Goal: Information Seeking & Learning: Find specific fact

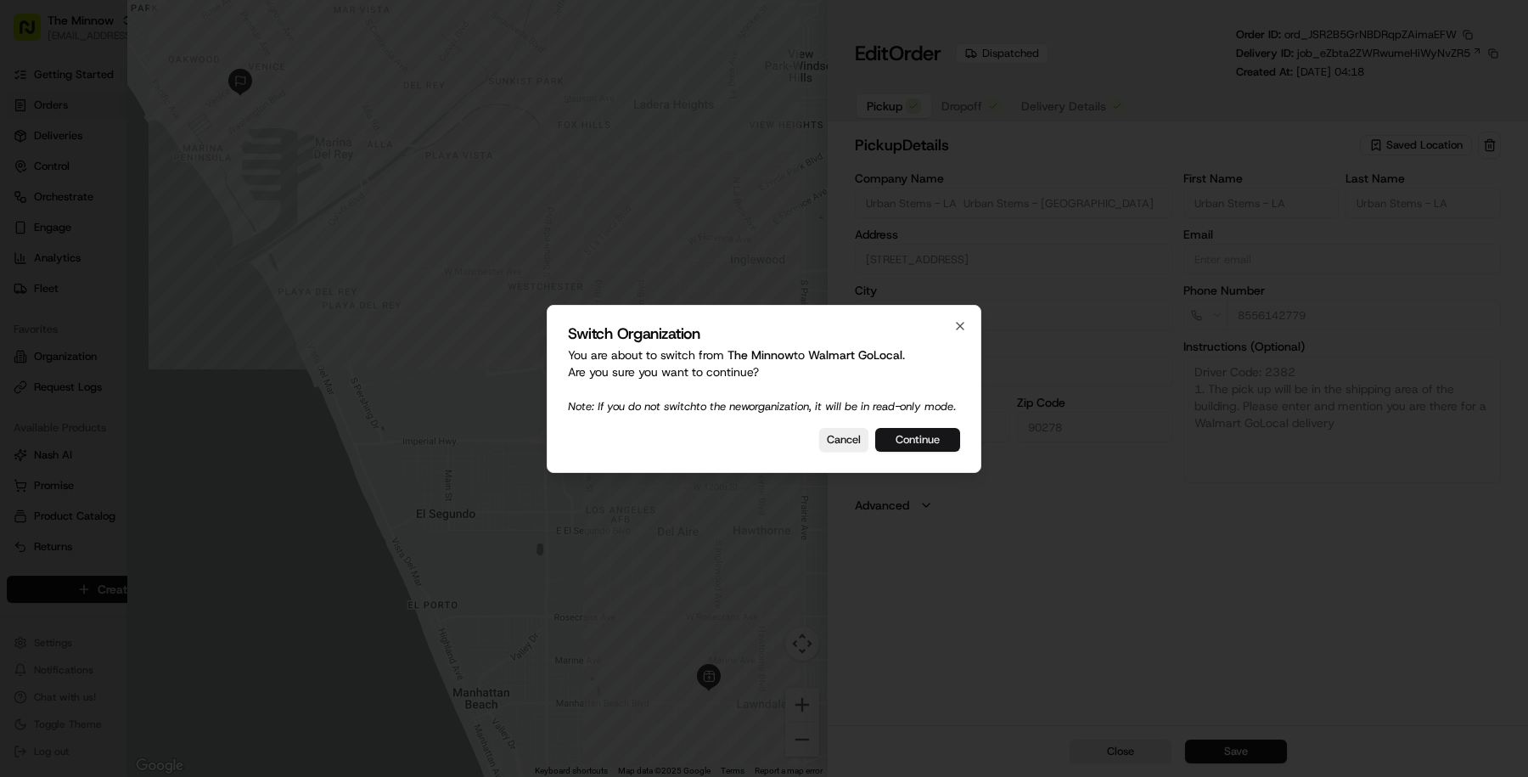
click at [896, 452] on button "Continue" at bounding box center [917, 440] width 85 height 24
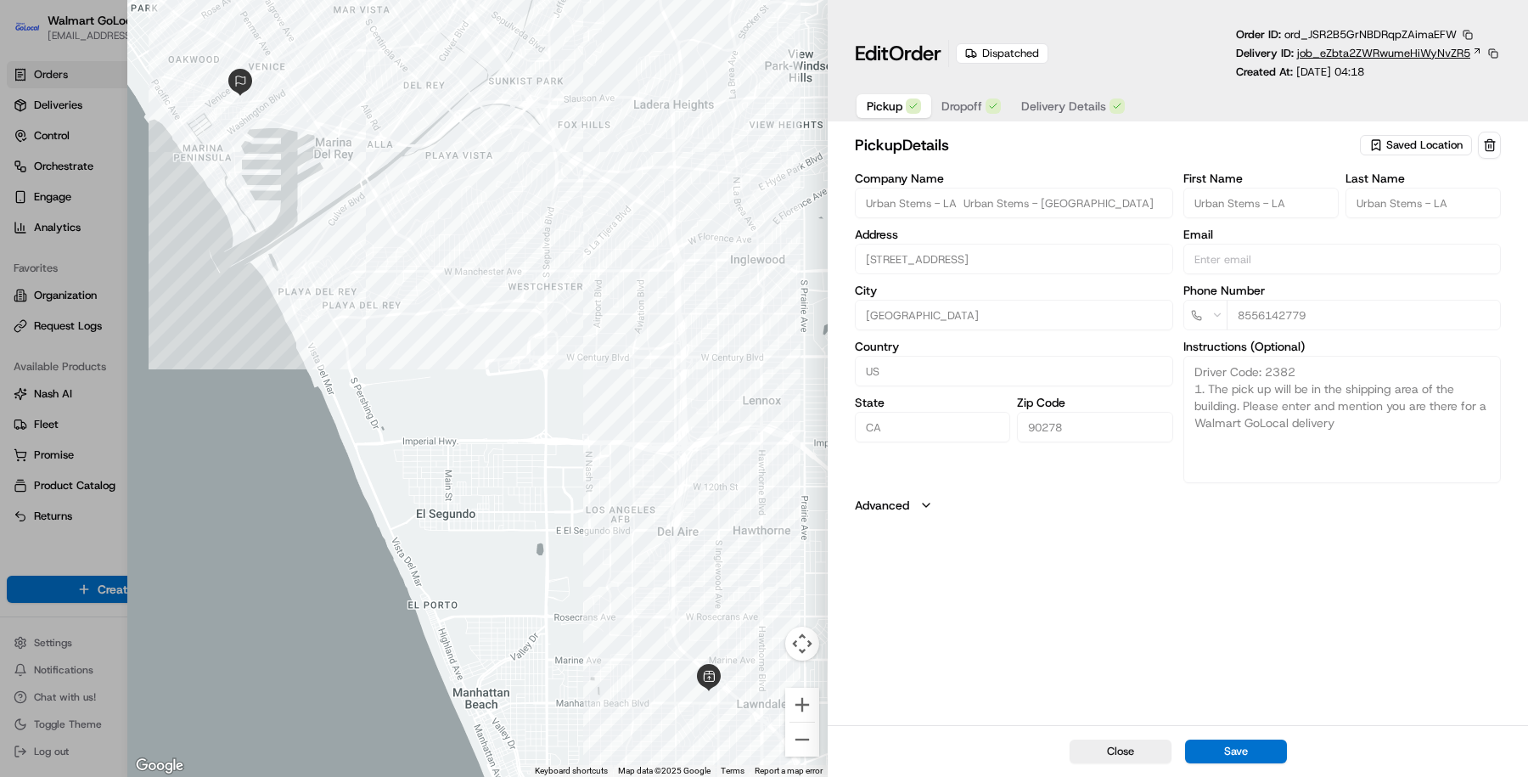
click at [1328, 48] on span "job_eZbta2ZWRwumeHiWyNvZR5" at bounding box center [1384, 53] width 173 height 15
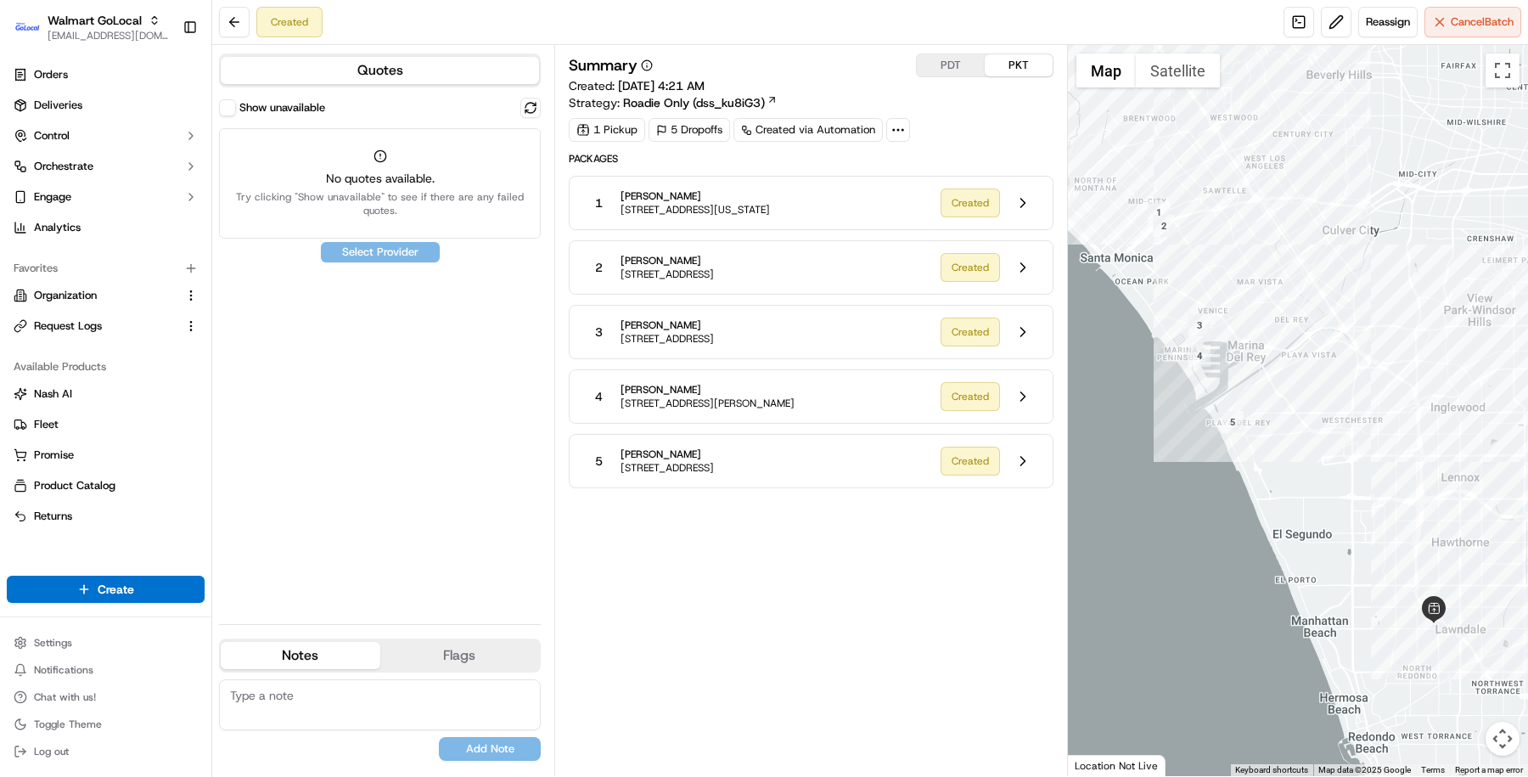
click at [228, 113] on button "Show unavailable" at bounding box center [227, 107] width 17 height 17
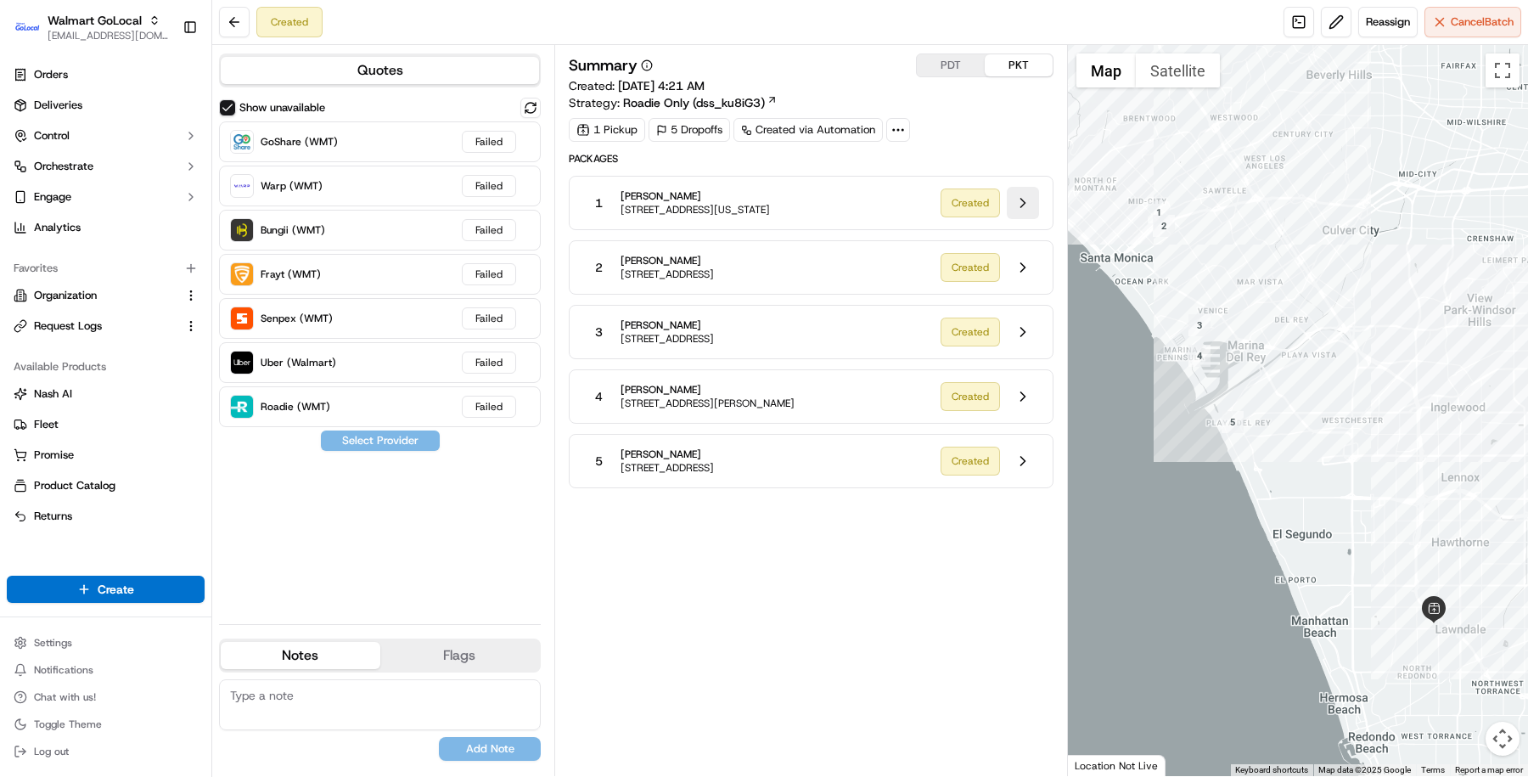
click at [1028, 197] on button at bounding box center [1023, 203] width 32 height 32
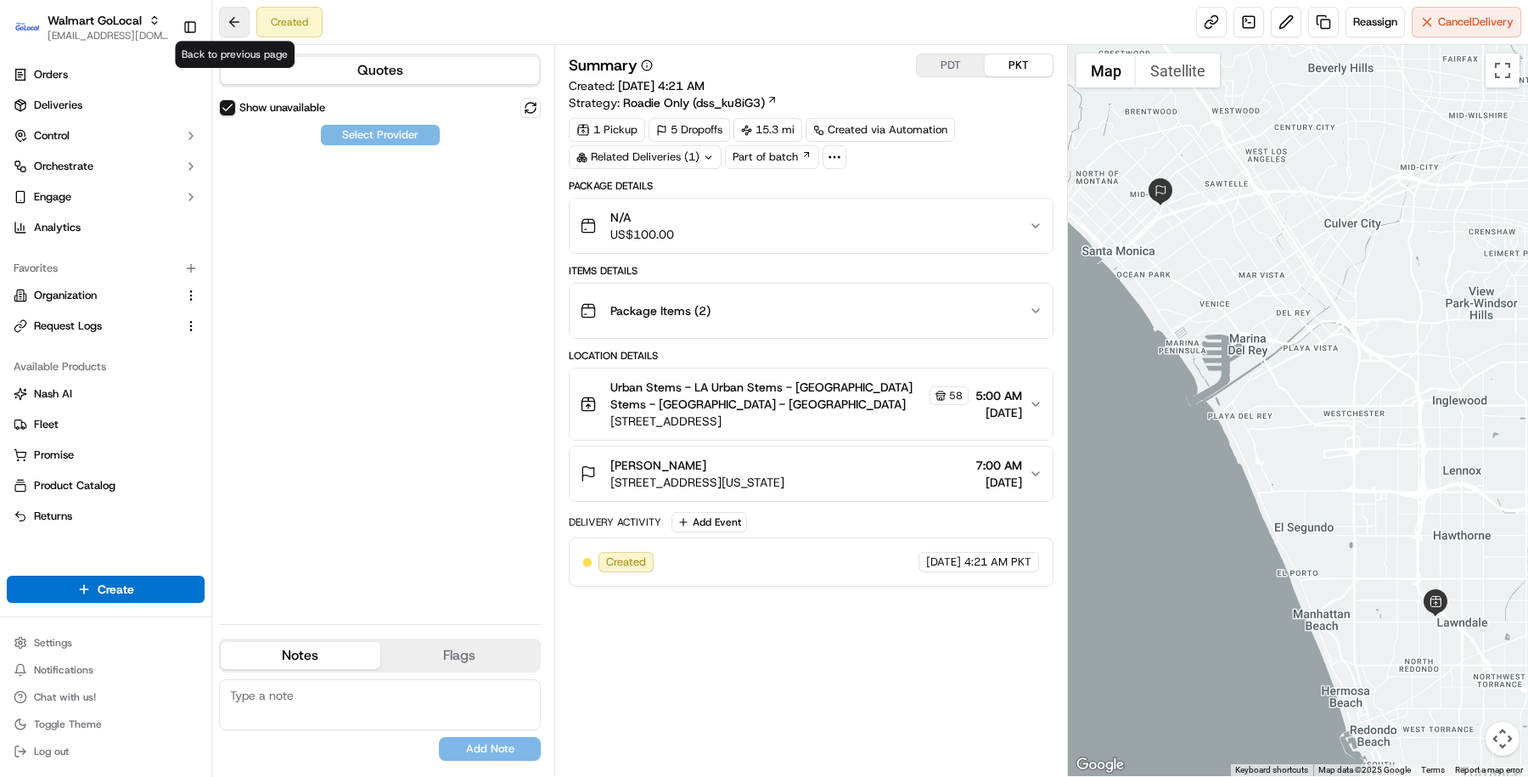
click at [219, 22] on div "Created" at bounding box center [271, 22] width 104 height 31
click at [236, 25] on button at bounding box center [234, 22] width 31 height 31
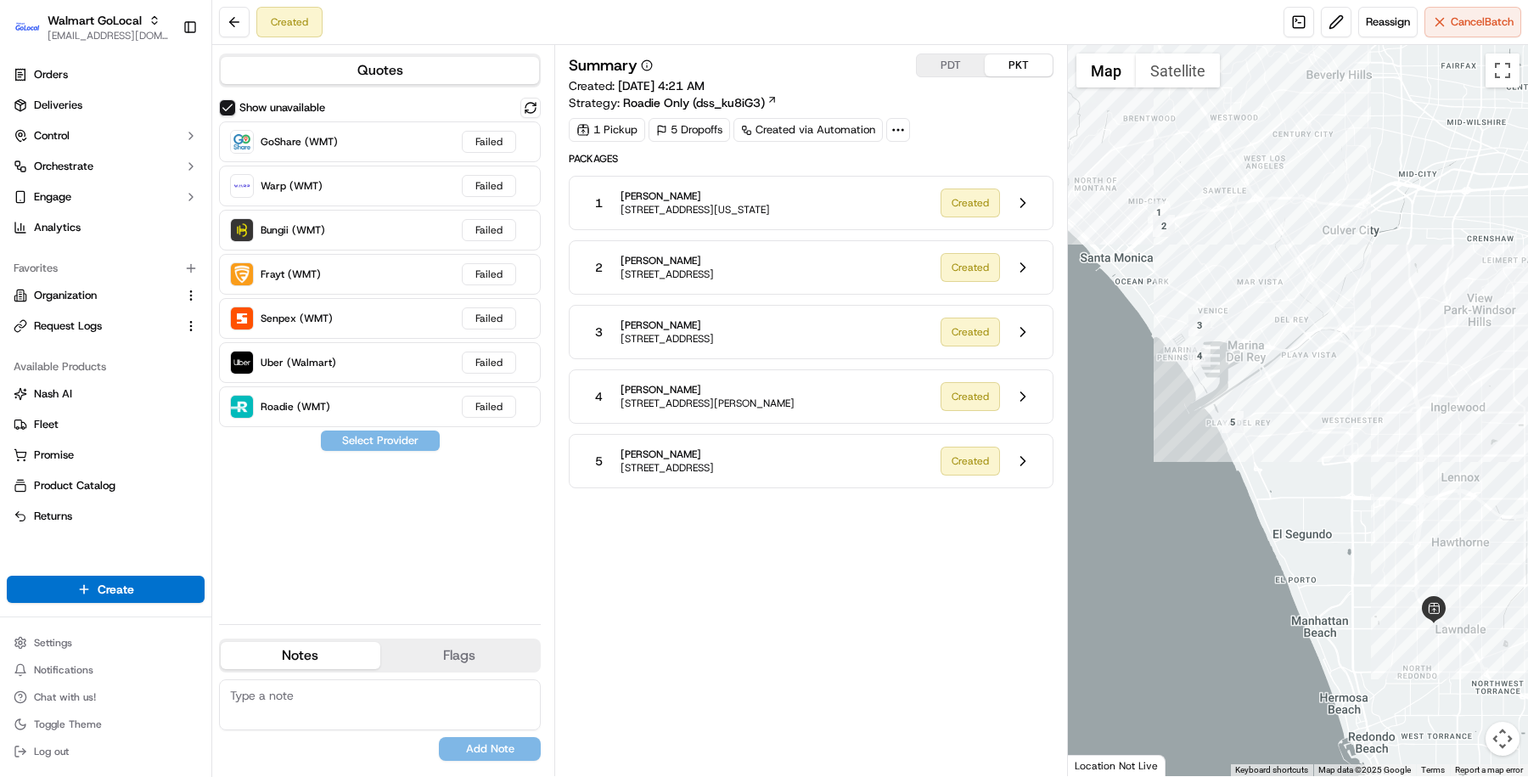
click at [708, 99] on span "Roadie Only (dss_ku8iG3)" at bounding box center [694, 102] width 142 height 17
click at [1022, 398] on button at bounding box center [1023, 396] width 32 height 32
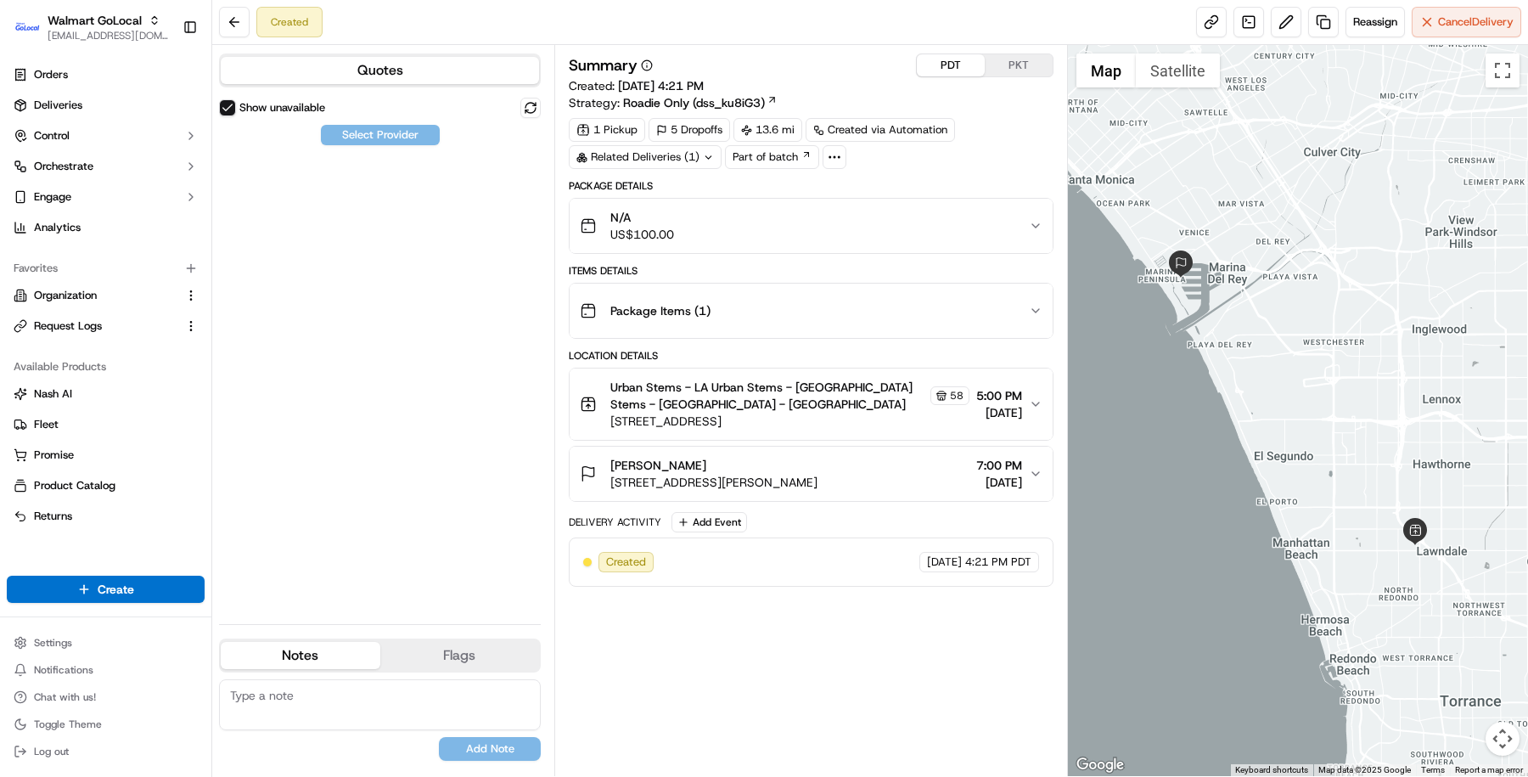
click at [946, 68] on button "PDT" at bounding box center [951, 65] width 68 height 22
click at [1009, 70] on button "PKT" at bounding box center [1019, 65] width 68 height 22
click at [965, 69] on button "PDT" at bounding box center [951, 65] width 68 height 22
click at [1027, 65] on button "PKT" at bounding box center [1019, 65] width 68 height 22
click at [746, 154] on link "Part of batch" at bounding box center [772, 157] width 94 height 24
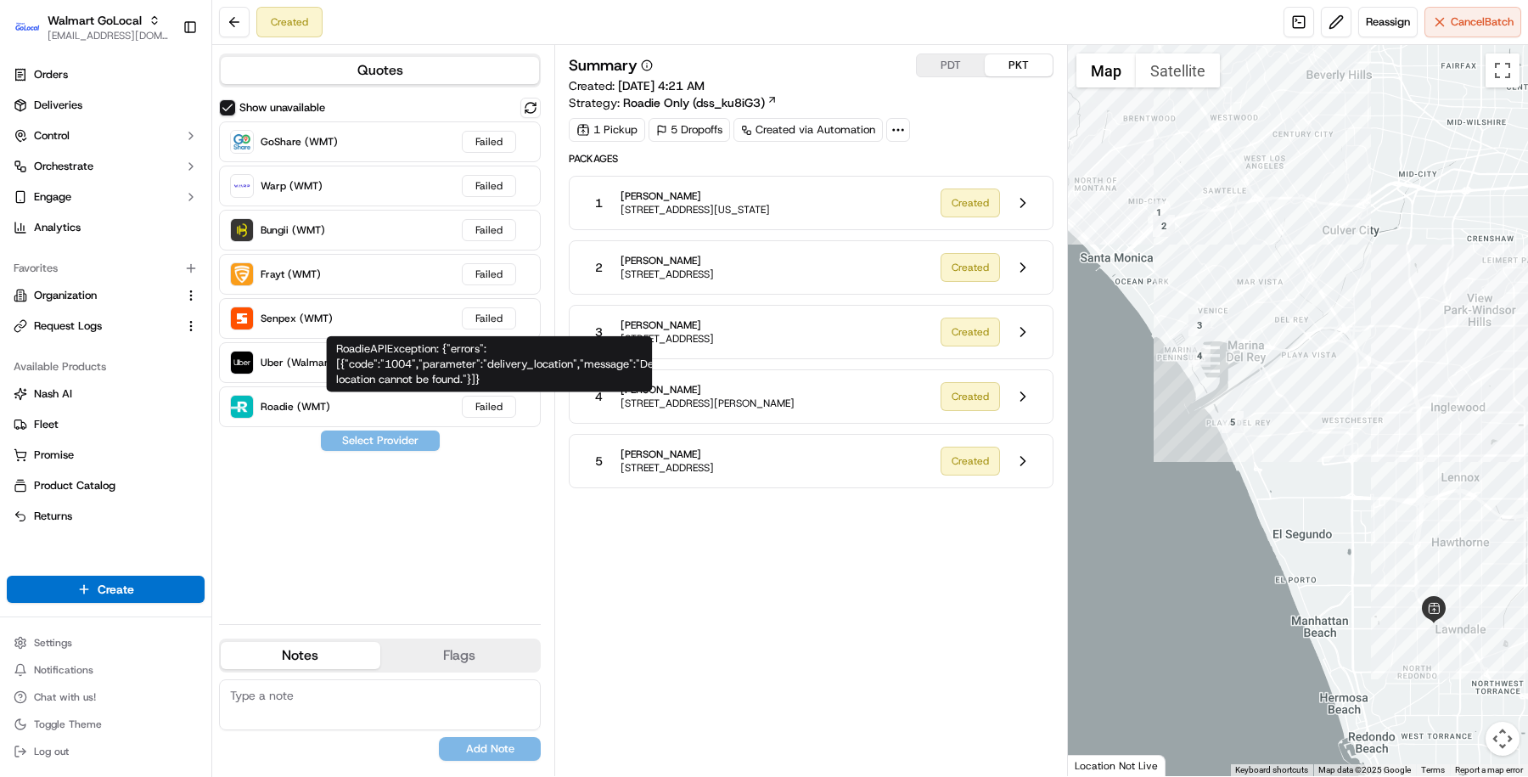
click at [593, 540] on div "Summary PDT PKT Created: 09/16/2025 4:21 AM Strategy: Roadie Only (dss_ku8iG3) …" at bounding box center [811, 410] width 485 height 714
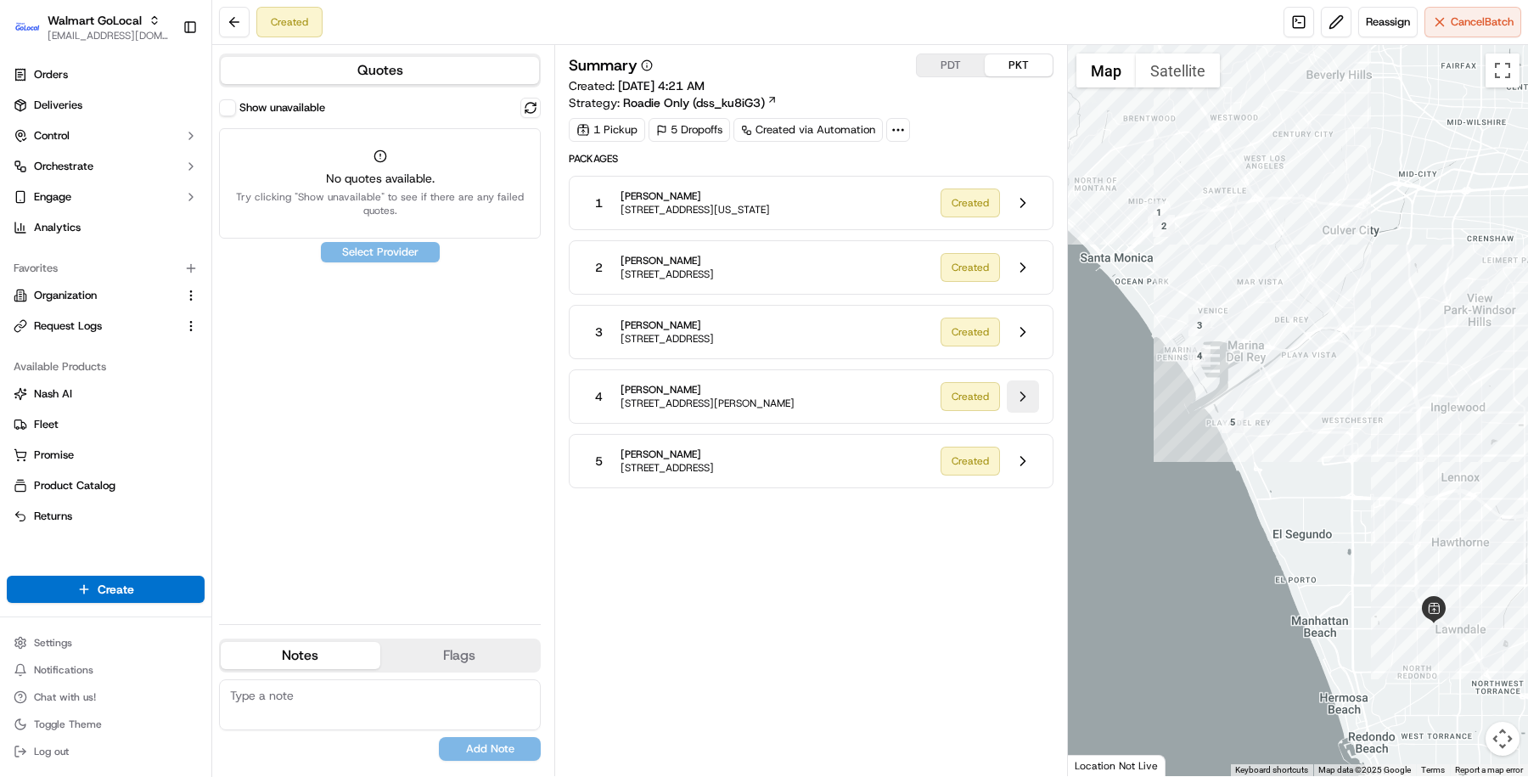
click at [1023, 391] on button at bounding box center [1023, 396] width 32 height 32
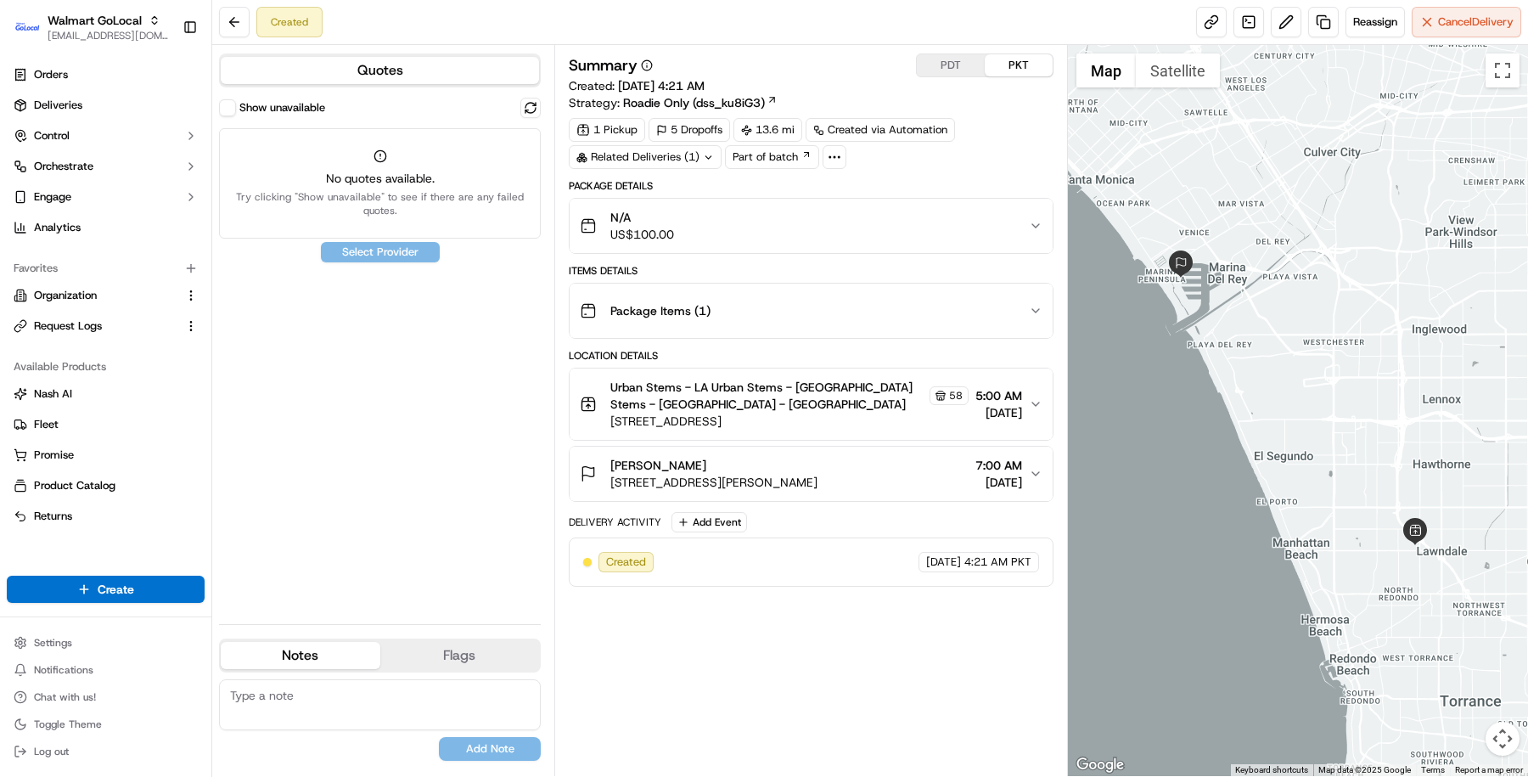
click at [818, 475] on span "13603 Mar Pt Dr, Apt A525, Marina Del Rey, CA, 90292, US" at bounding box center [714, 482] width 207 height 17
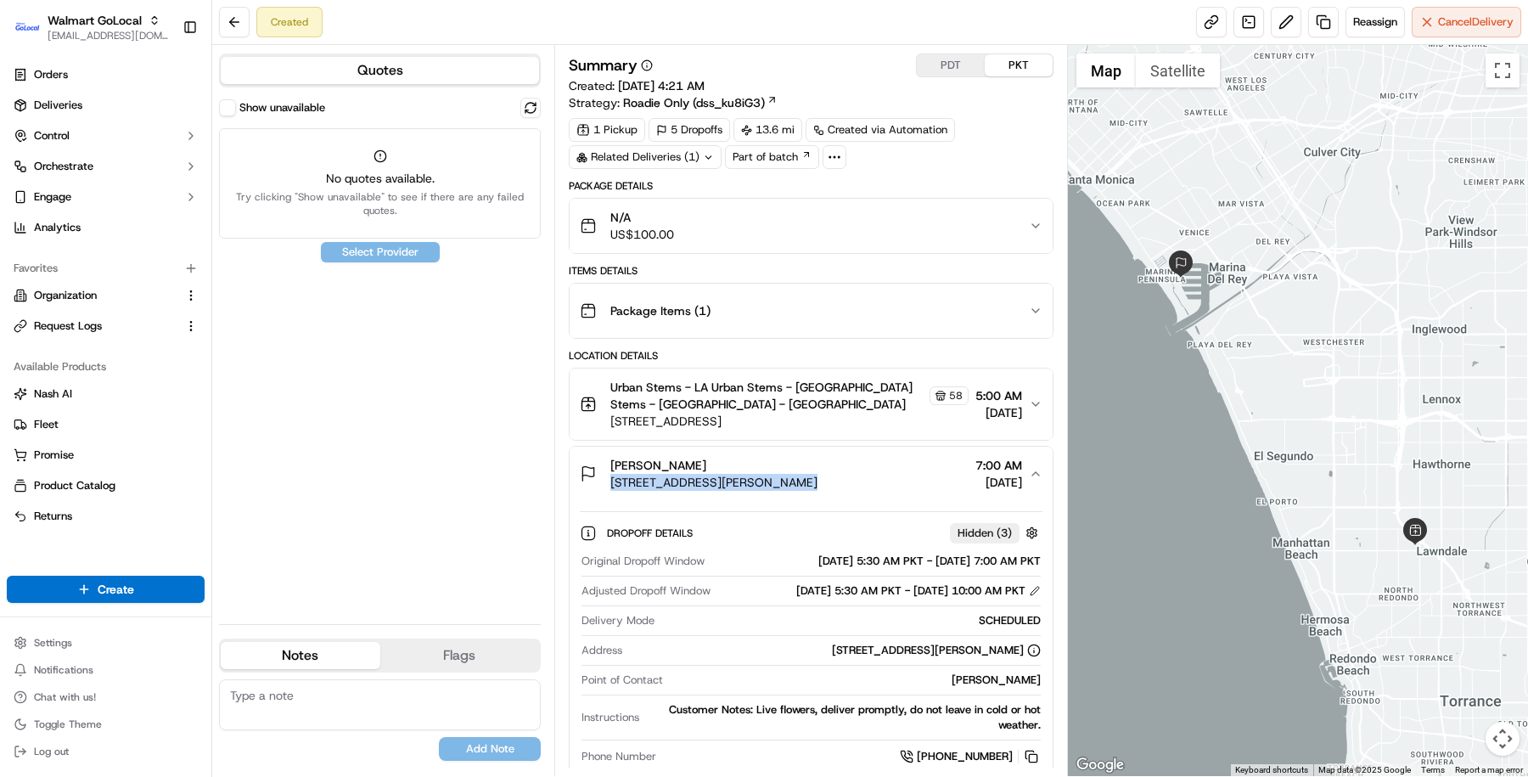
click at [818, 475] on span "13603 Mar Pt Dr, Apt A525, Marina Del Rey, CA, 90292, US" at bounding box center [714, 482] width 207 height 17
drag, startPoint x: 819, startPoint y: 611, endPoint x: 856, endPoint y: 626, distance: 39.3
click at [856, 619] on div "Provided address: 13603 Mar Pt Dr, Apt A525, Marina Del Rey, CA, 90292, US Prov…" at bounding box center [868, 606] width 305 height 25
copy div "13603 Mar Pt Dr, Apt A525, Marina Del Rey, CA, 90292, US"
click at [1252, 21] on link at bounding box center [1249, 22] width 31 height 31
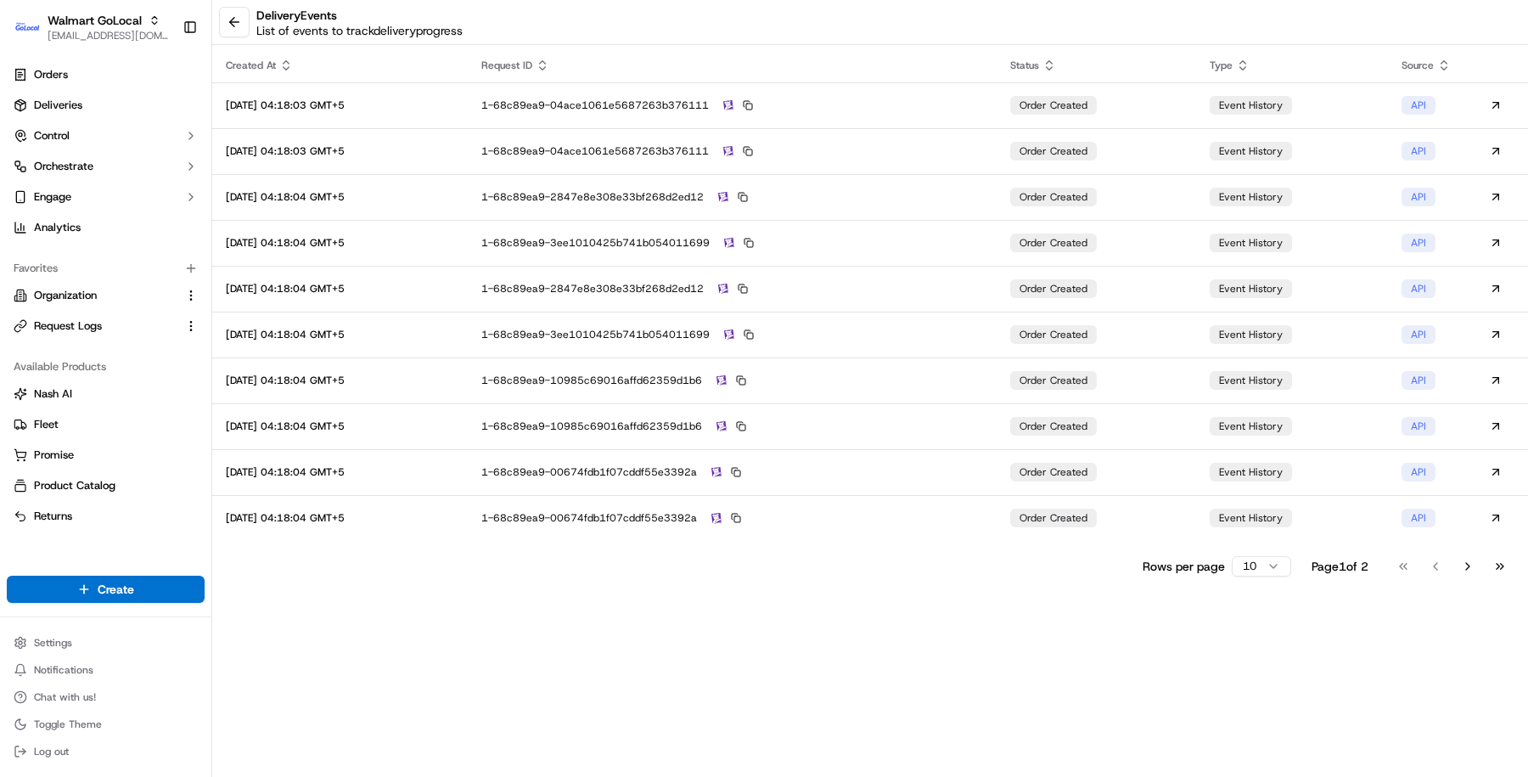
click at [1251, 565] on html "Walmart GoLocal masood@usenash.com Toggle Sidebar Orders Deliveries Control Orc…" at bounding box center [764, 388] width 1528 height 777
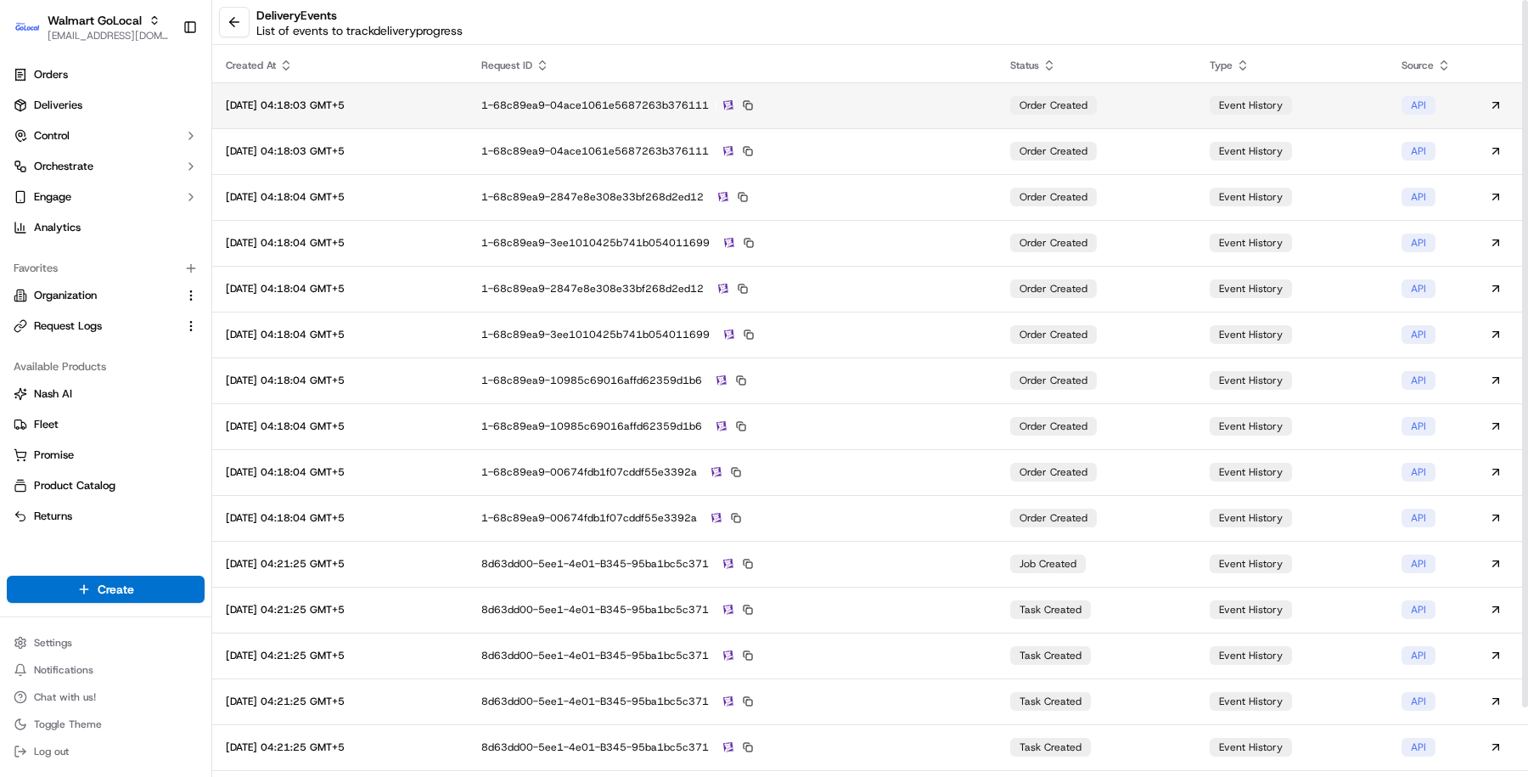
click at [902, 113] on td "1-68c89ea9-04ace1061e5687263b376111" at bounding box center [732, 105] width 529 height 46
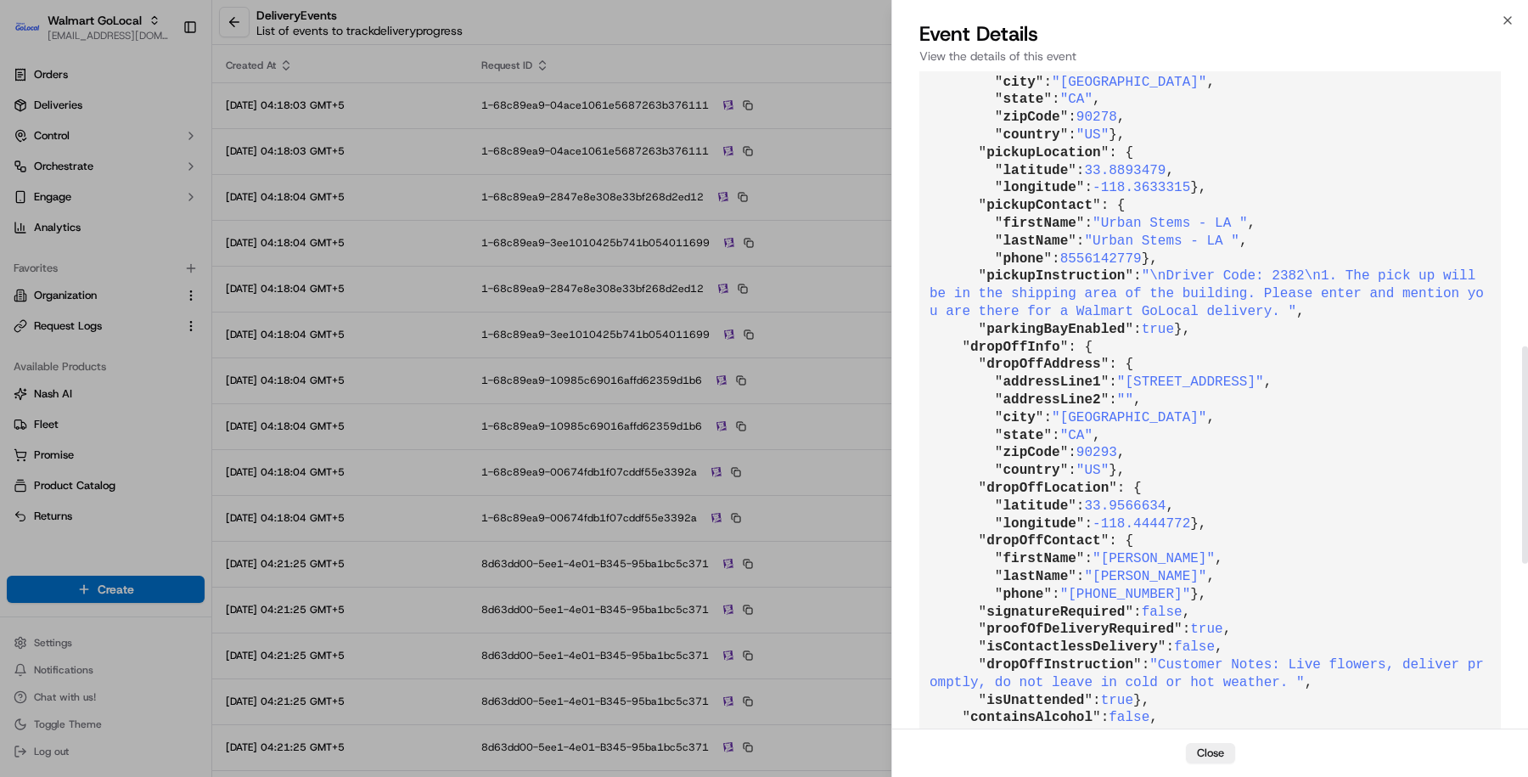
scroll to position [835, 0]
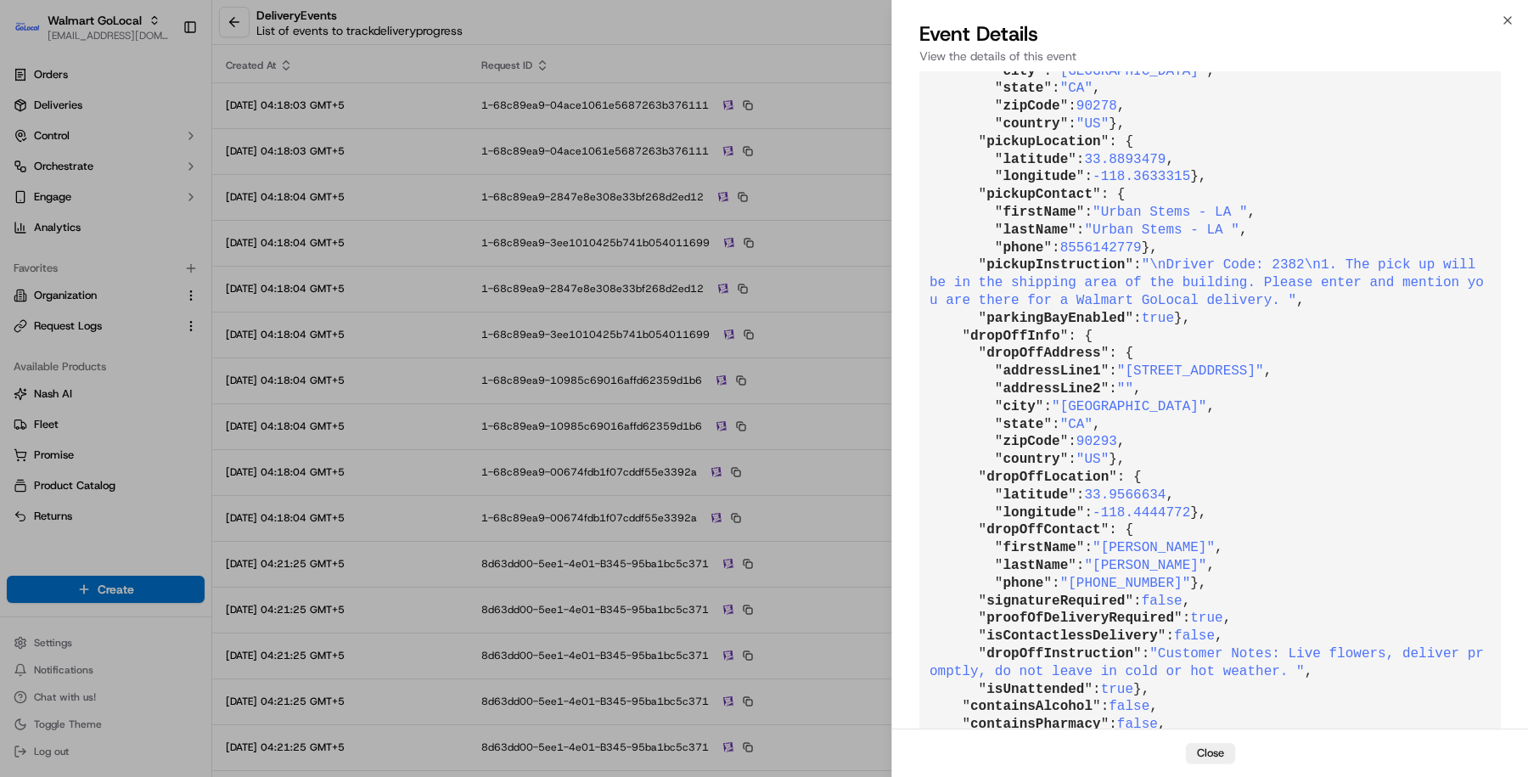
click at [897, 365] on div "{ " id ": "evt_Bca87EDZ2ShNGru9A4mc7S" , " requestId ": "1-68c89ea9-04ace1061e5…" at bounding box center [1210, 142] width 636 height 1810
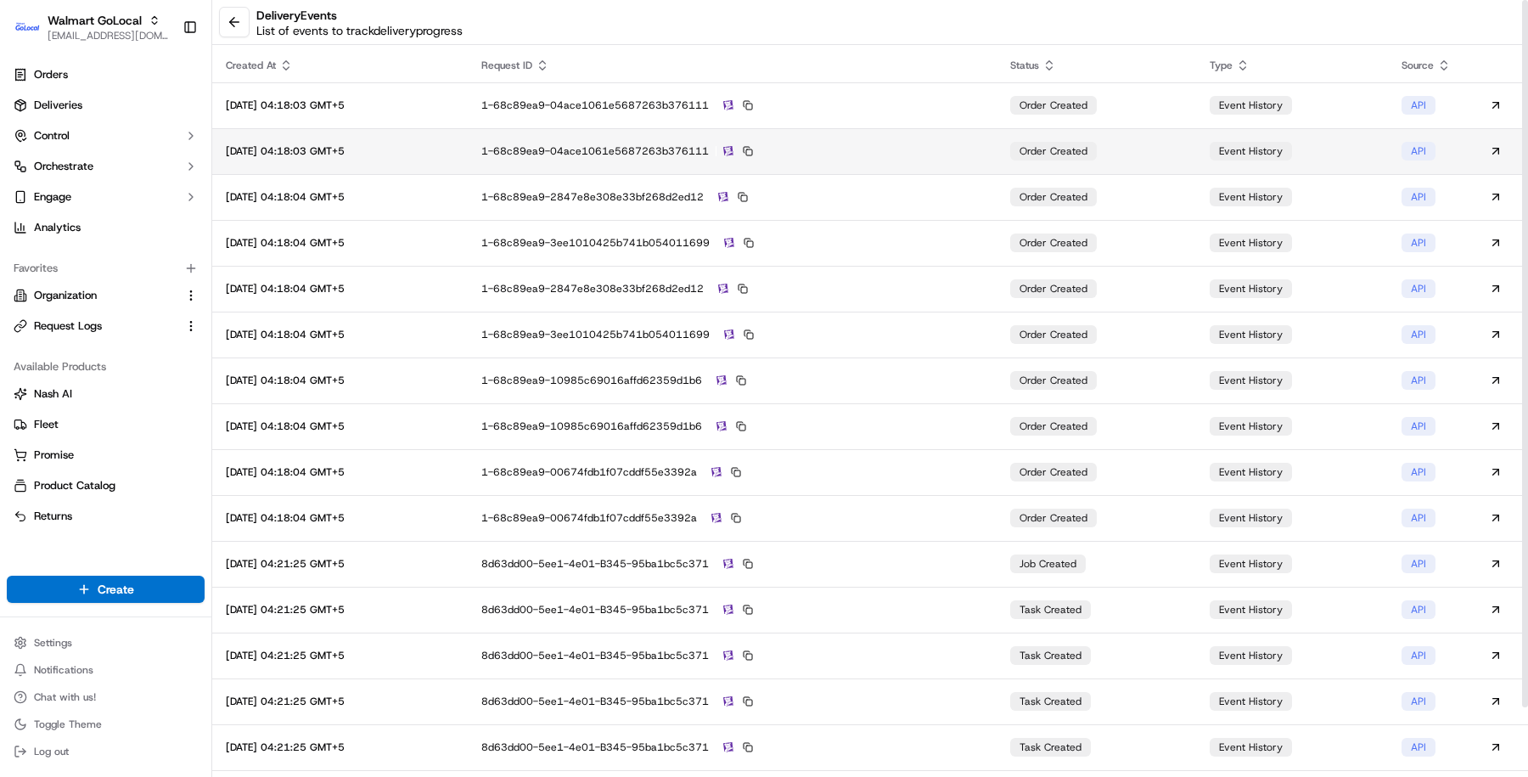
click at [866, 159] on td "1-68c89ea9-04ace1061e5687263b376111" at bounding box center [732, 151] width 529 height 46
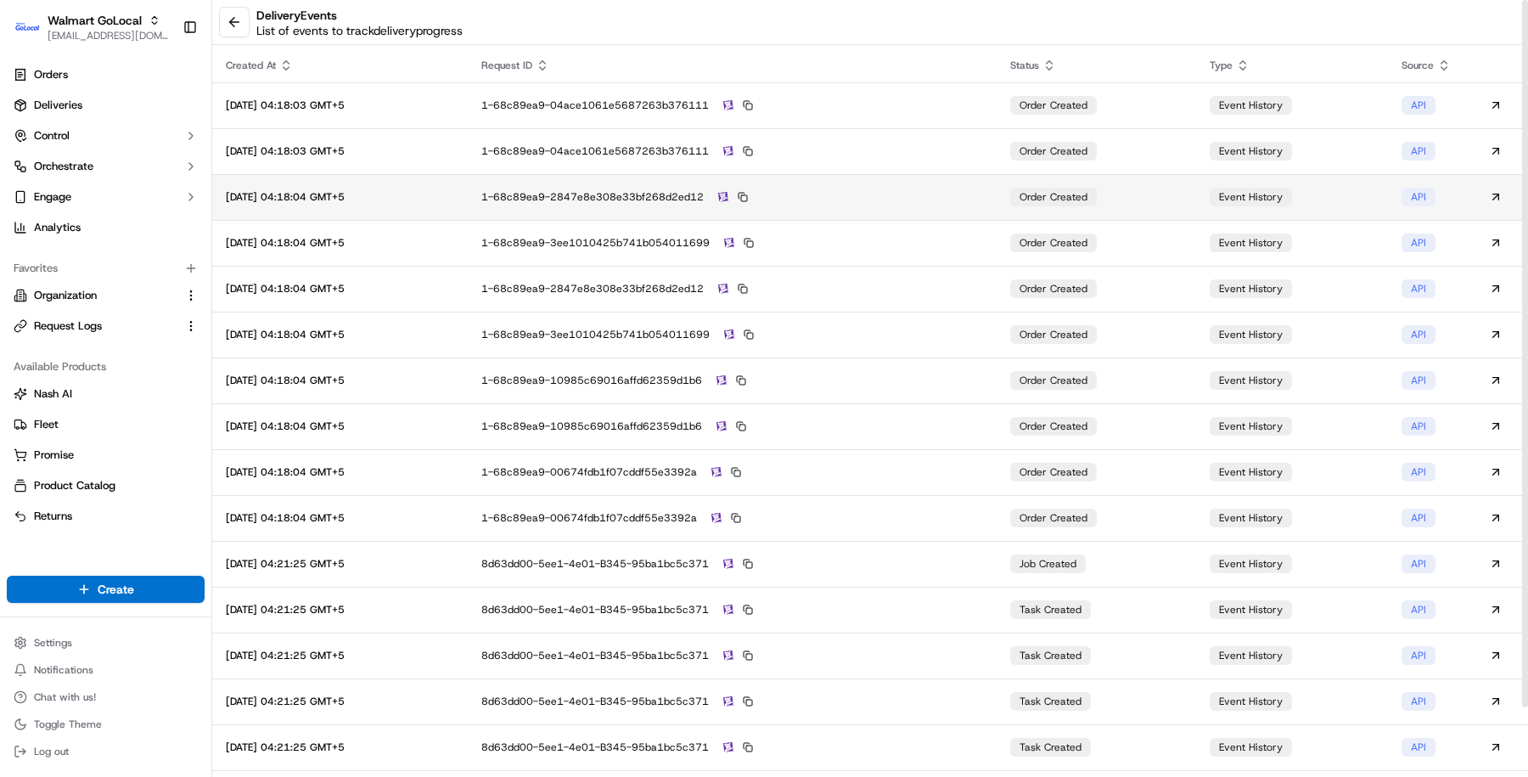
click at [950, 194] on div "1-68c89ea9-2847e8e308e33bf268d2ed12" at bounding box center [732, 196] width 502 height 15
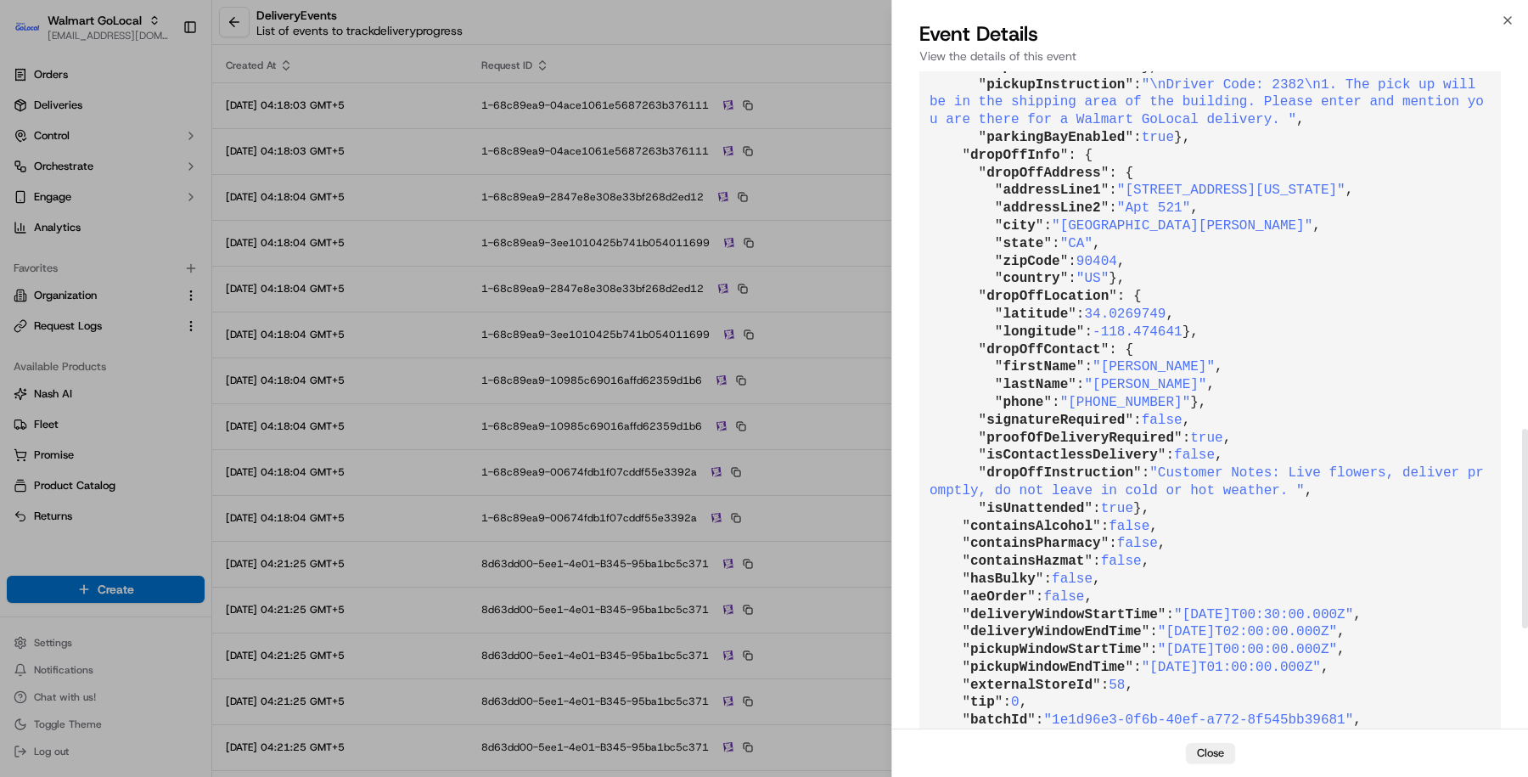
scroll to position [1177, 0]
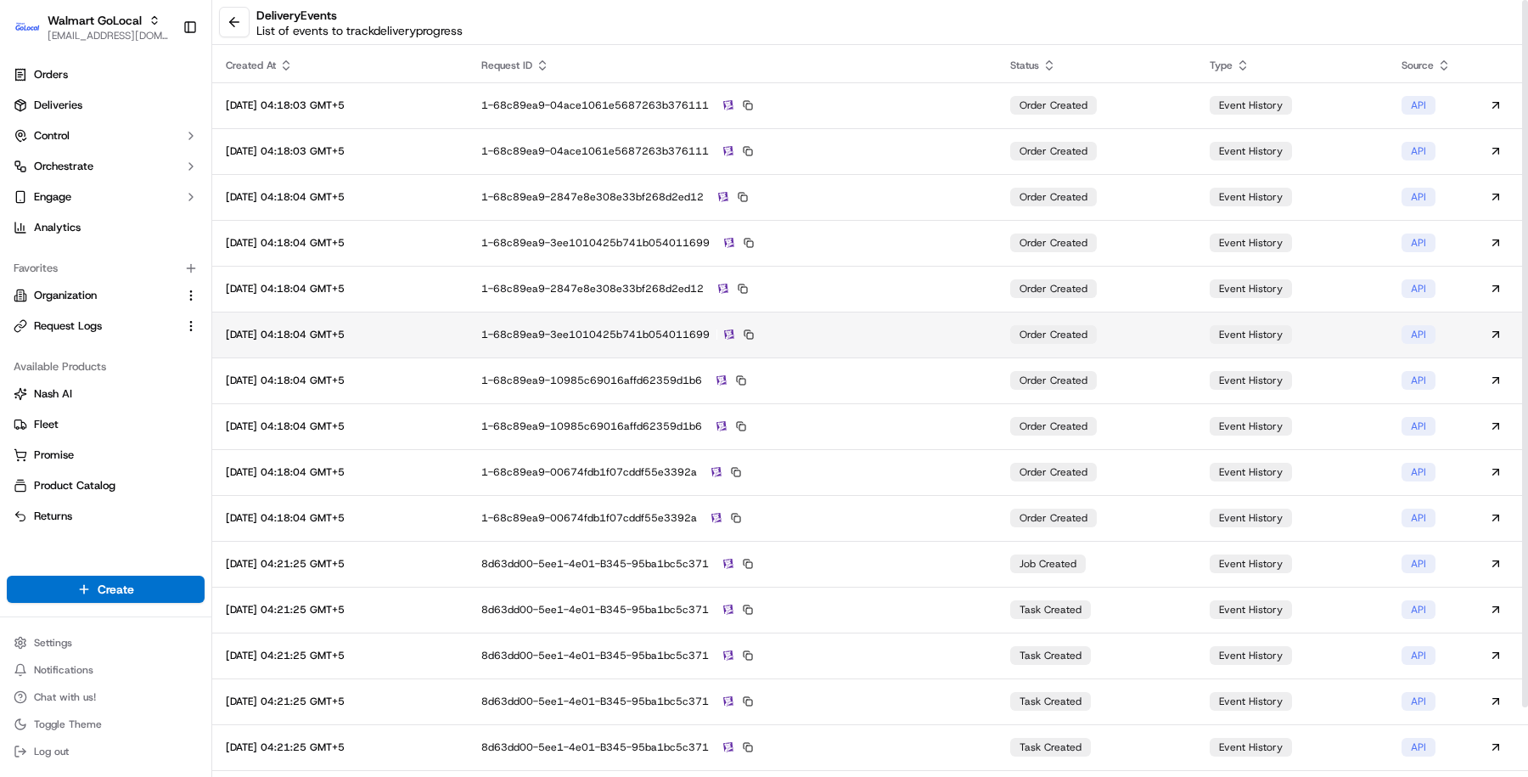
click at [919, 312] on td "1-68c89ea9-3ee1010425b741b054011699" at bounding box center [732, 335] width 529 height 46
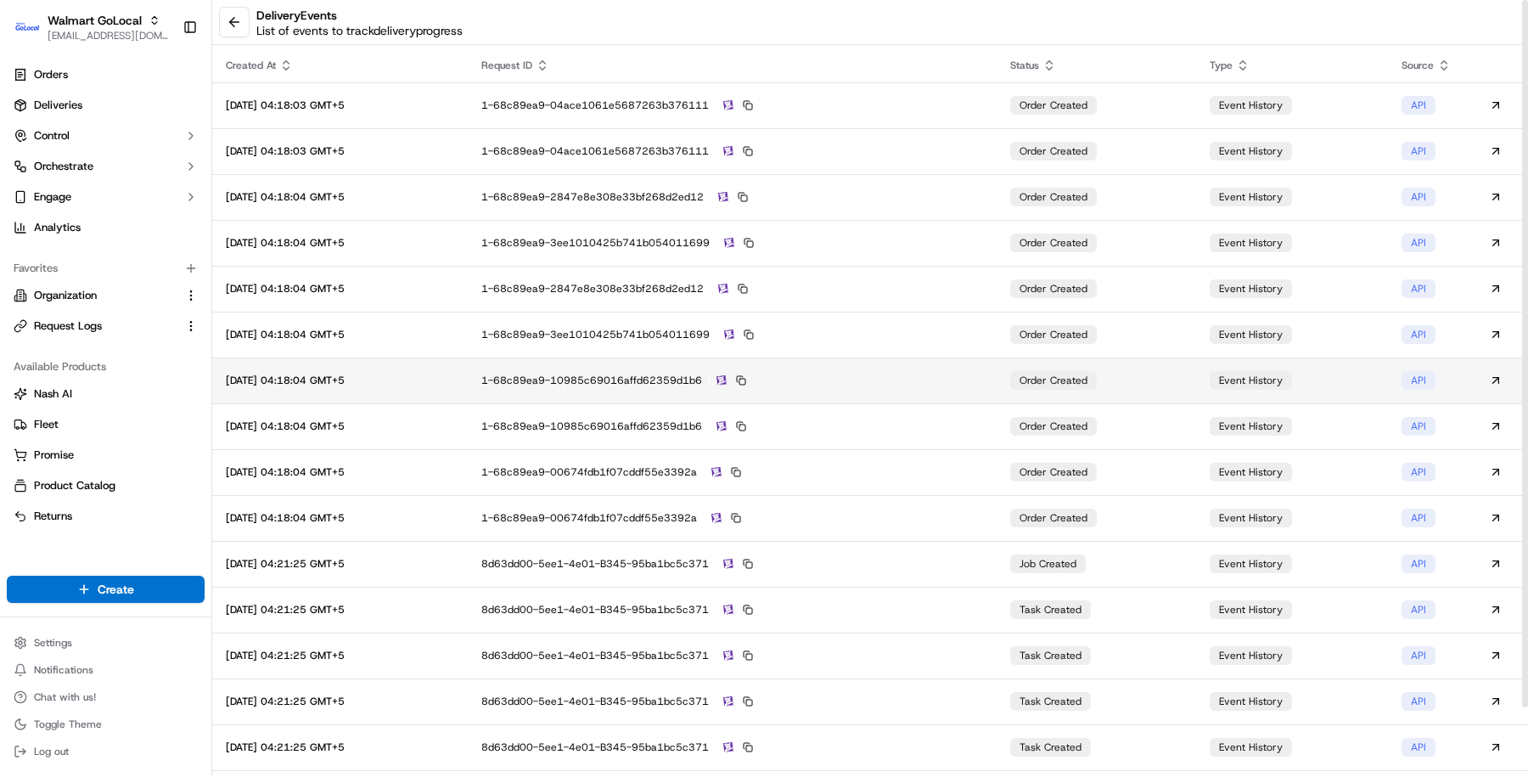
click at [889, 371] on td "1-68c89ea9-10985c69016affd62359d1b6" at bounding box center [732, 380] width 529 height 46
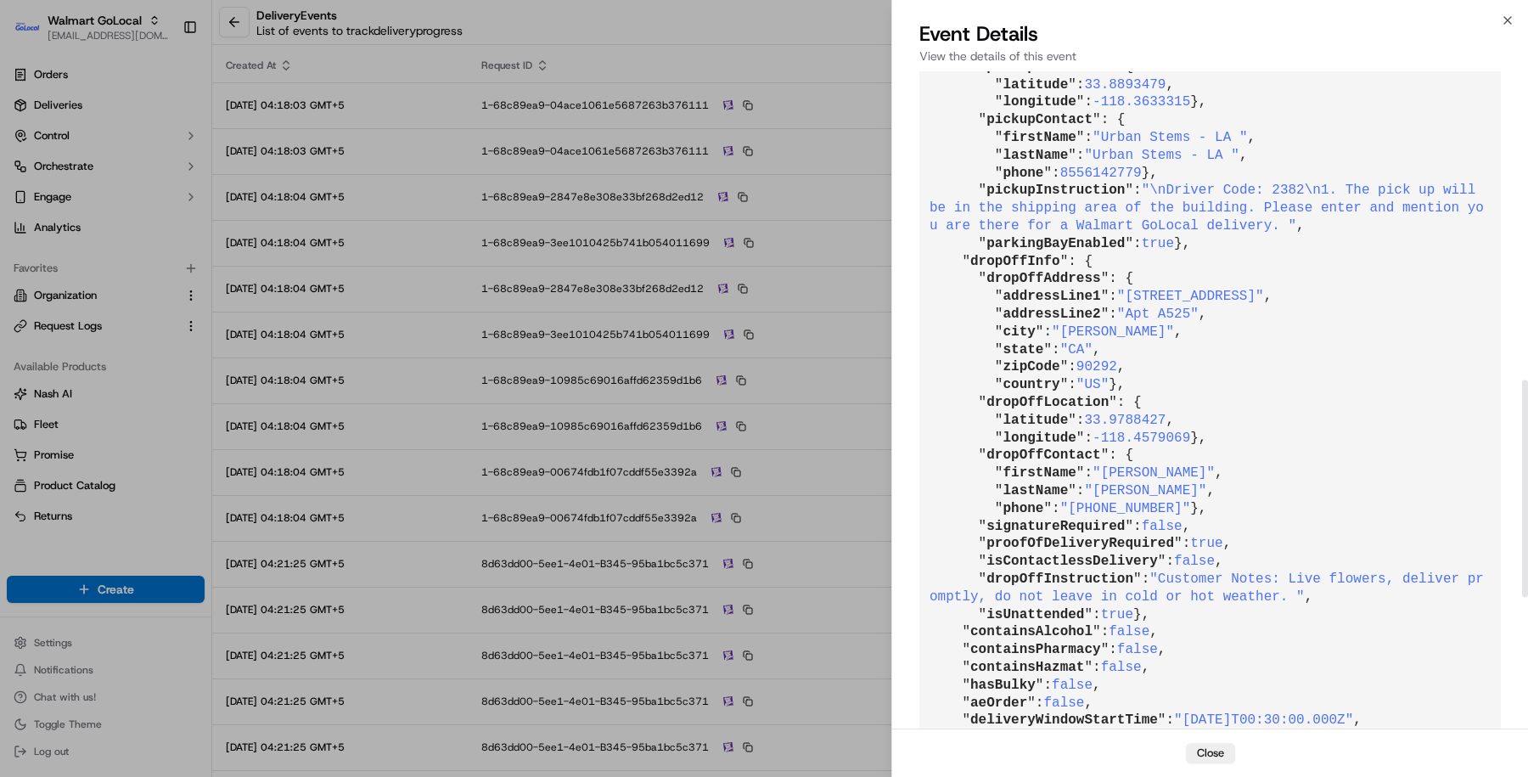
scroll to position [938, 0]
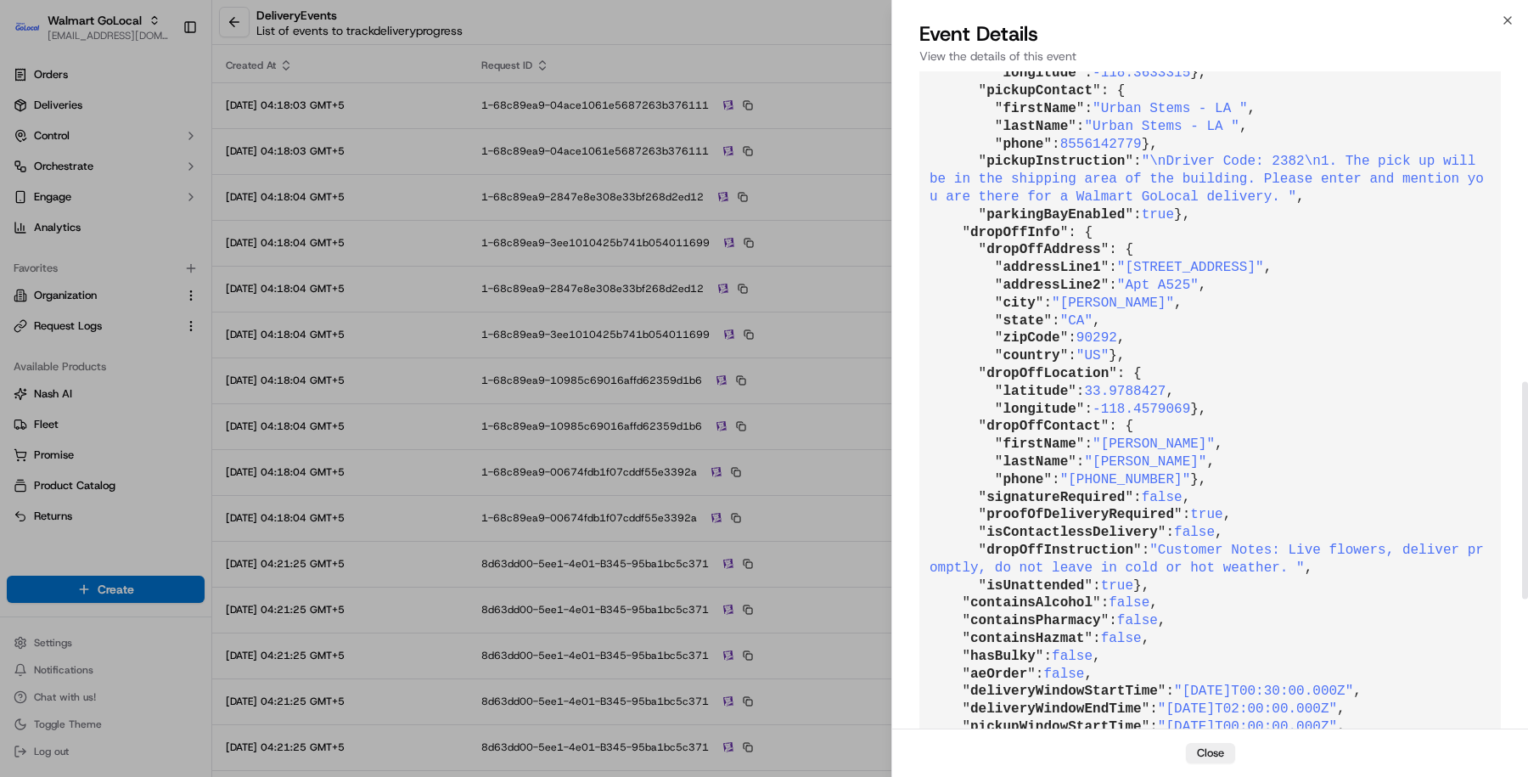
click at [1144, 399] on span "33.9788427" at bounding box center [1125, 391] width 82 height 15
copy span "33.9788427"
drag, startPoint x: 1098, startPoint y: 519, endPoint x: 1248, endPoint y: 517, distance: 150.3
click at [1248, 517] on pre "{ " id ": "evt_SJsWkPHEcptNUp4tz2Bwx2" , " requestId ": "1-68c89ea9-10985c69016…" at bounding box center [1211, 38] width 582 height 1804
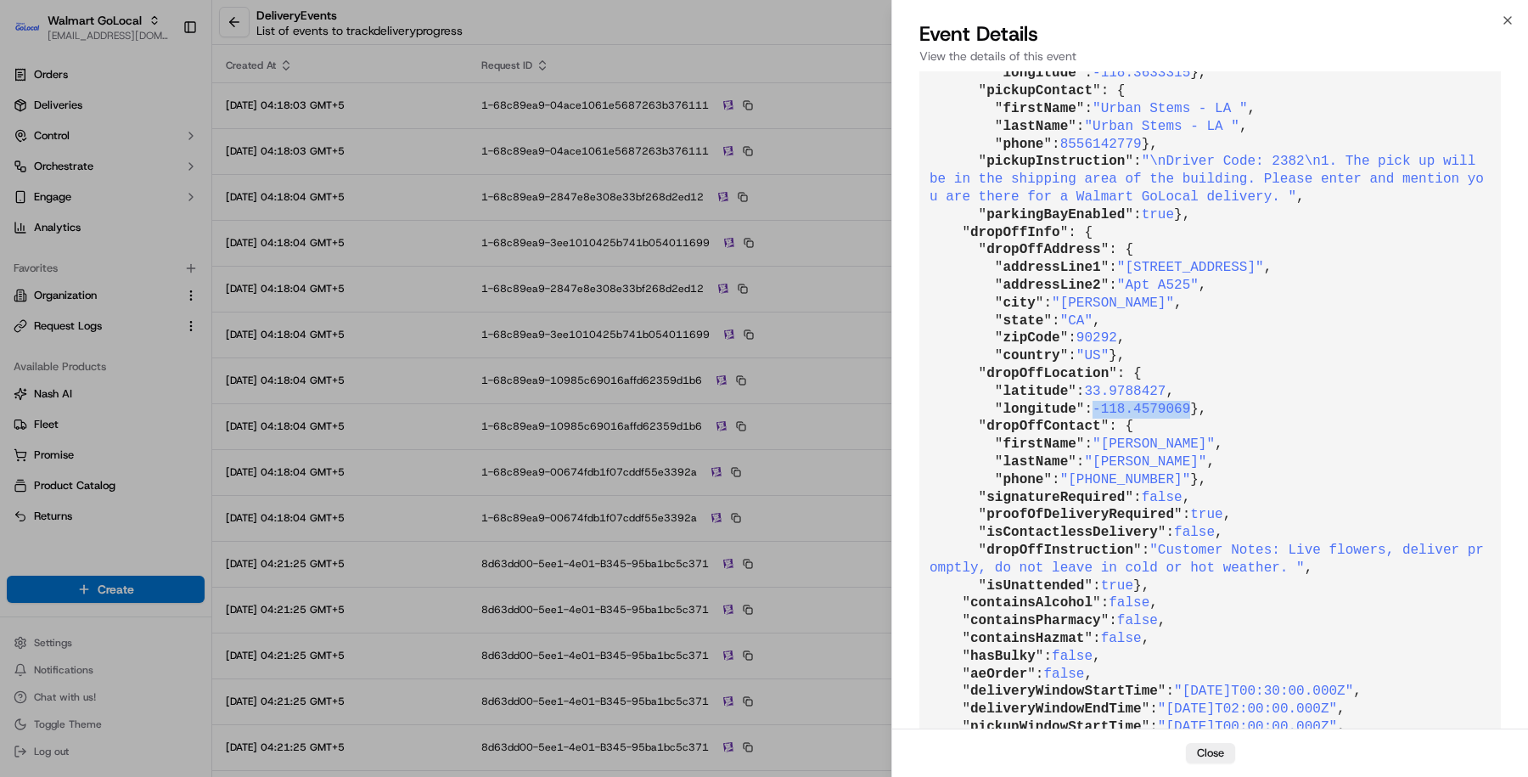
copy span "-118.4579069"
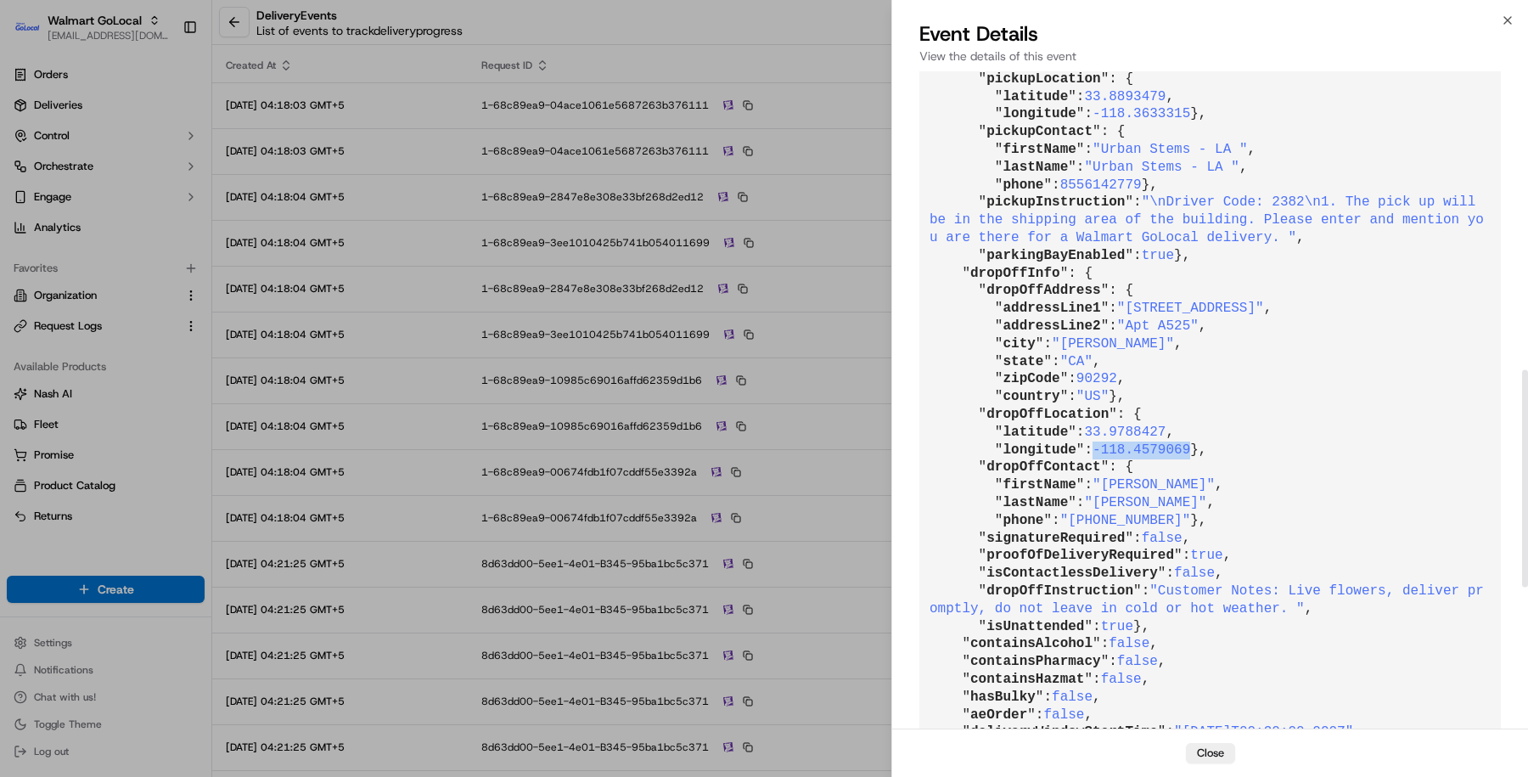
scroll to position [909, 0]
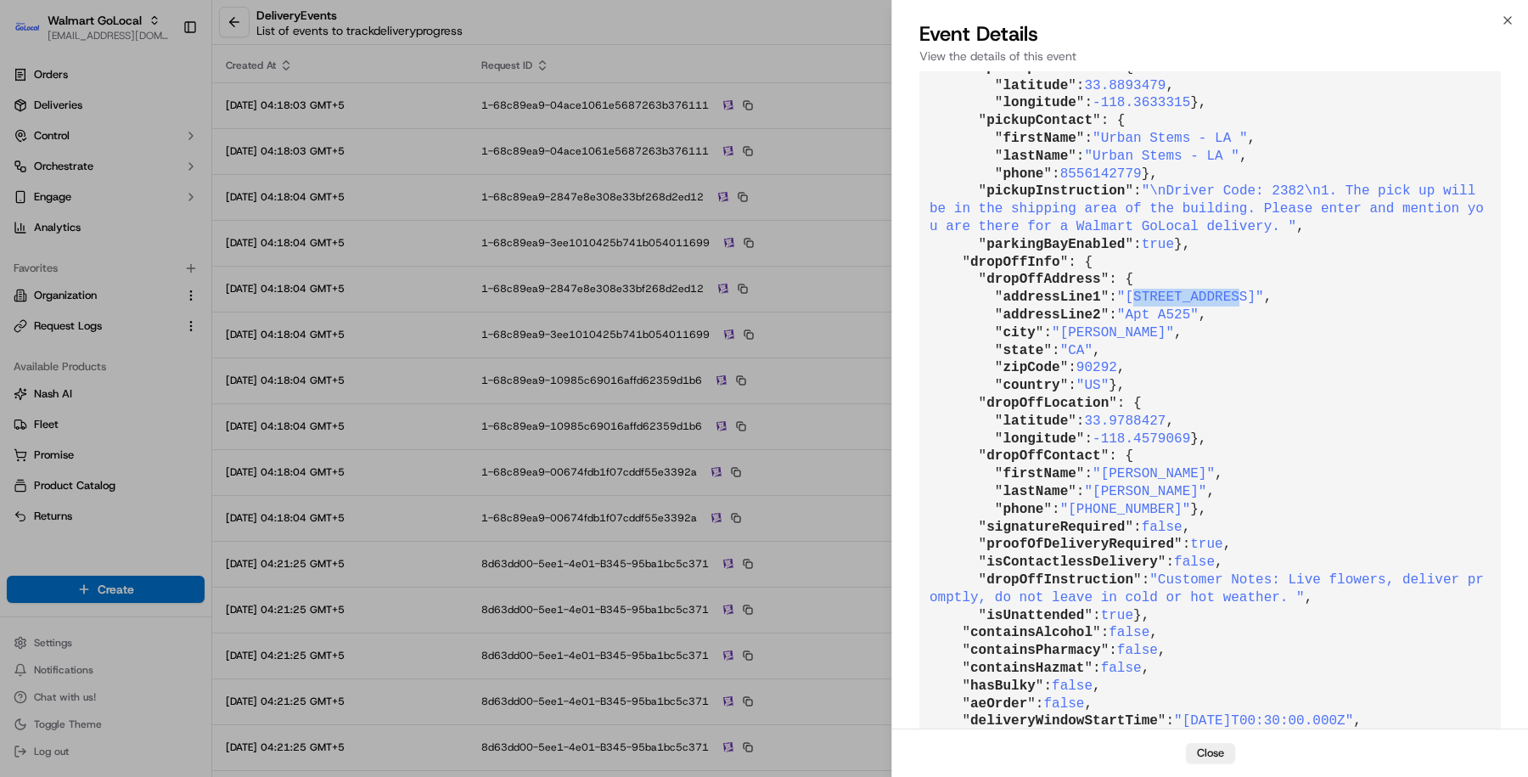
drag, startPoint x: 1252, startPoint y: 384, endPoint x: 1141, endPoint y: 383, distance: 111.2
click at [1141, 305] on span ""13603 Mar Pt Dr"" at bounding box center [1190, 297] width 147 height 15
drag, startPoint x: 1136, startPoint y: 383, endPoint x: 1251, endPoint y: 383, distance: 114.6
click at [1252, 305] on span ""13603 Mar Pt Dr"" at bounding box center [1190, 297] width 147 height 15
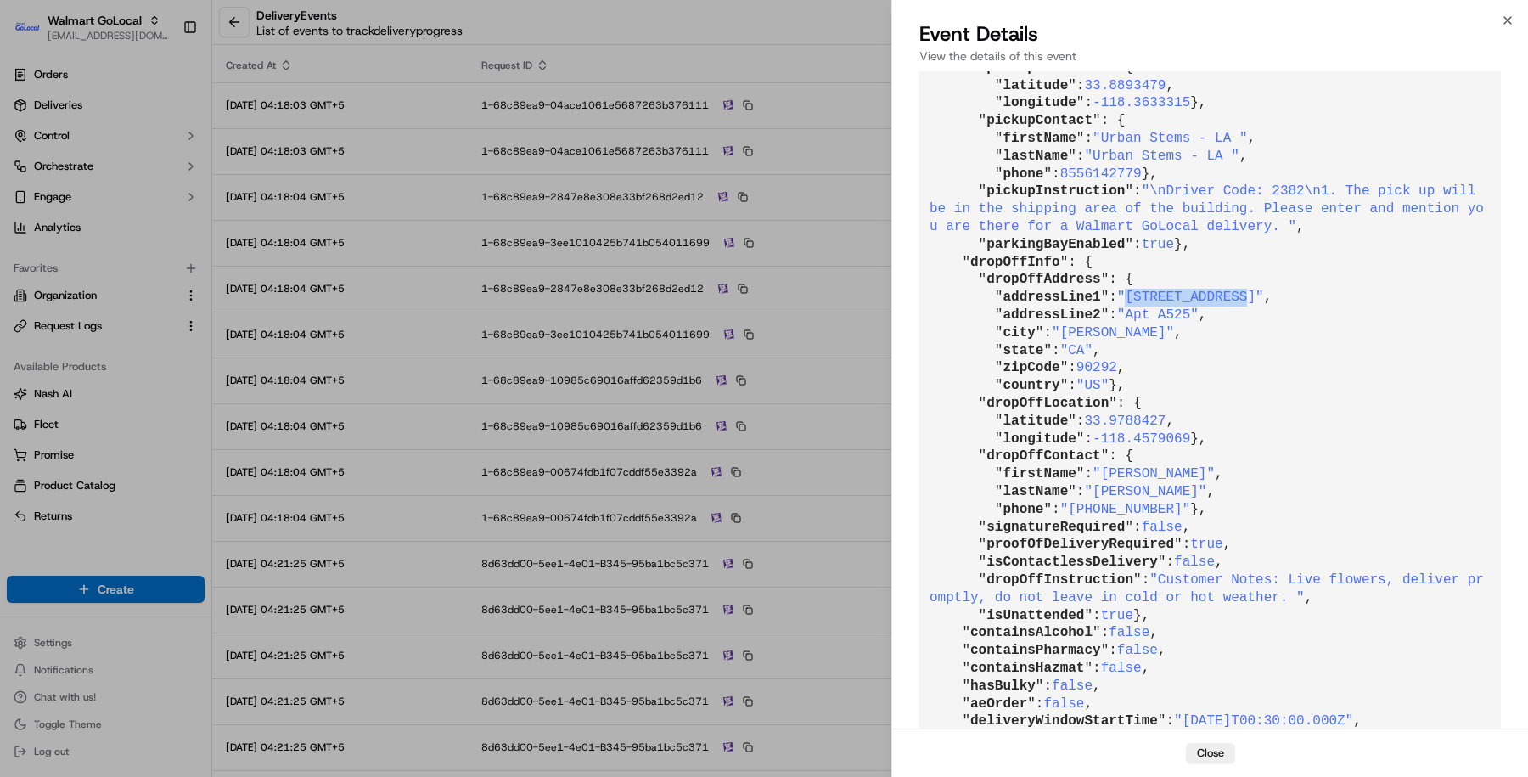
drag, startPoint x: 1257, startPoint y: 384, endPoint x: 1135, endPoint y: 382, distance: 121.4
click at [1135, 305] on span ""13603 Mar Pt Dr"" at bounding box center [1190, 297] width 147 height 15
copy span "13603 Mar Pt Dr"
drag, startPoint x: 1186, startPoint y: 414, endPoint x: 1067, endPoint y: 415, distance: 119.7
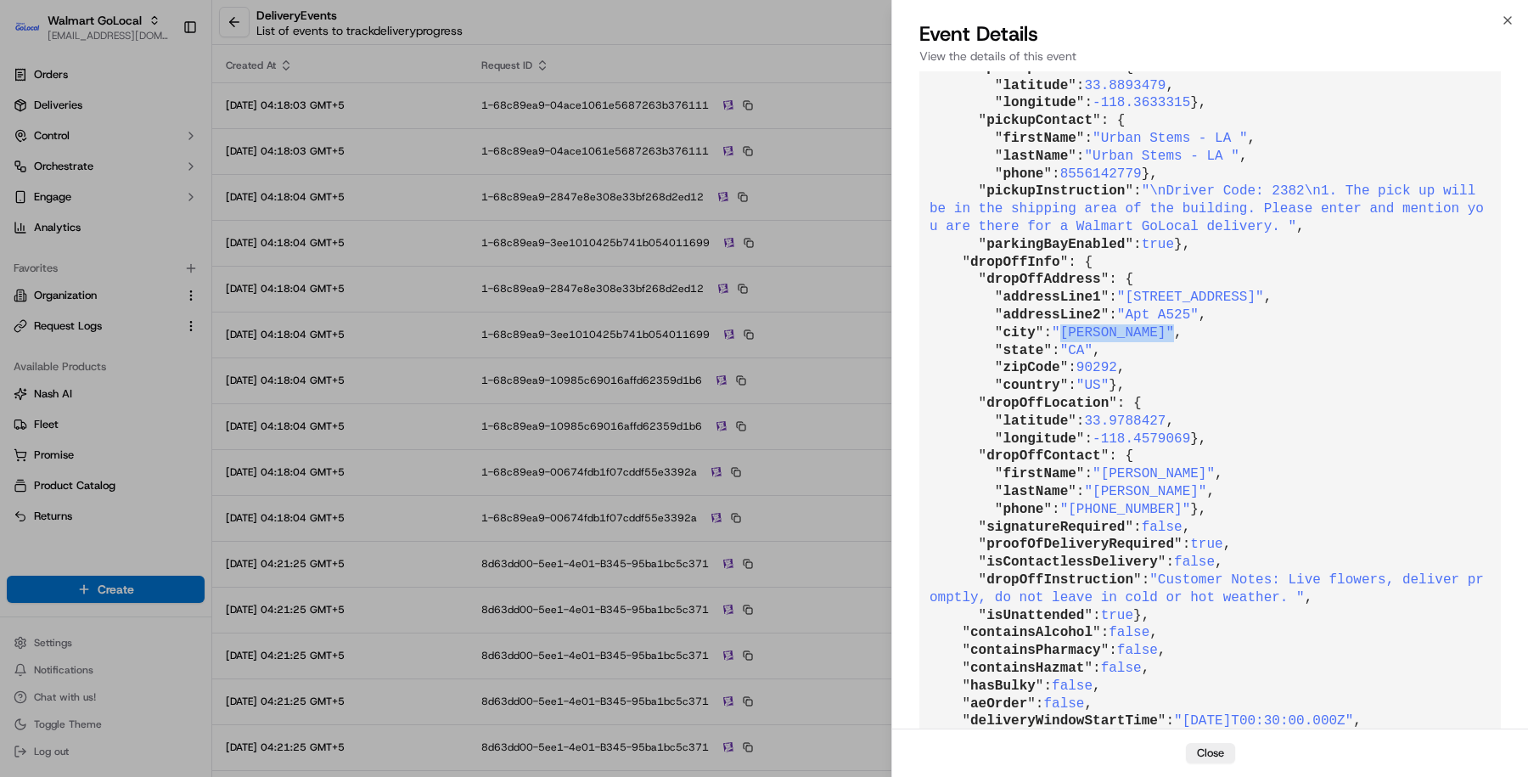
click at [1067, 341] on span ""Marina Del Rey"" at bounding box center [1113, 332] width 122 height 15
copy span "Marina Del Rey"
drag, startPoint x: 1258, startPoint y: 385, endPoint x: 1136, endPoint y: 386, distance: 122.3
click at [1136, 305] on span ""13603 Mar Pt Dr"" at bounding box center [1190, 297] width 147 height 15
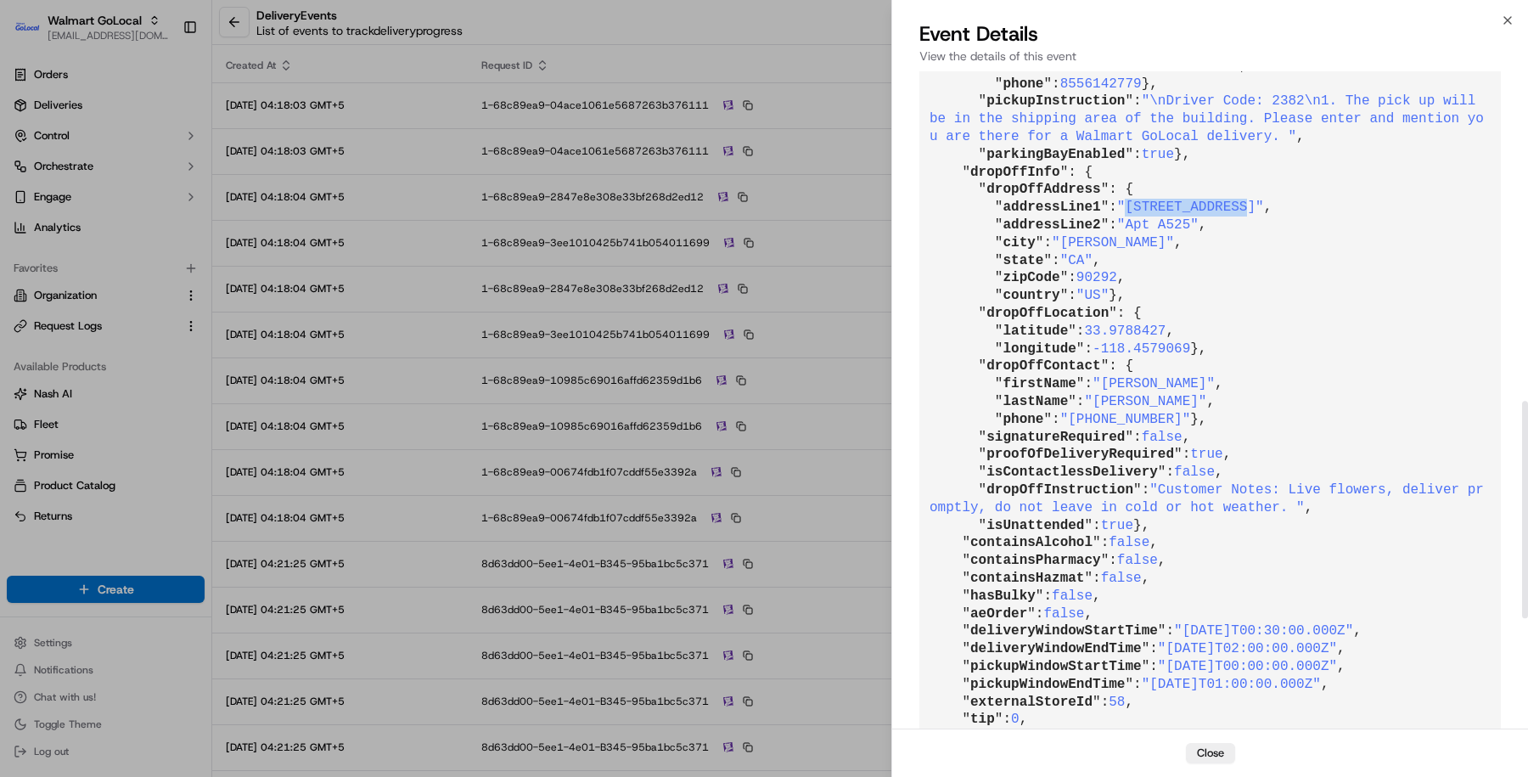
scroll to position [1006, 0]
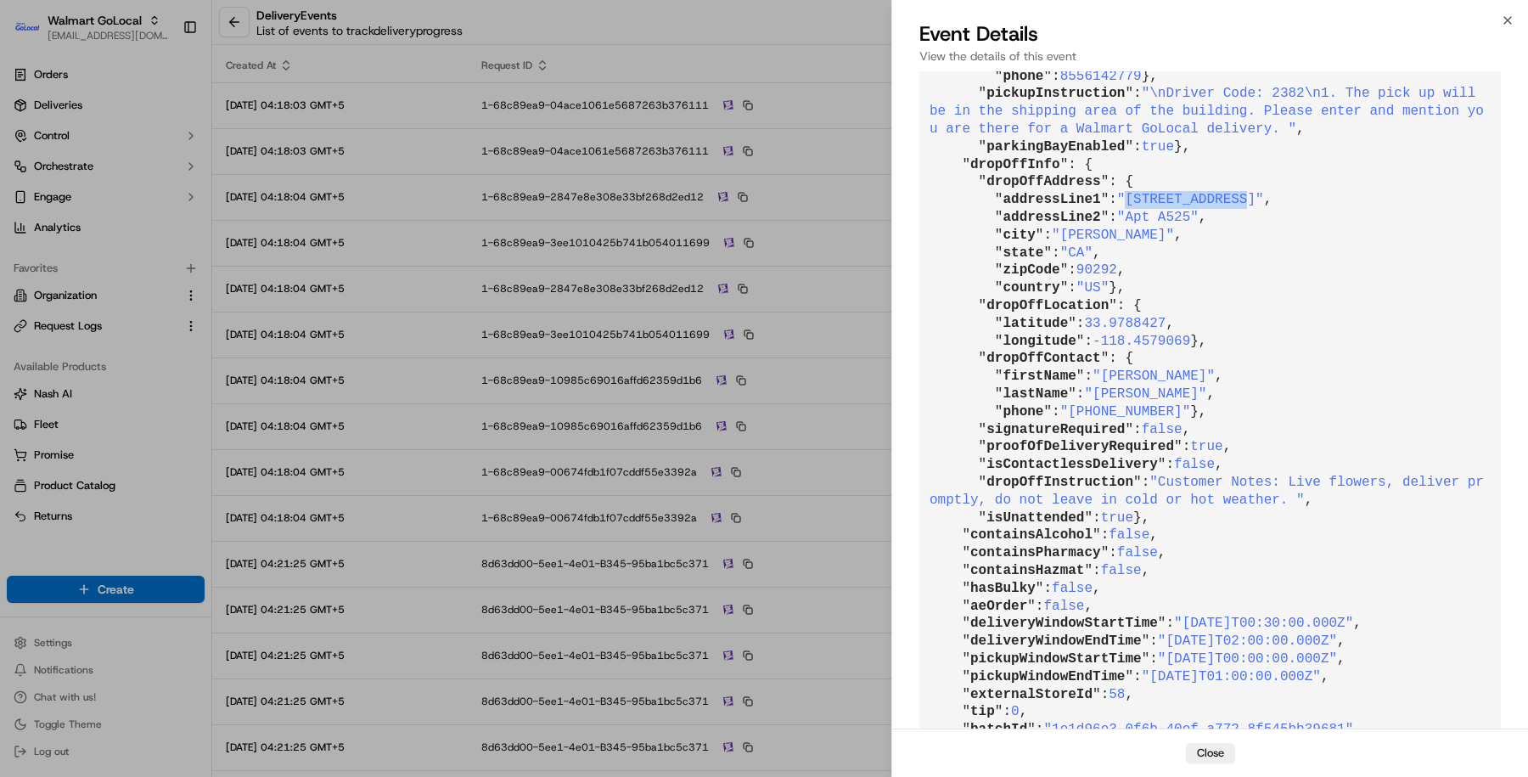
copy span "13603 Mar Pt Dr"
click at [1181, 207] on span ""13603 Mar Pt Dr"" at bounding box center [1190, 199] width 147 height 15
click at [1150, 207] on span ""13603 Mar Pt Dr"" at bounding box center [1190, 199] width 147 height 15
copy span "13603"
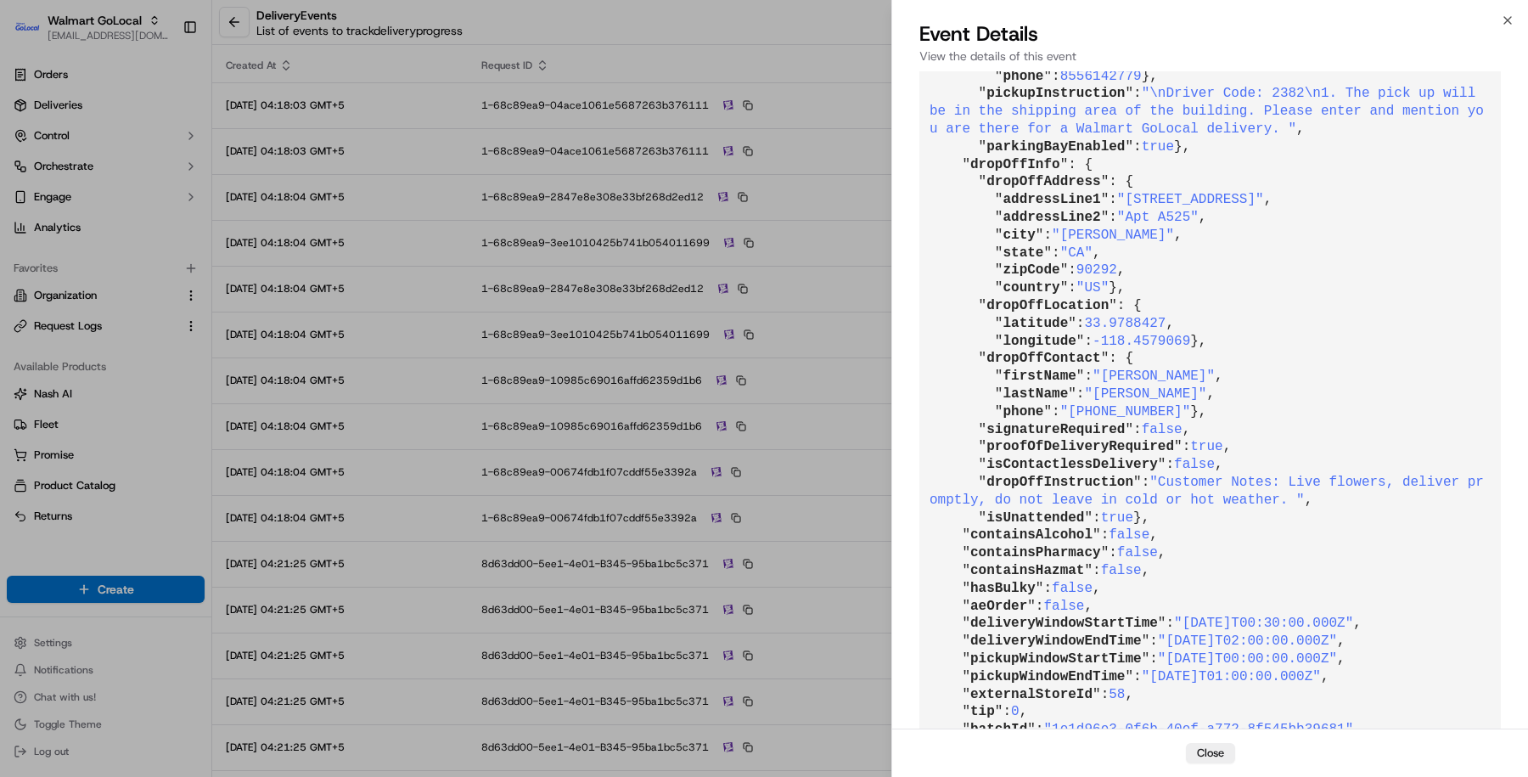
click at [1149, 207] on span ""13603 Mar Pt Dr"" at bounding box center [1190, 199] width 147 height 15
copy span "13603"
drag, startPoint x: 1176, startPoint y: 425, endPoint x: 1093, endPoint y: 425, distance: 83.2
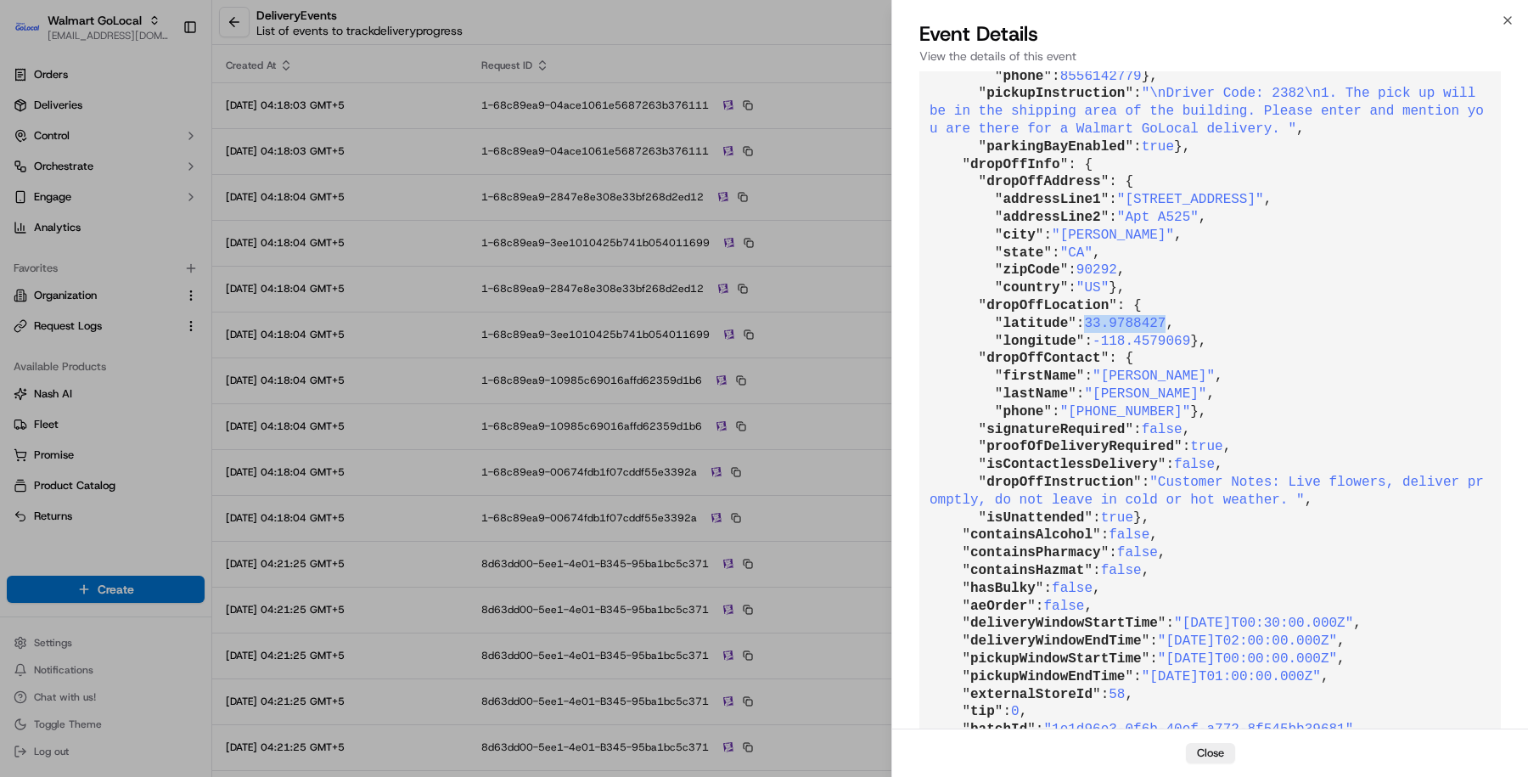
copy span "33.9788427"
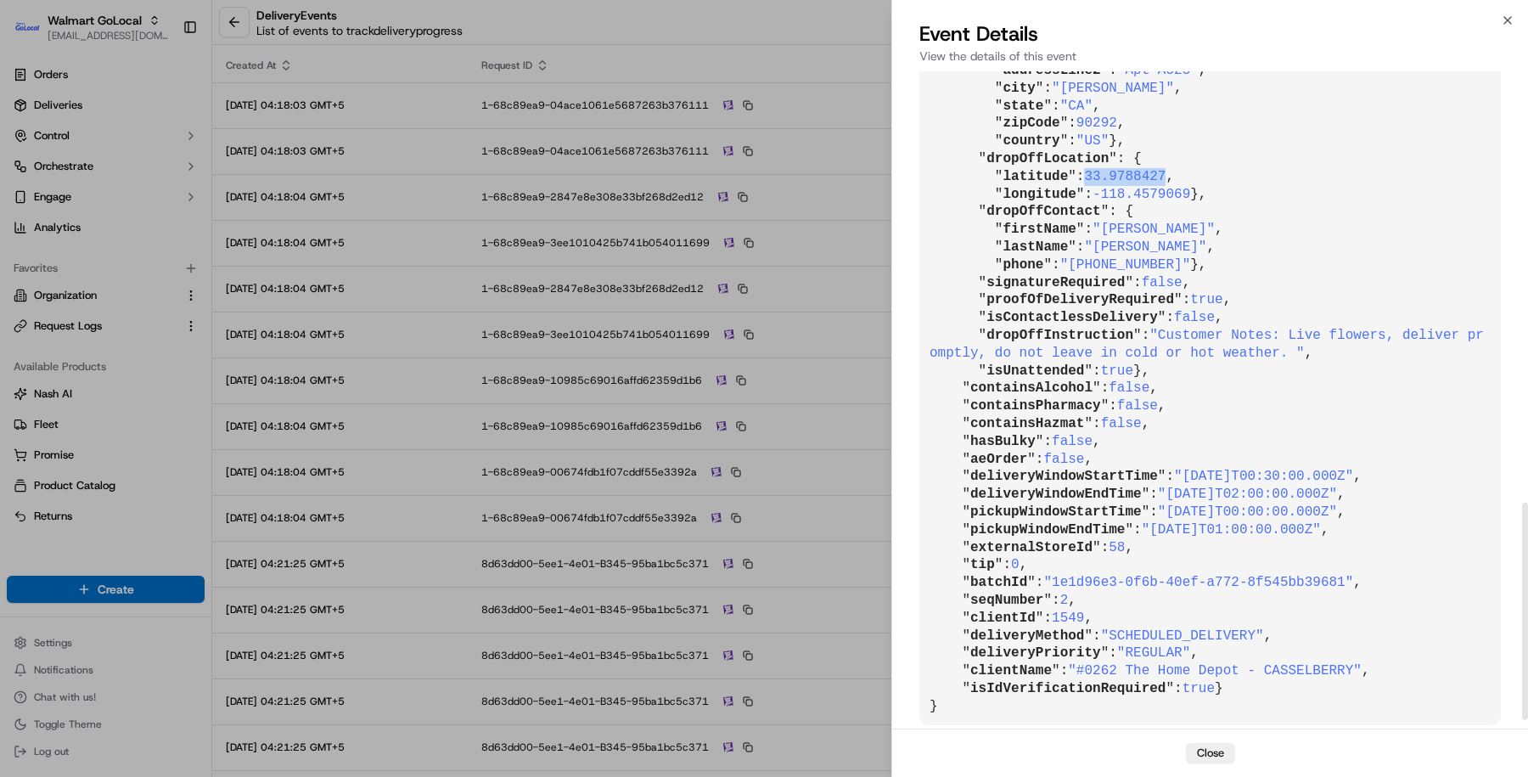
scroll to position [1329, 0]
drag, startPoint x: 1200, startPoint y: 122, endPoint x: 1097, endPoint y: 124, distance: 102.8
click at [1100, 187] on span "-118.4579069" at bounding box center [1142, 194] width 98 height 15
drag, startPoint x: 1100, startPoint y: 124, endPoint x: 1224, endPoint y: 121, distance: 123.2
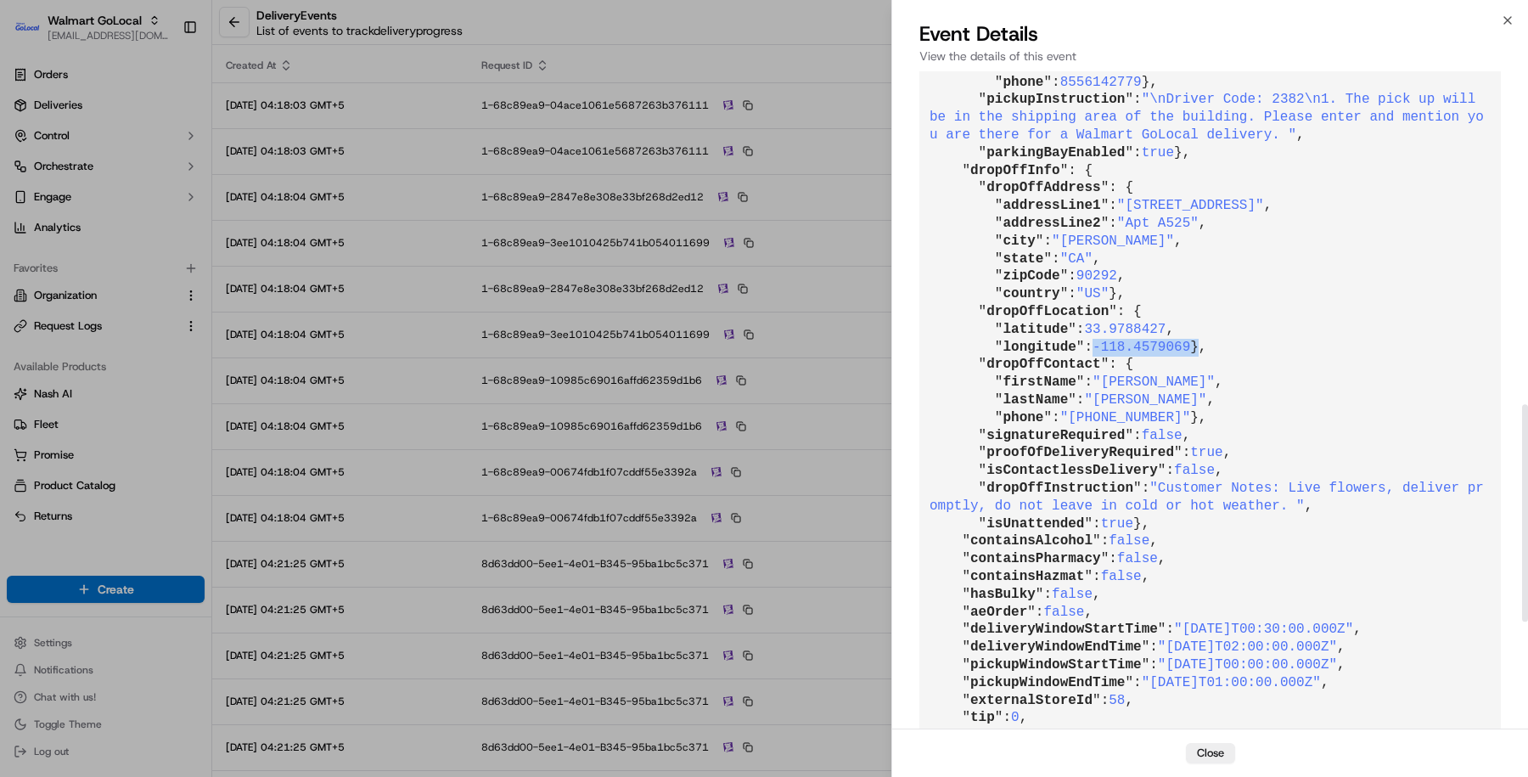
scroll to position [999, 0]
click at [1187, 233] on span ""Apt A525"" at bounding box center [1158, 224] width 82 height 15
click at [1170, 233] on span ""Apt A525"" at bounding box center [1158, 224] width 82 height 15
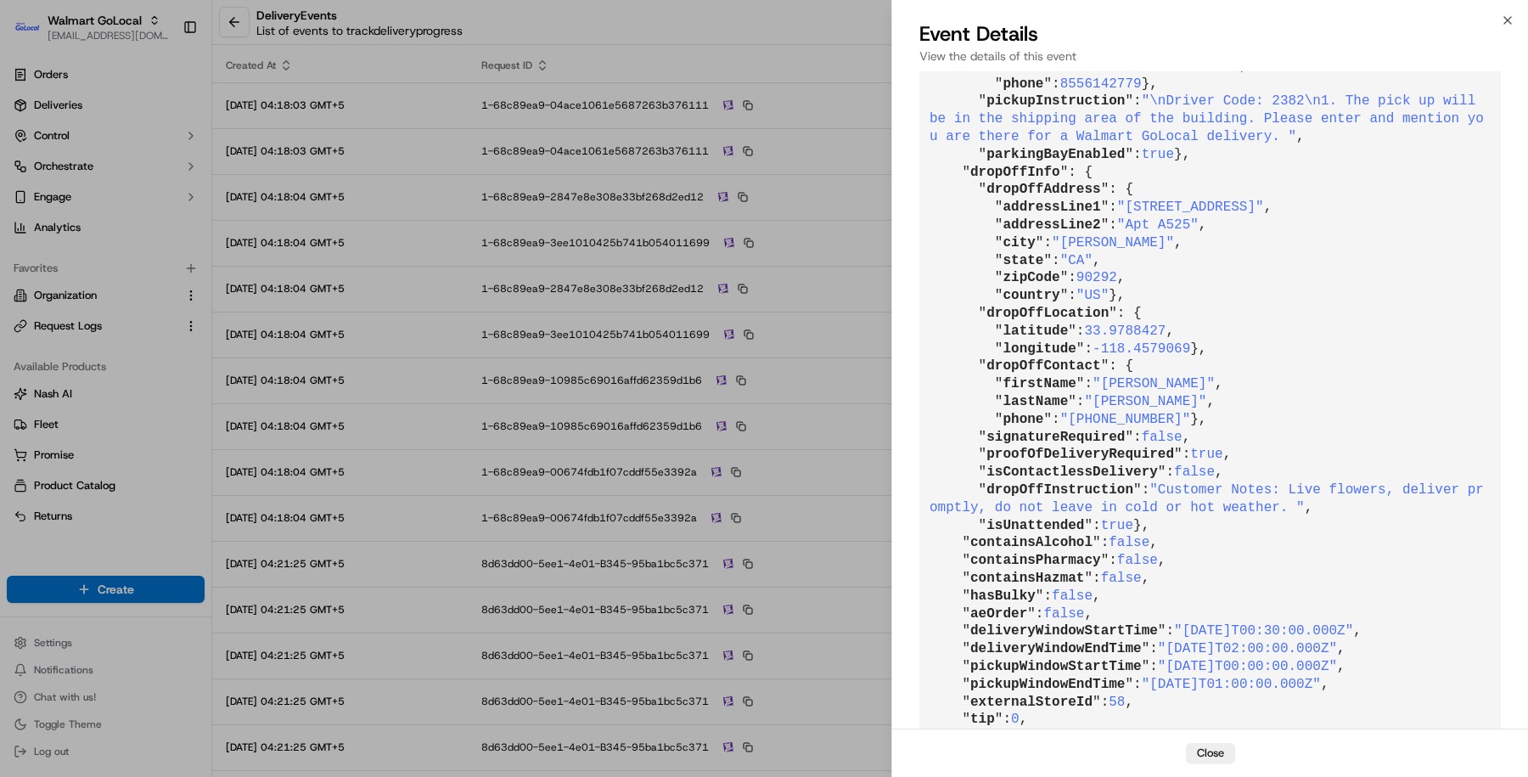
click at [1119, 391] on span ""Kendall"" at bounding box center [1154, 383] width 122 height 15
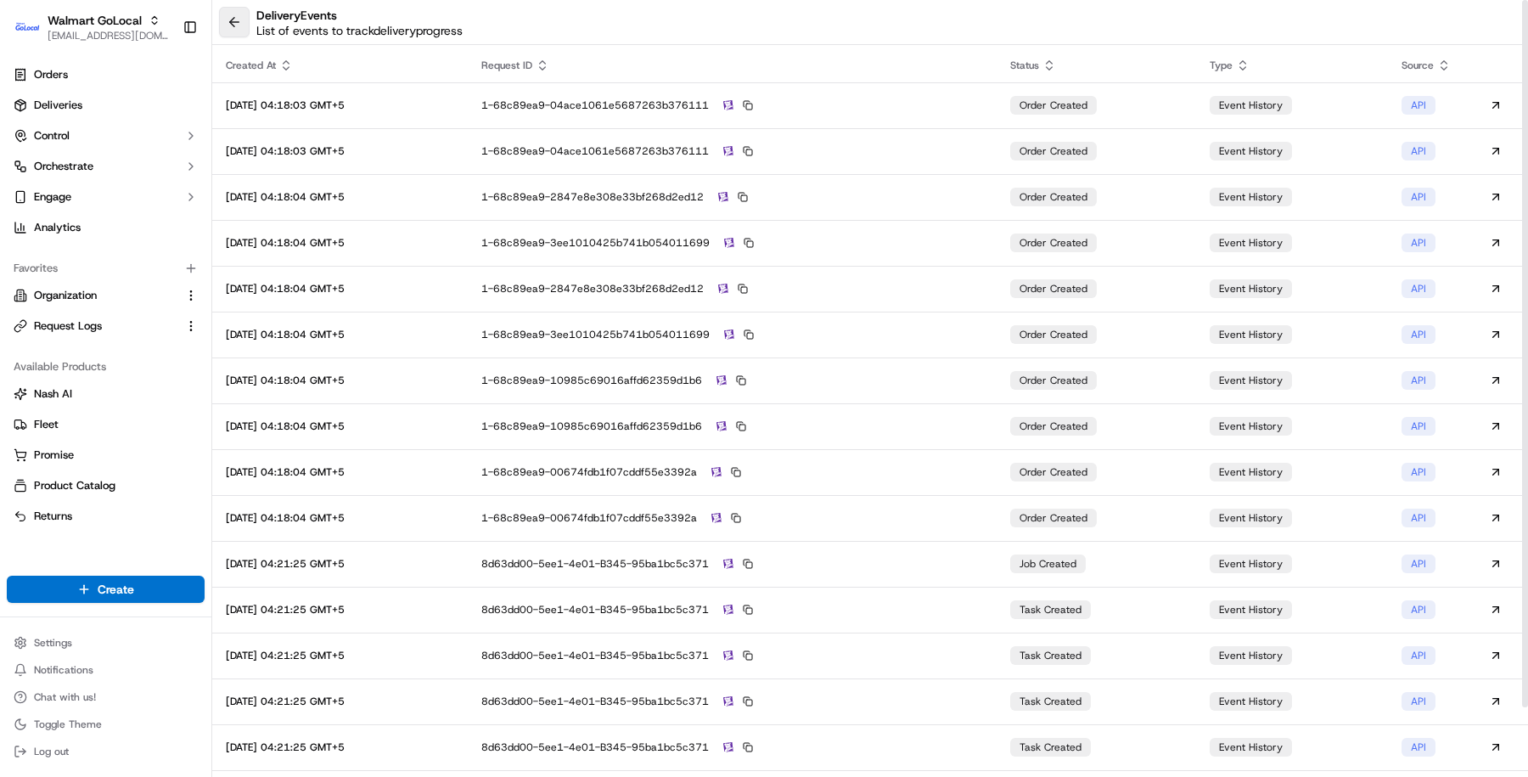
click at [235, 17] on button at bounding box center [234, 22] width 31 height 31
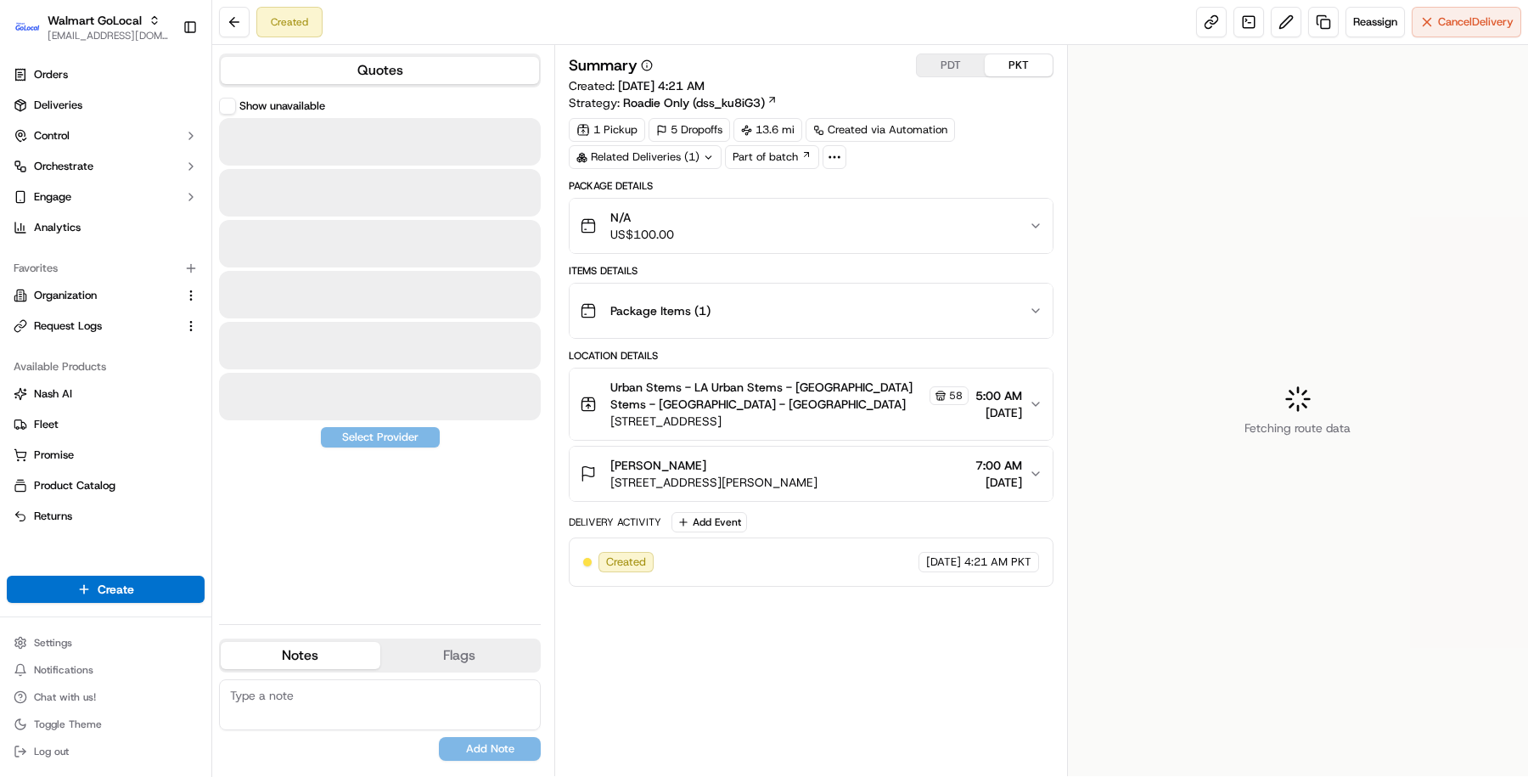
click at [733, 420] on span "2580 Santa Fe Ave, Redondo Beach, CA, 90278, US" at bounding box center [790, 421] width 358 height 17
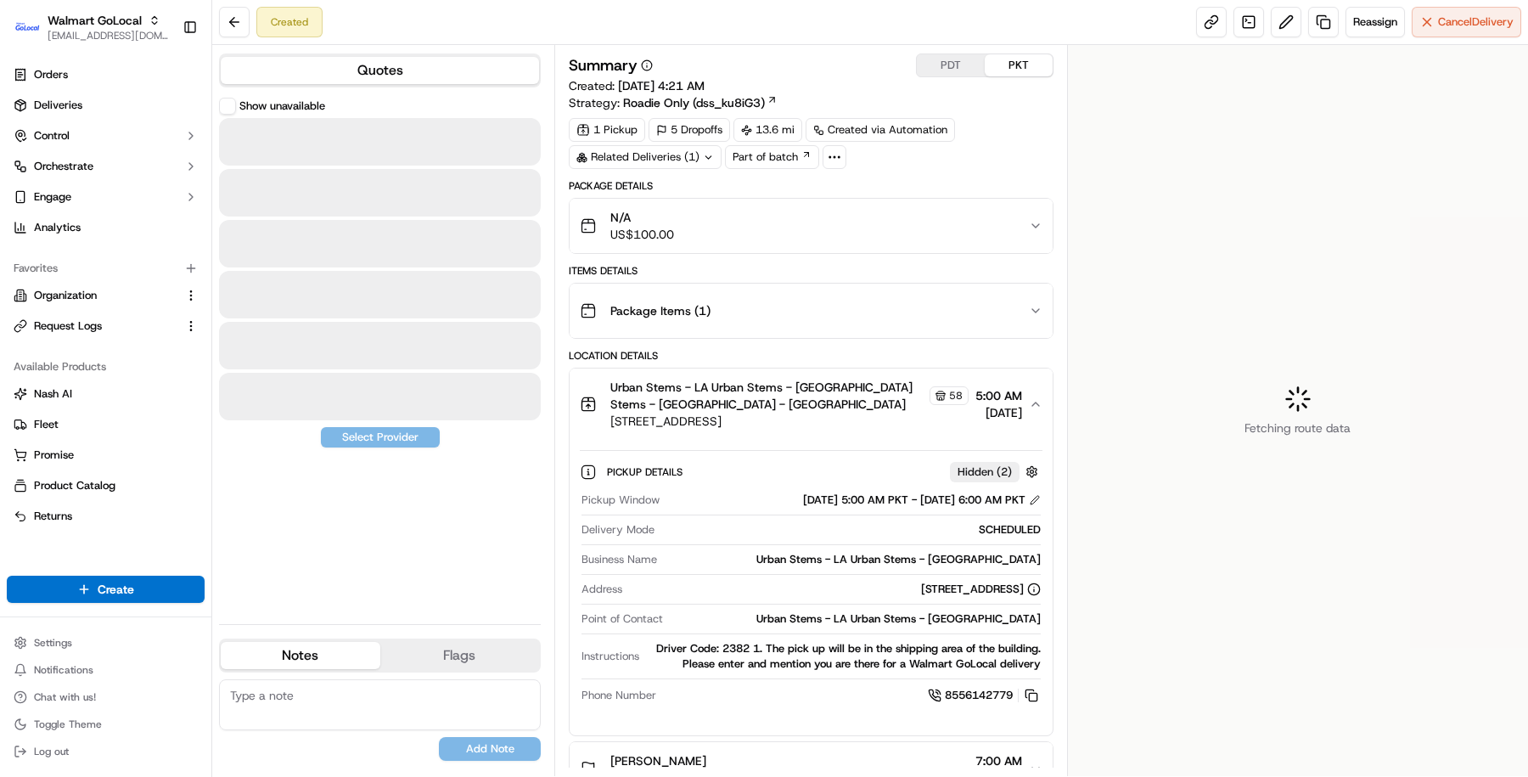
click at [733, 420] on span "2580 Santa Fe Ave, Redondo Beach, CA, 90278, US" at bounding box center [790, 421] width 358 height 17
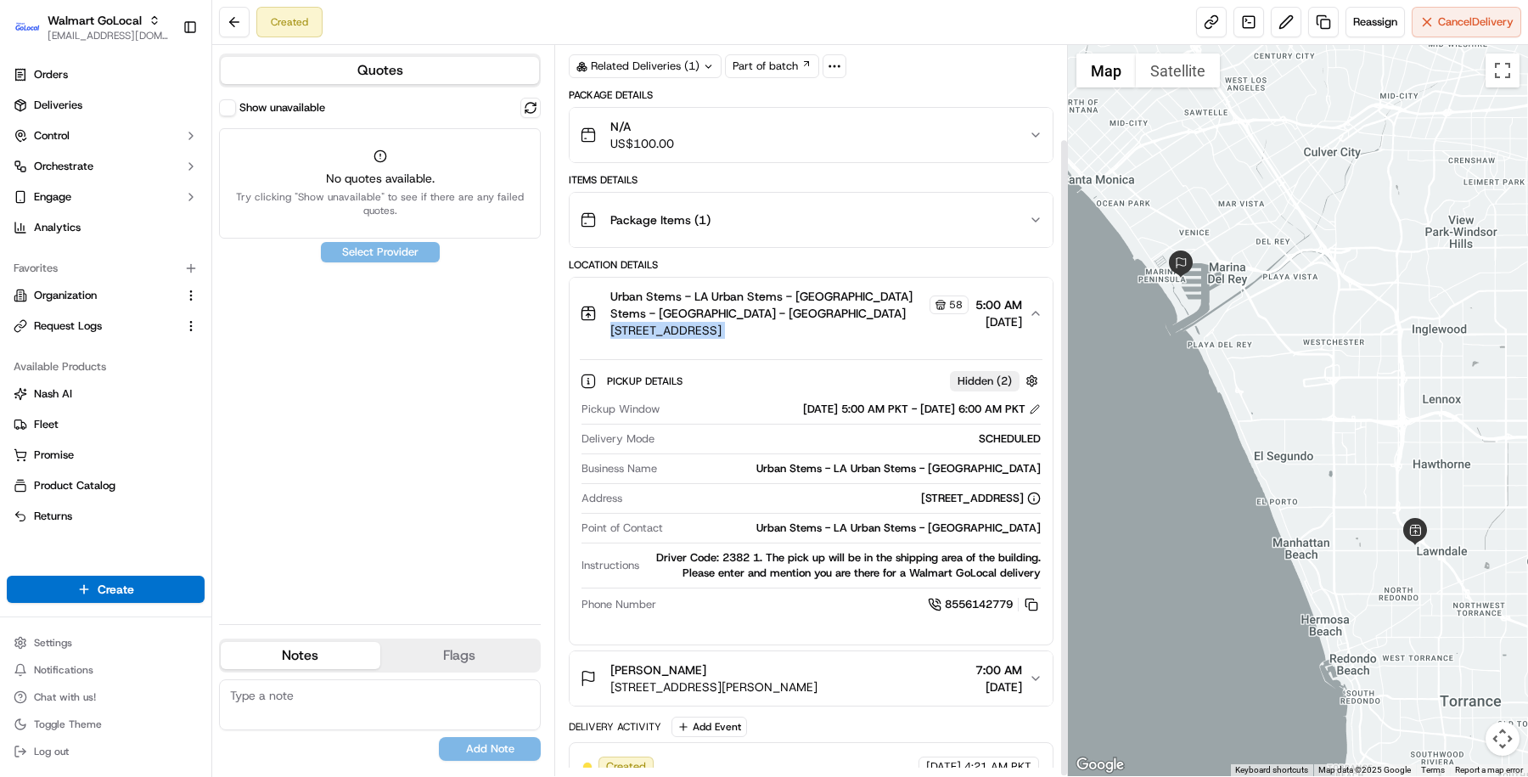
scroll to position [107, 0]
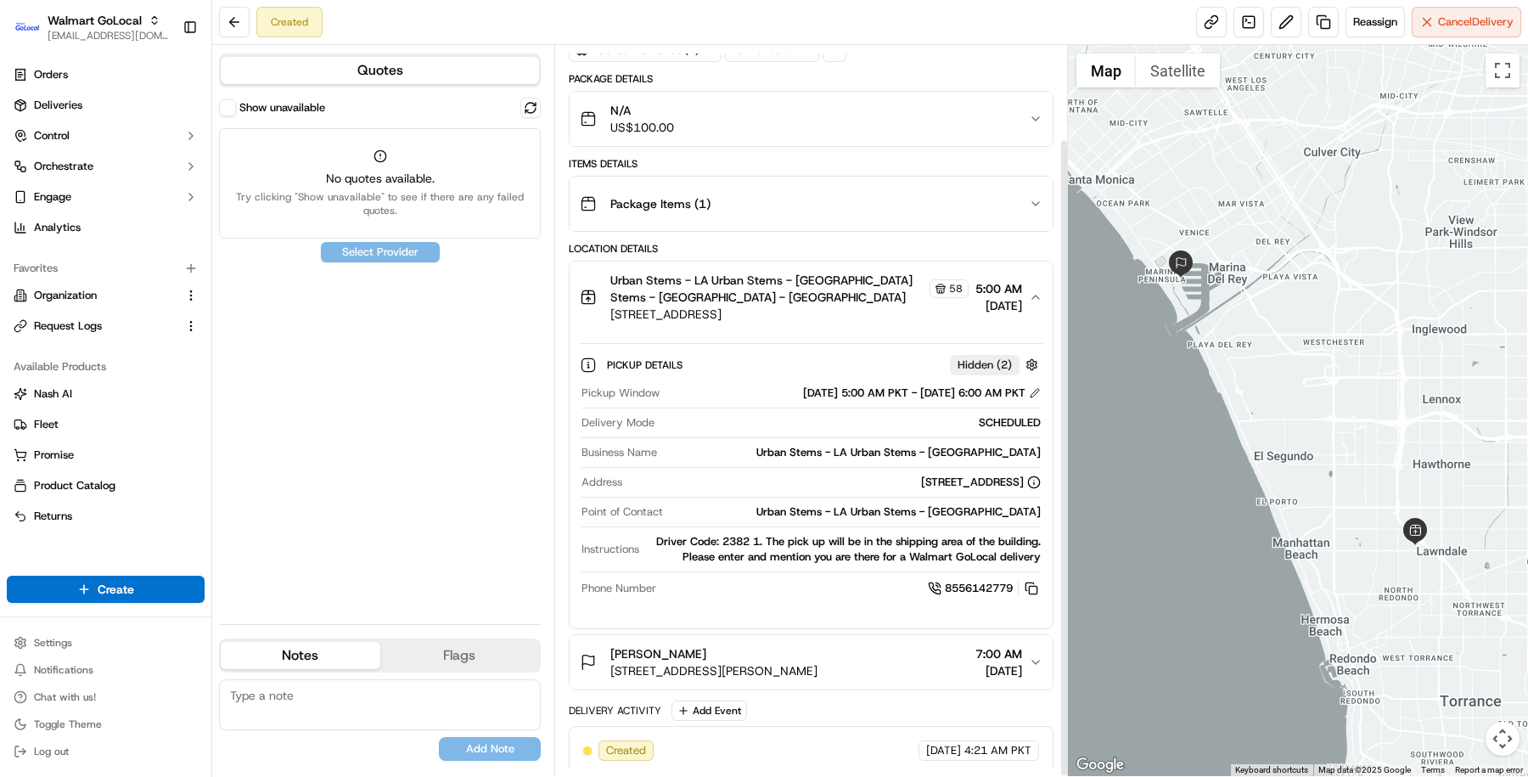
click at [818, 645] on div "Kendall Johnson" at bounding box center [714, 653] width 207 height 17
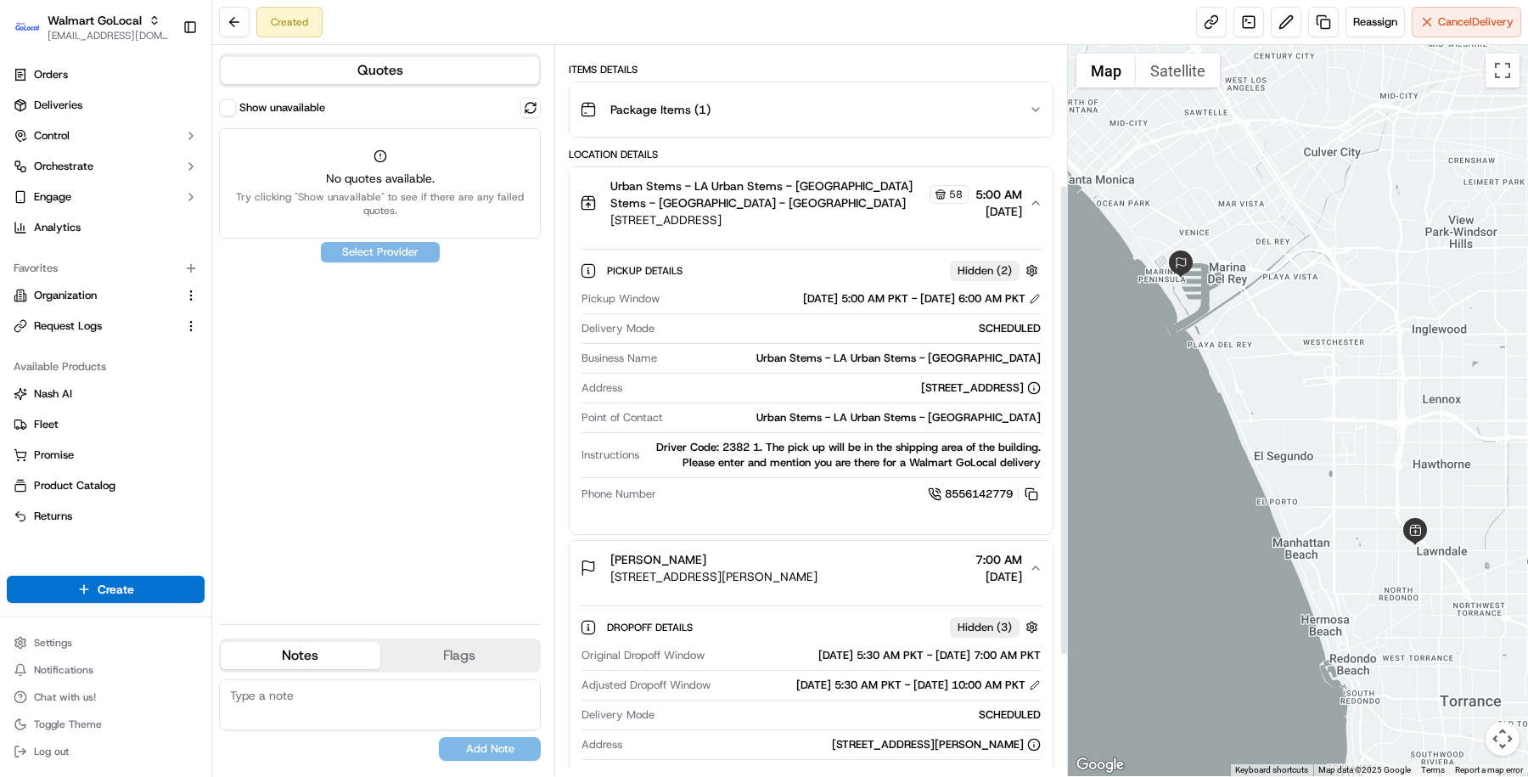
scroll to position [215, 0]
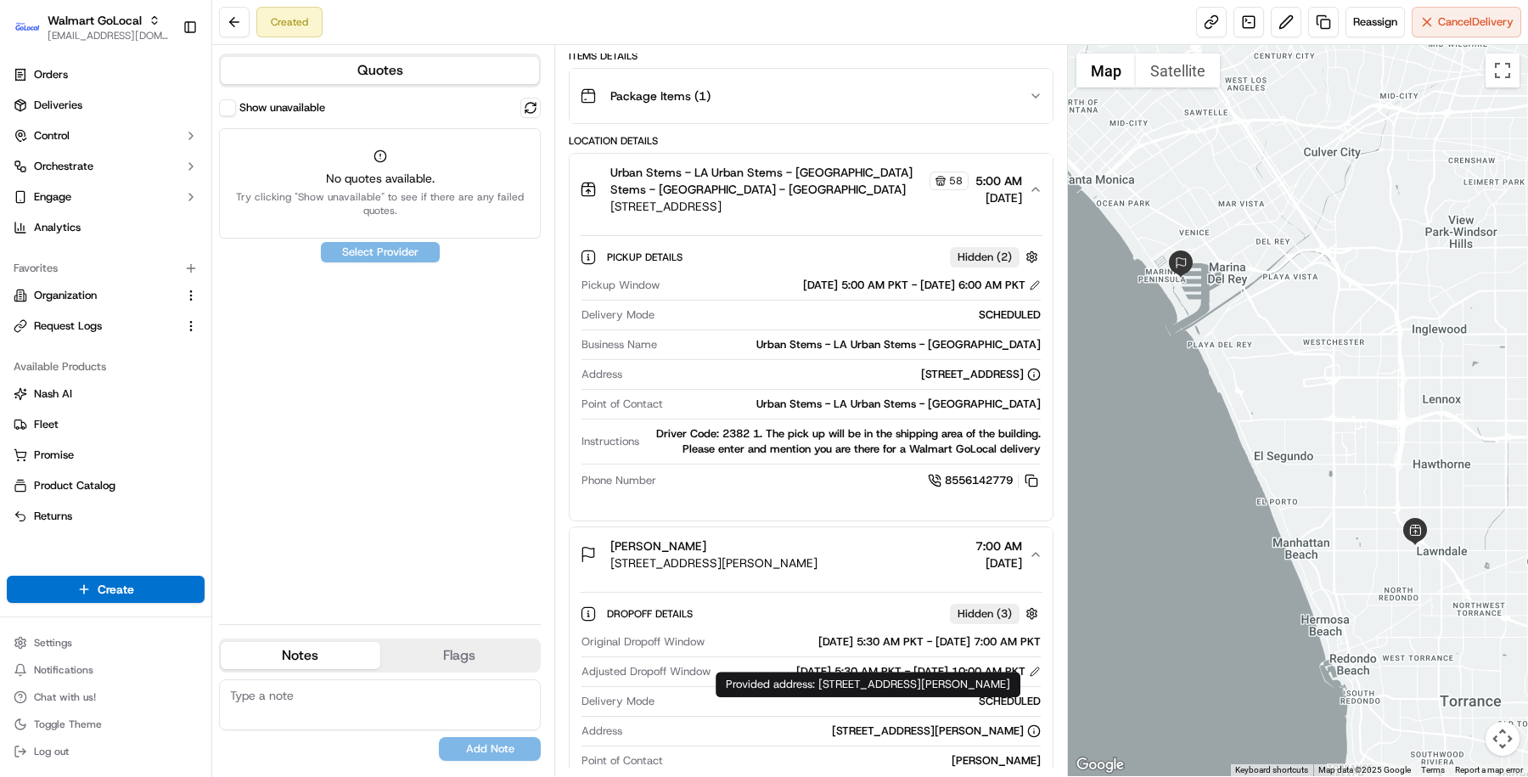
drag, startPoint x: 819, startPoint y: 687, endPoint x: 850, endPoint y: 695, distance: 31.7
click at [850, 695] on div "Provided address: 13603 Mar Pt Dr, Apt A525, Marina Del Rey, CA, 90292, US Prov…" at bounding box center [868, 684] width 305 height 25
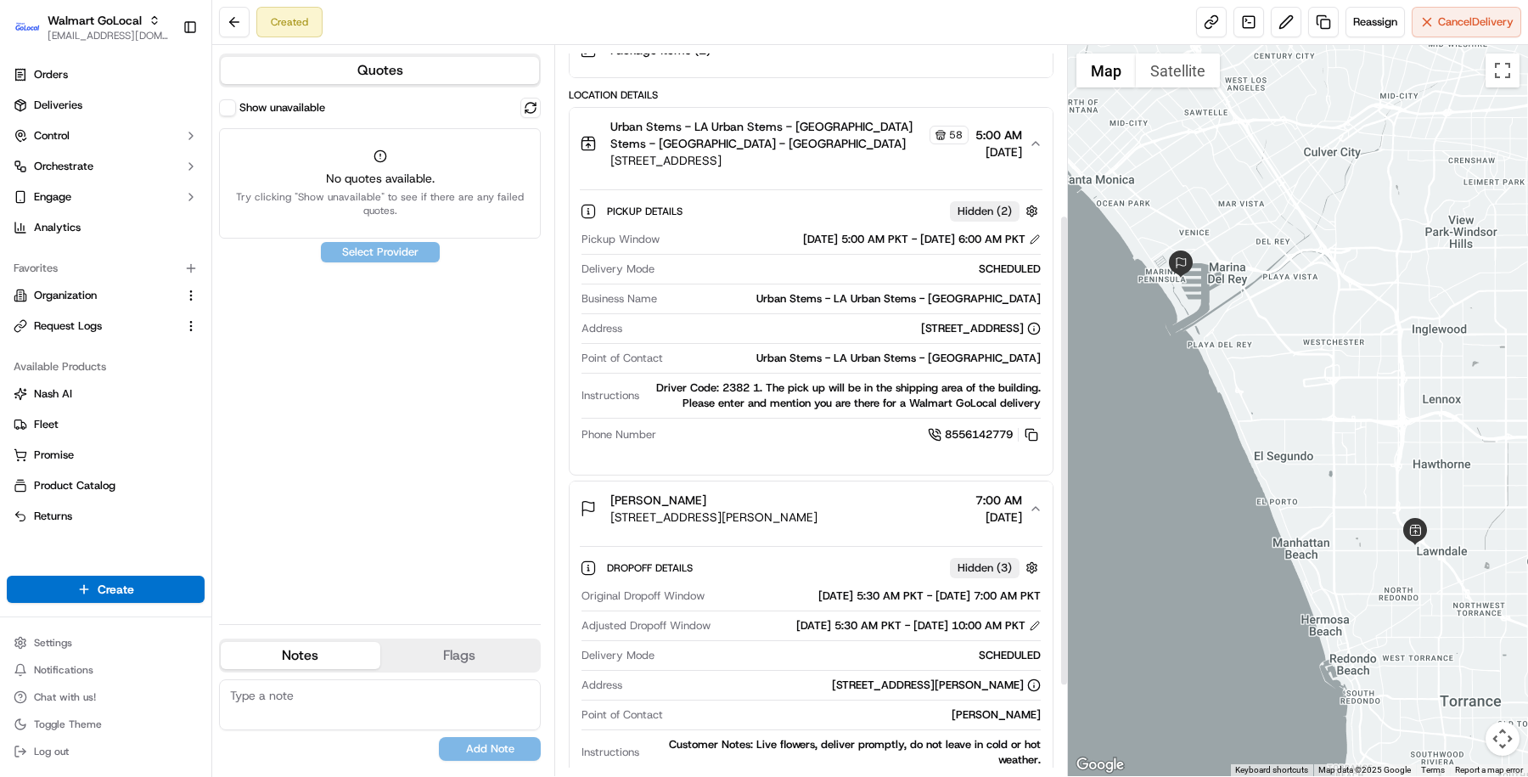
scroll to position [262, 0]
click at [847, 677] on div "13603 Mar Pt Dr, Apt A525, Marina Del Rey, CA, 90292, US" at bounding box center [936, 684] width 209 height 15
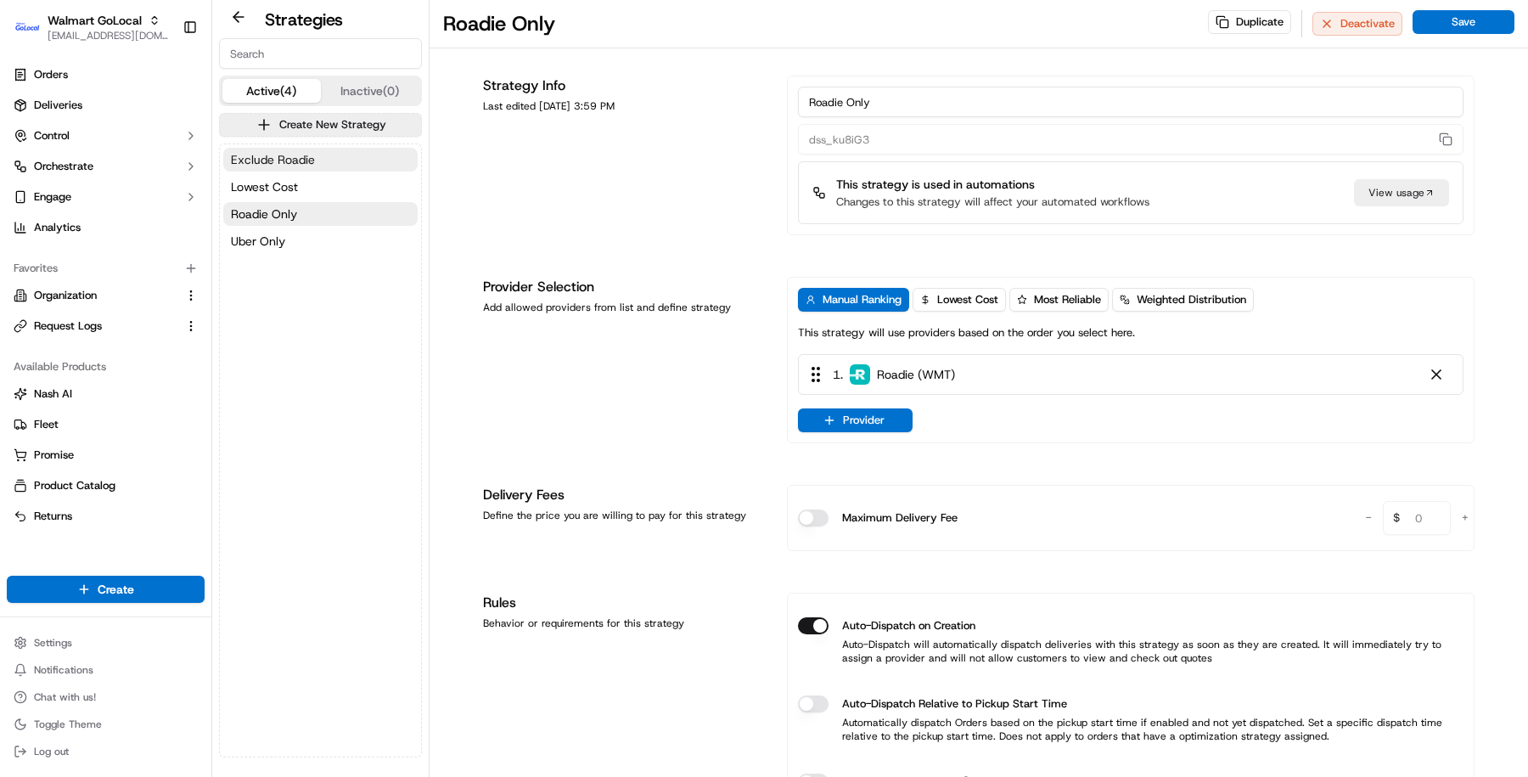
click at [337, 161] on button "Exclude Roadie" at bounding box center [320, 160] width 194 height 24
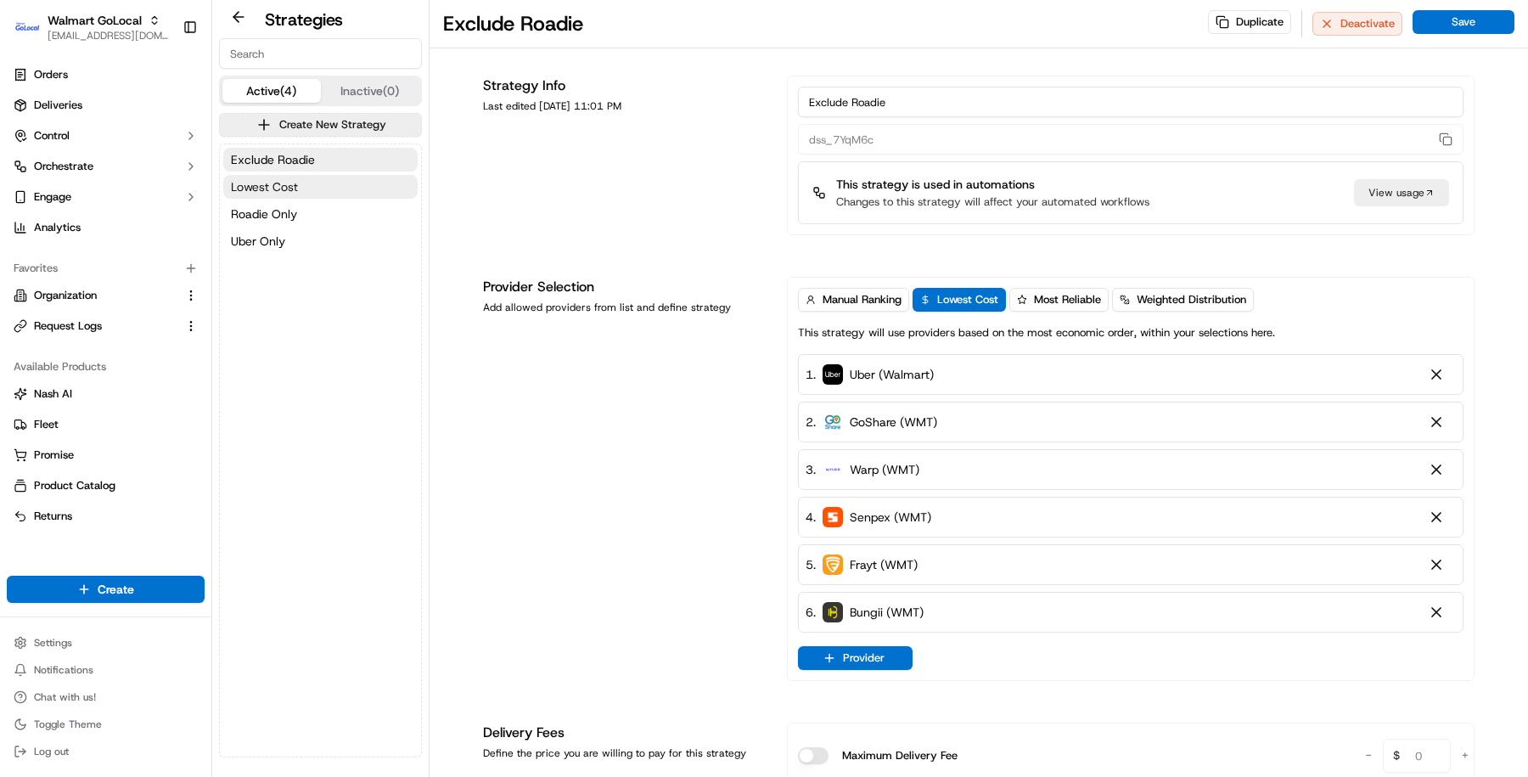
click at [337, 184] on button "Lowest Cost" at bounding box center [320, 187] width 194 height 24
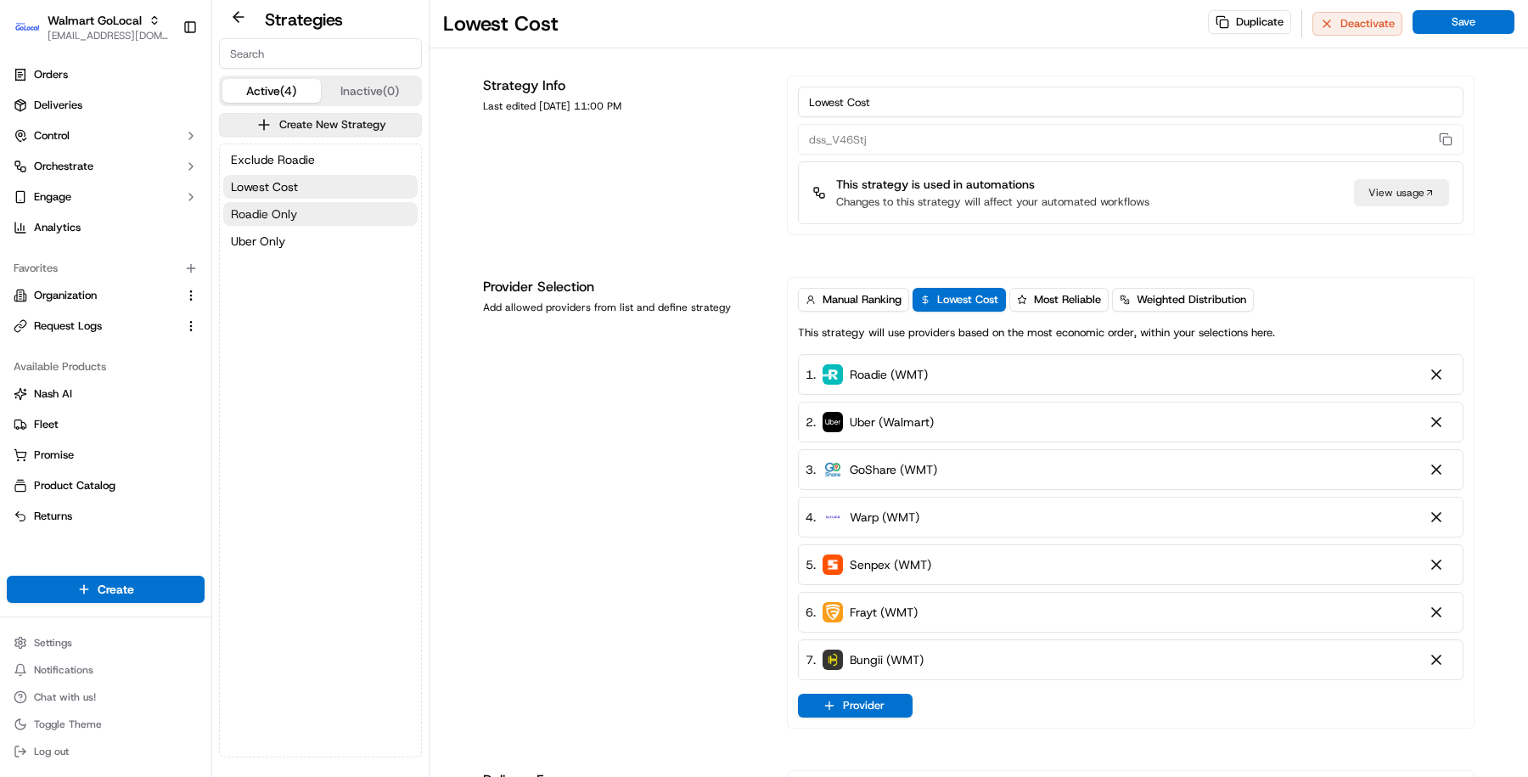
click at [333, 216] on button "Roadie Only" at bounding box center [320, 214] width 194 height 24
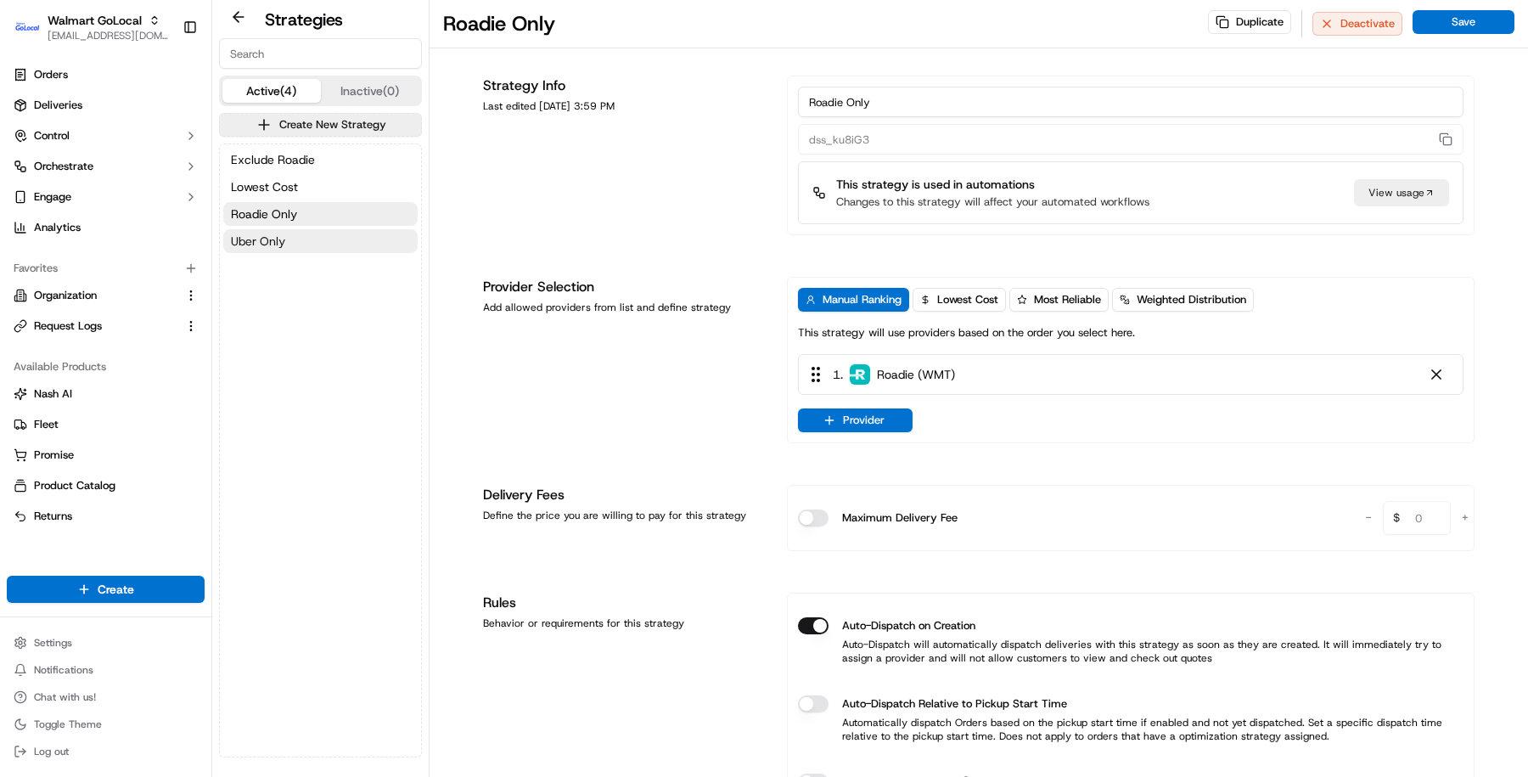
click at [331, 241] on button "Uber Only" at bounding box center [320, 241] width 194 height 24
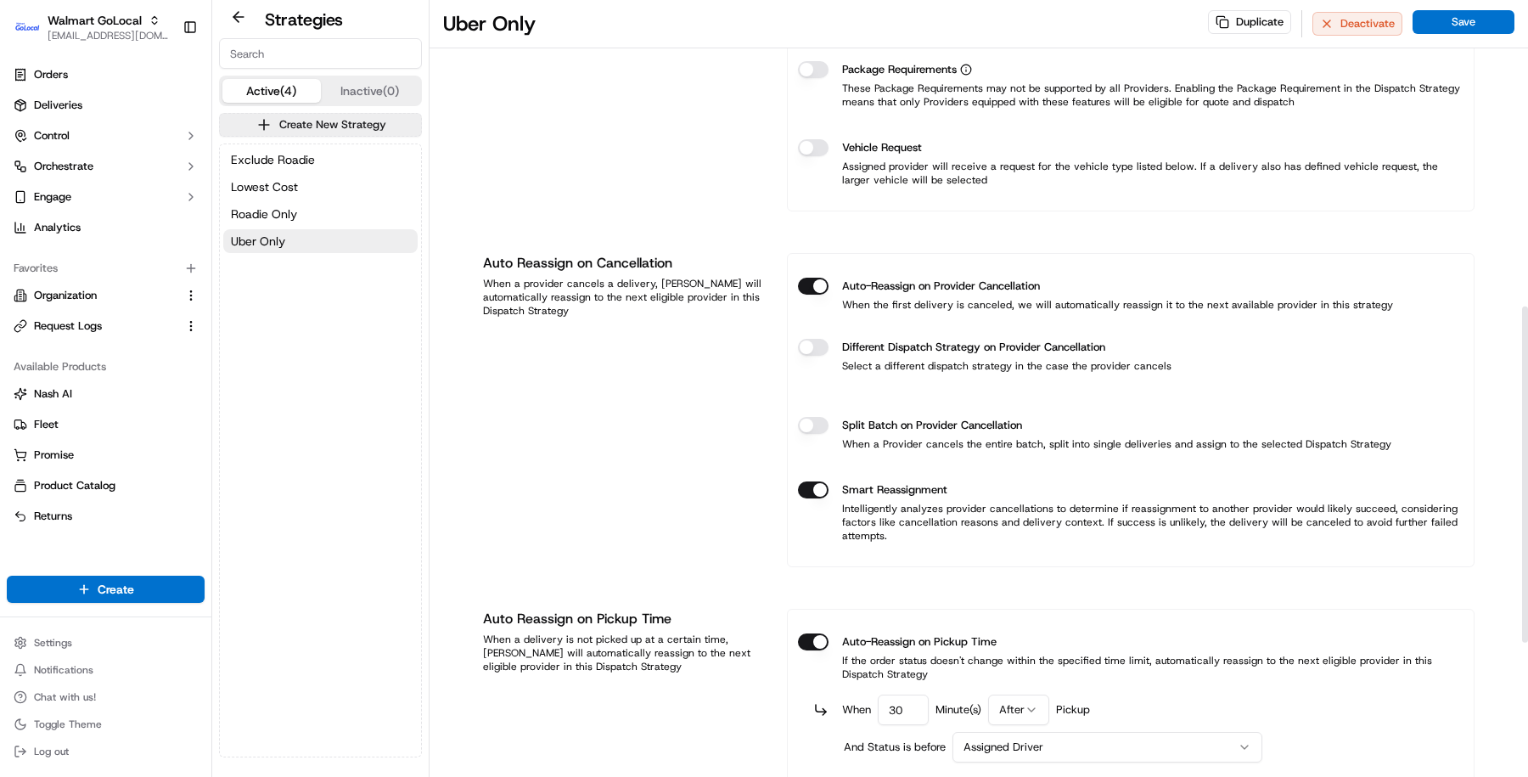
scroll to position [720, 0]
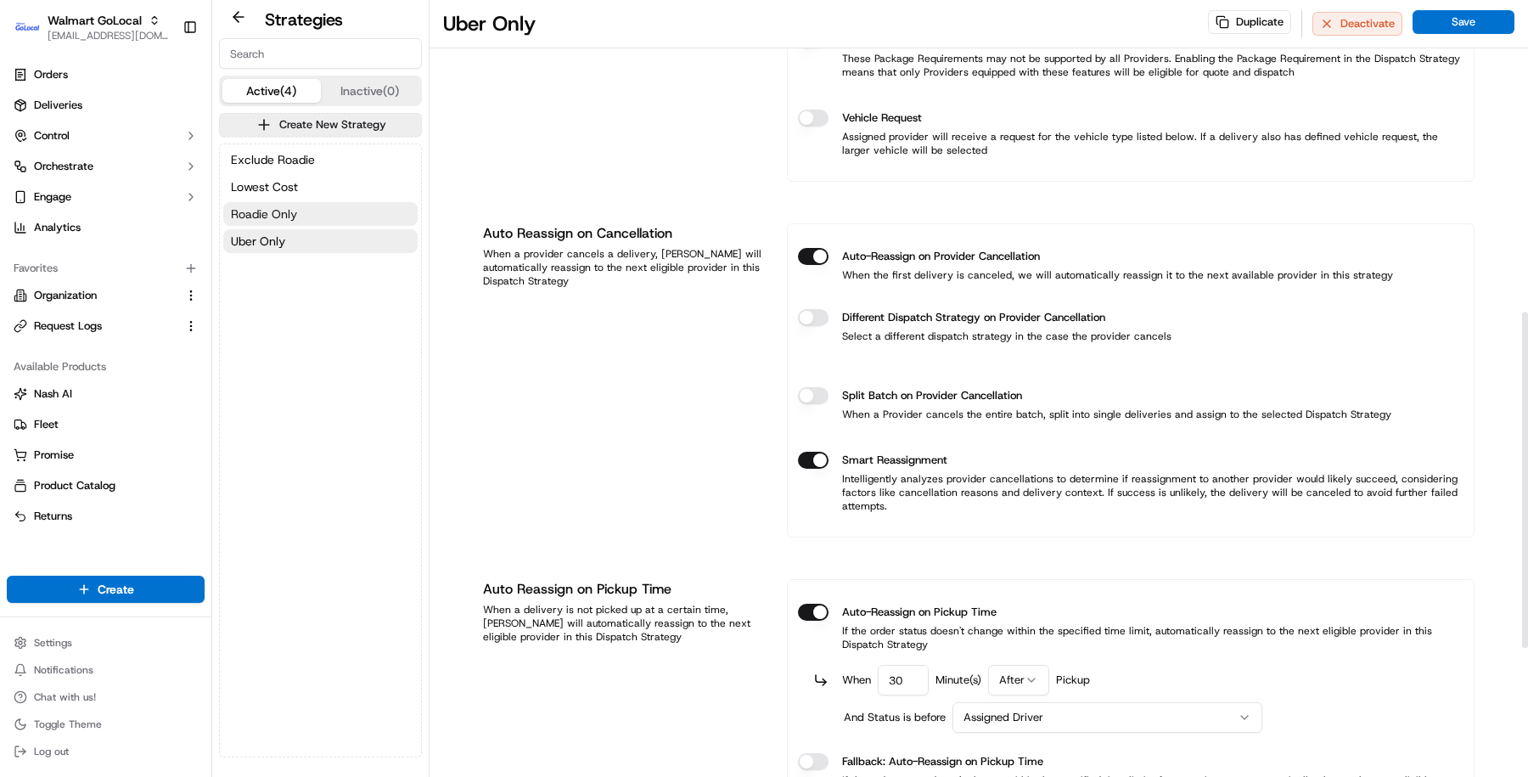
click at [319, 215] on button "Roadie Only" at bounding box center [320, 214] width 194 height 24
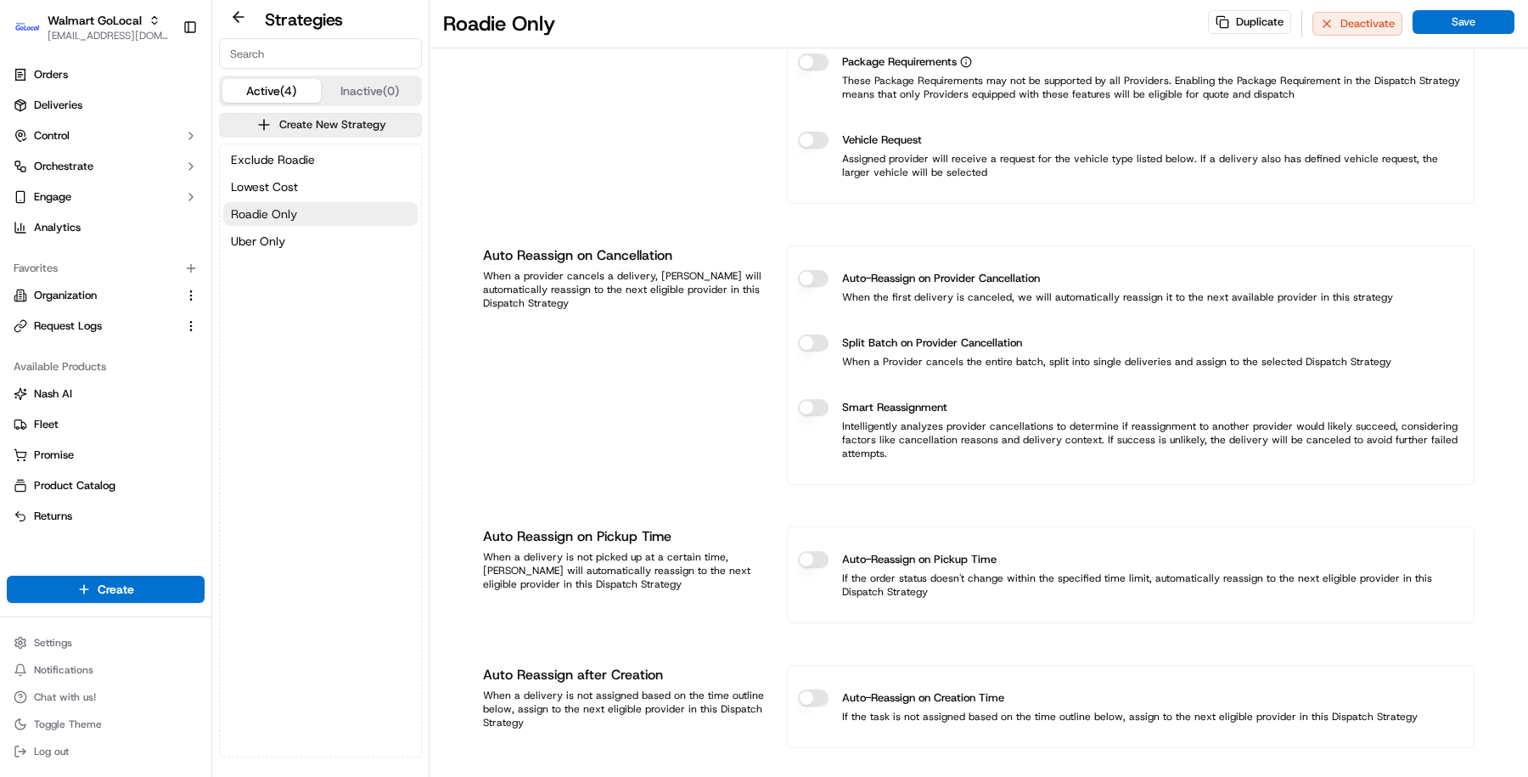
click at [319, 215] on button "Roadie Only" at bounding box center [320, 214] width 194 height 24
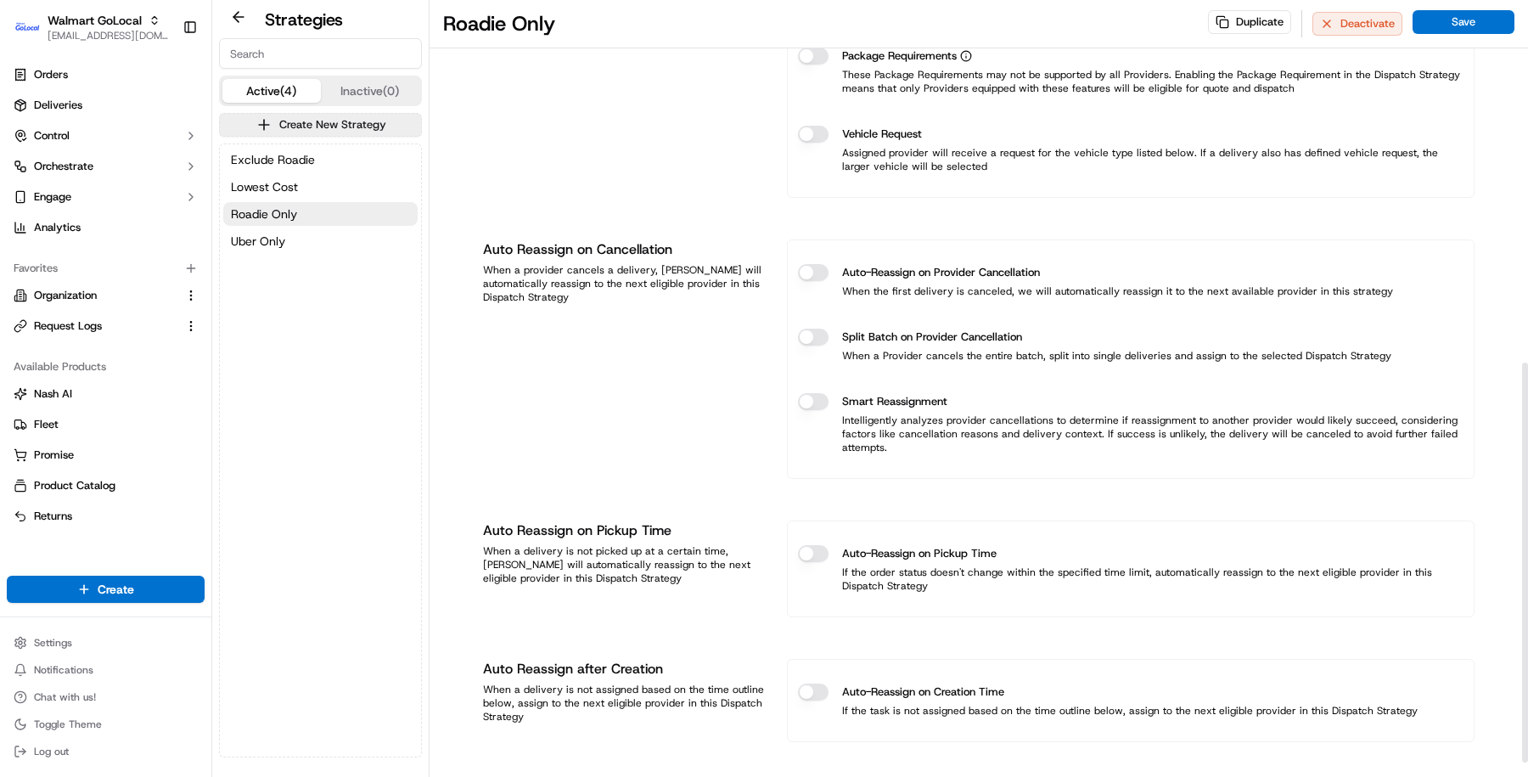
scroll to position [734, 0]
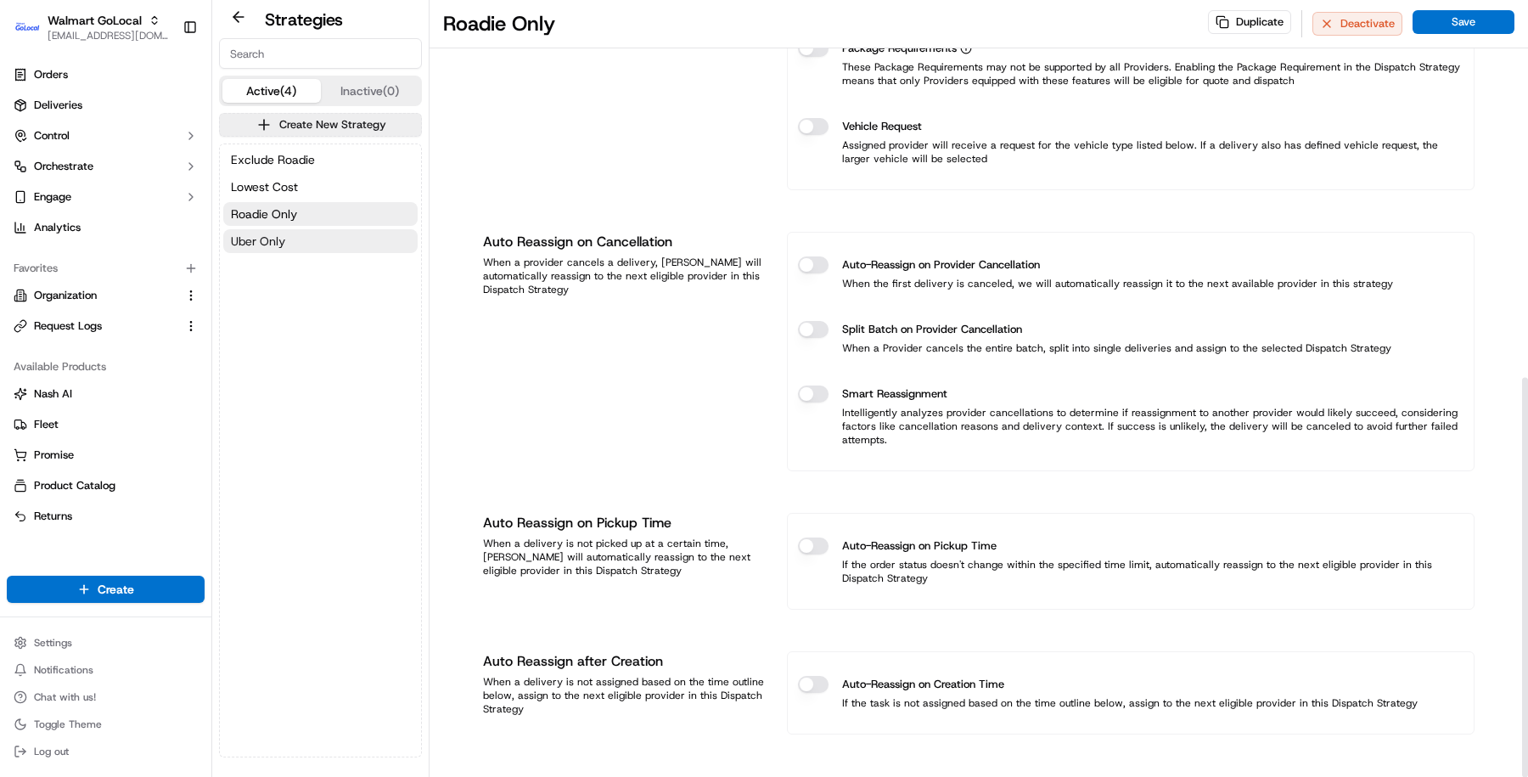
click at [371, 248] on button "Uber Only" at bounding box center [320, 241] width 194 height 24
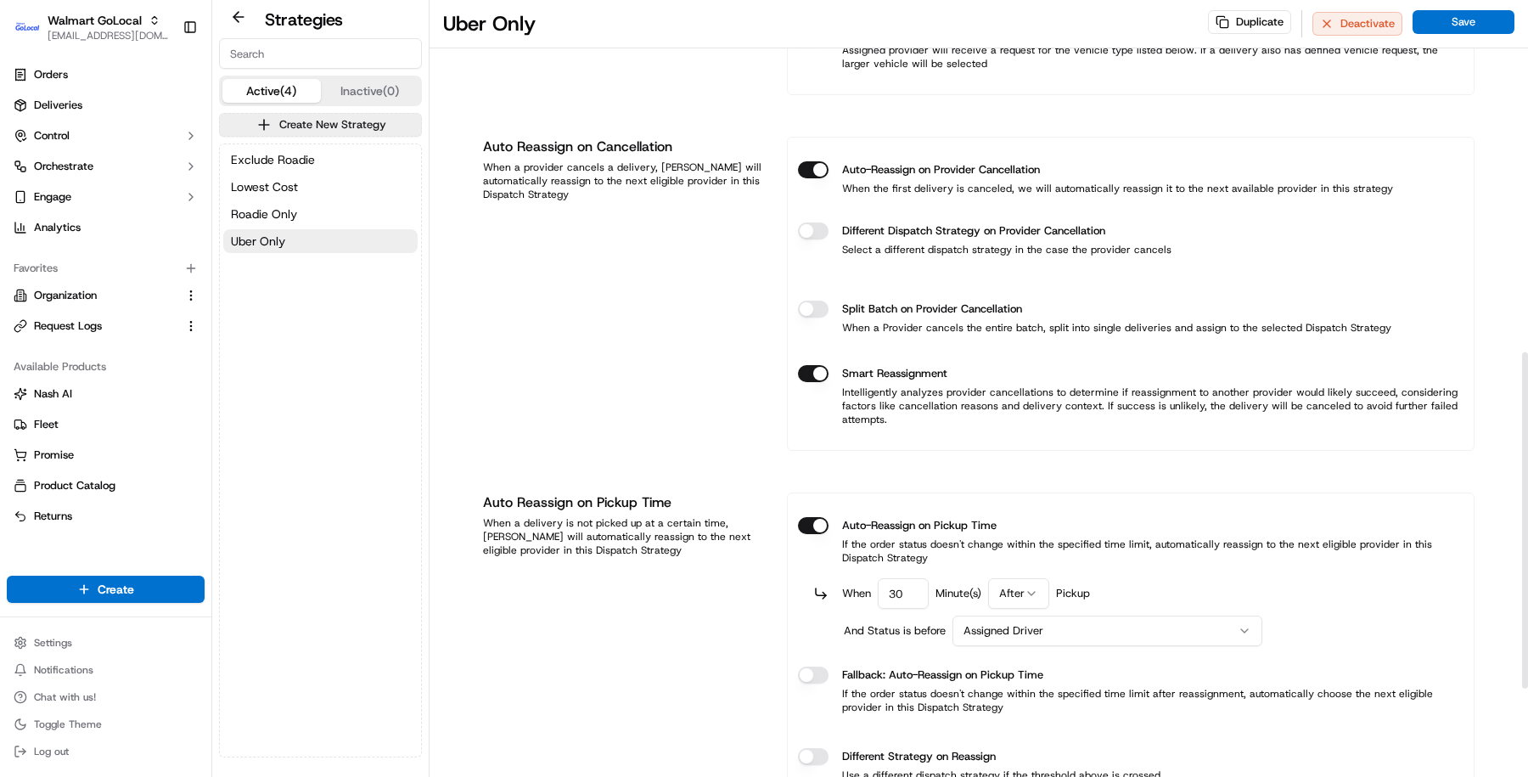
scroll to position [805, 0]
click at [944, 188] on p "When the first delivery is canceled, we will automatically reassign it to the n…" at bounding box center [1095, 190] width 595 height 14
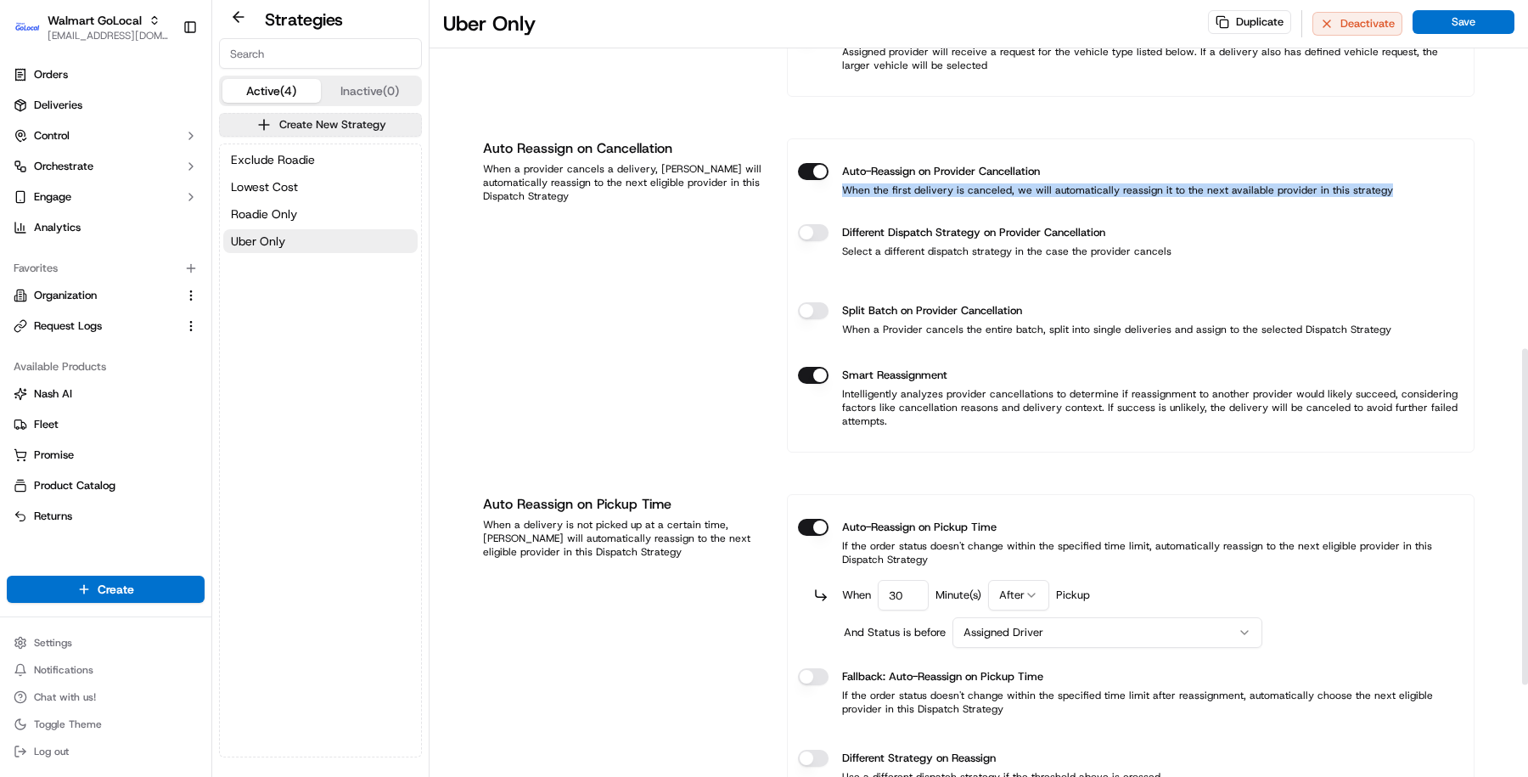
click at [944, 188] on p "When the first delivery is canceled, we will automatically reassign it to the n…" at bounding box center [1095, 190] width 595 height 14
copy p "When the first delivery is canceled, we will automatically reassign it to the n…"
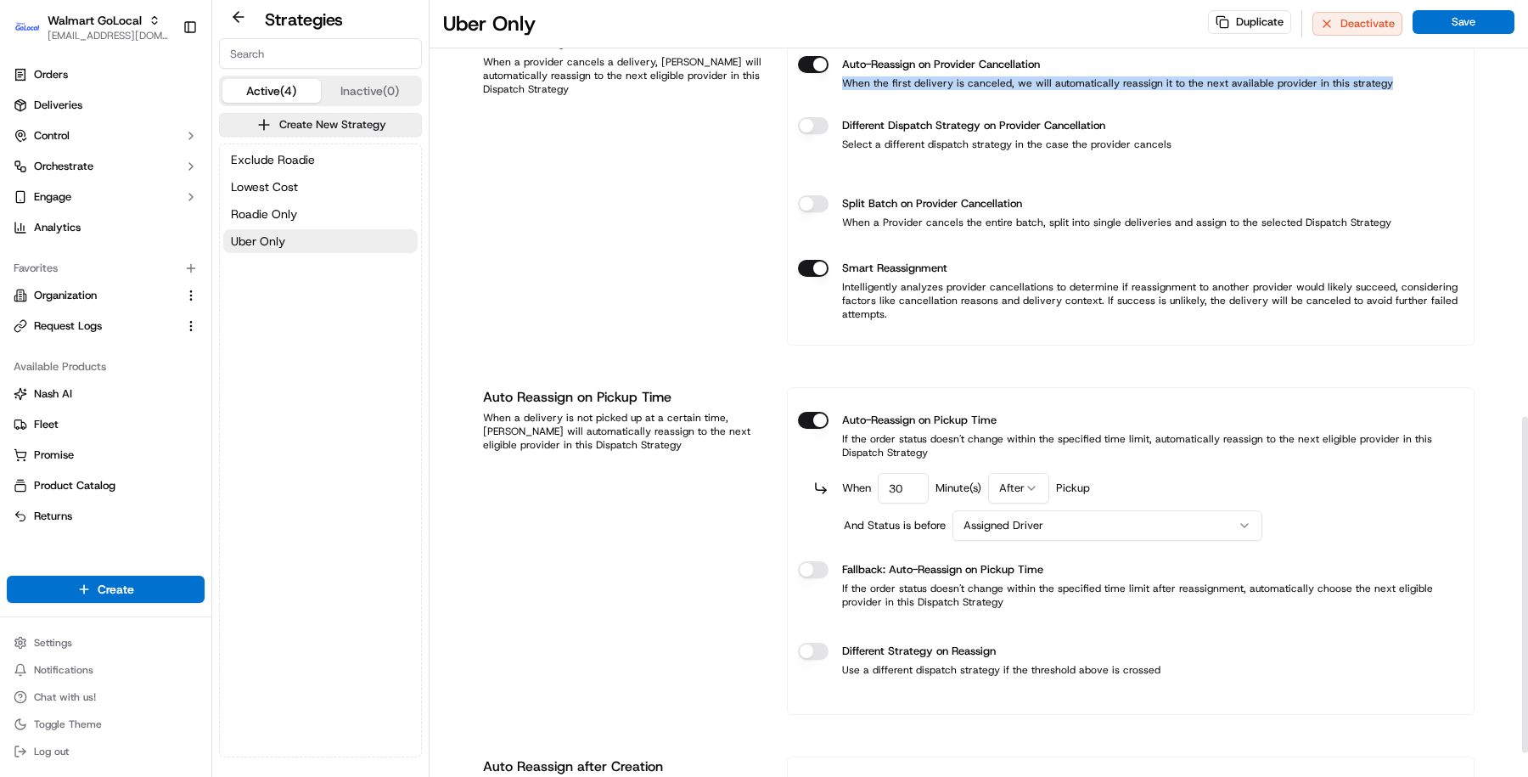
scroll to position [973, 0]
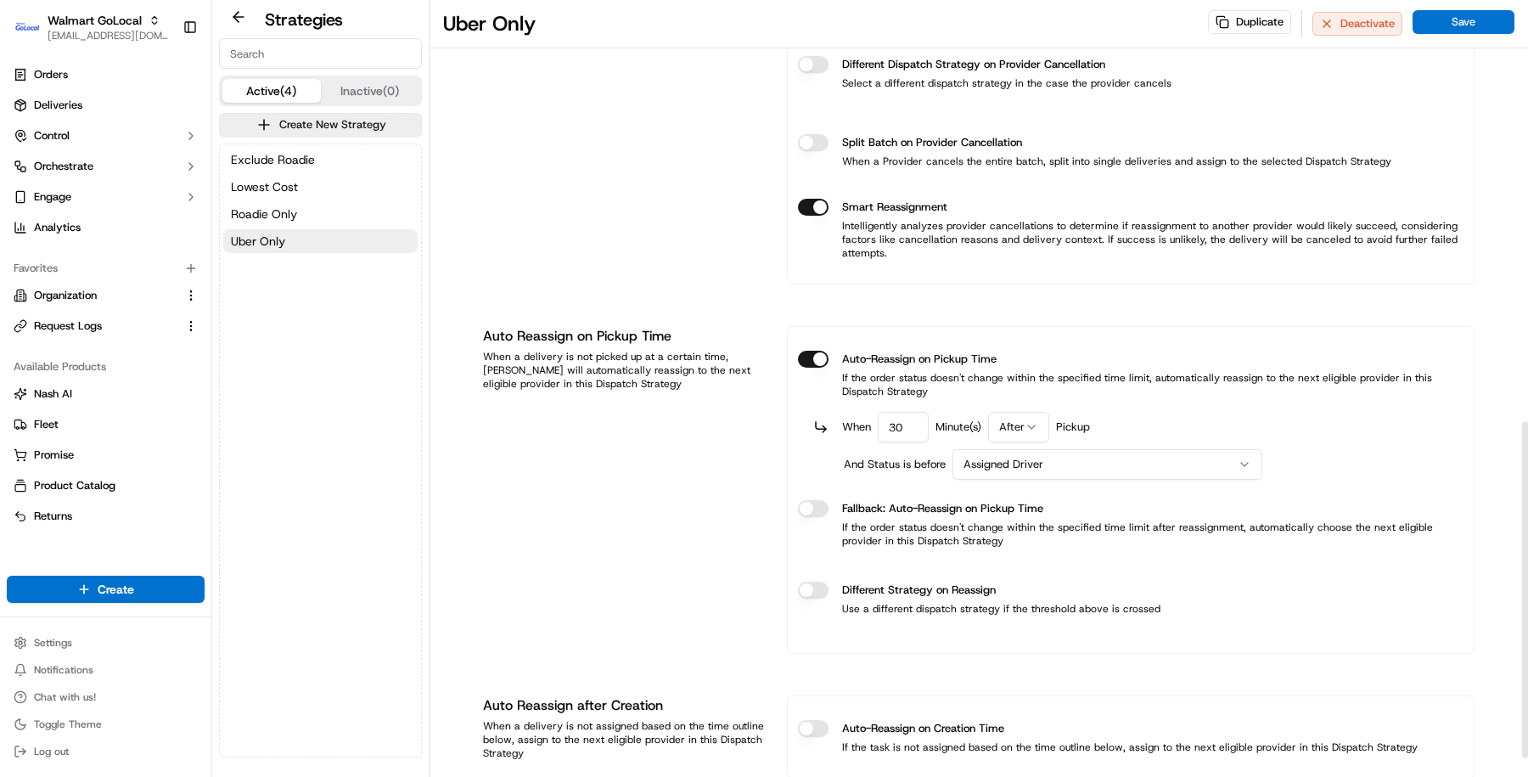
click at [922, 374] on p "If the order status doesn't change within the specified time limit, automatical…" at bounding box center [1131, 384] width 666 height 27
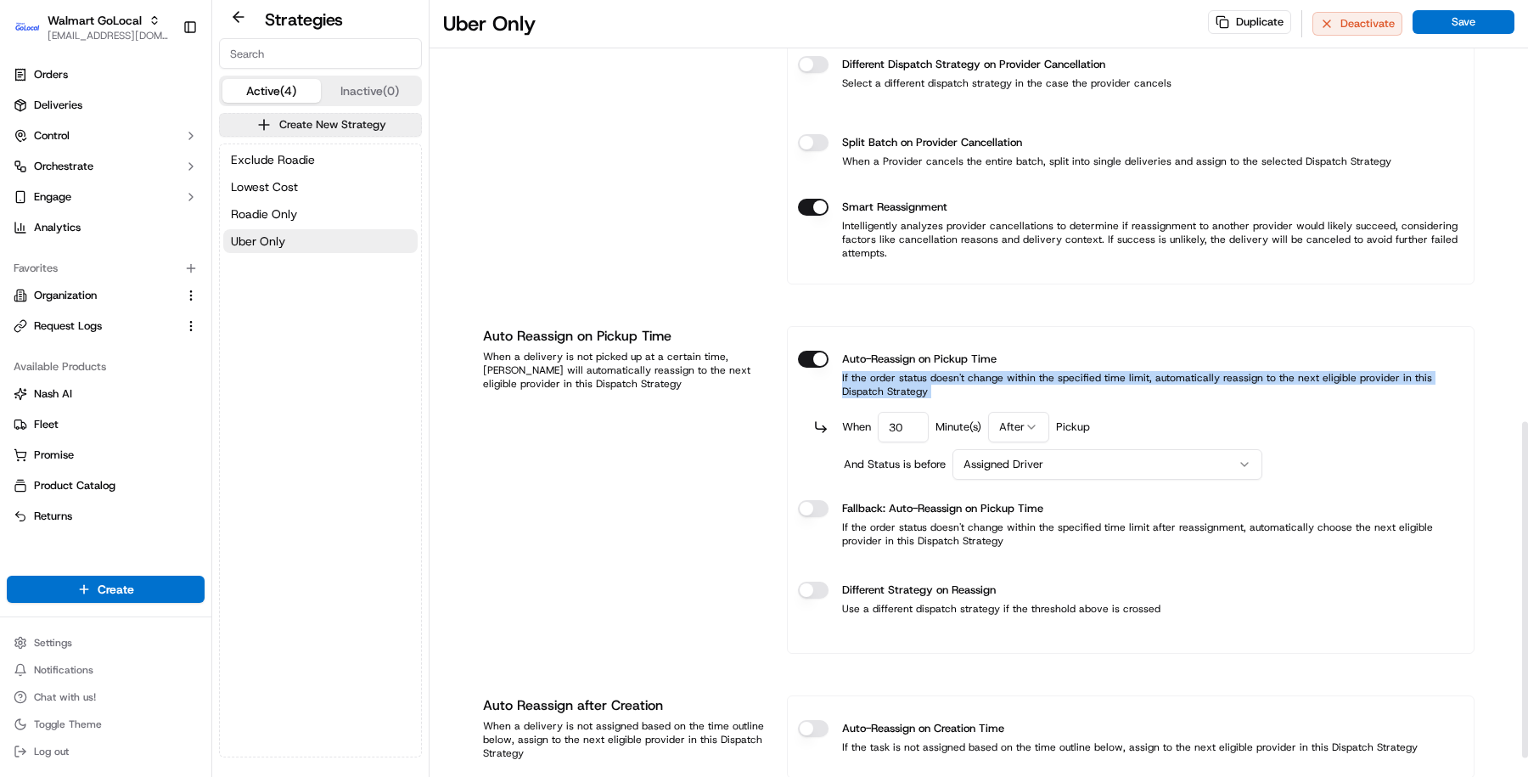
click at [922, 374] on p "If the order status doesn't change within the specified time limit, automatical…" at bounding box center [1131, 384] width 666 height 27
copy div "If the order status doesn't change within the specified time limit, automatical…"
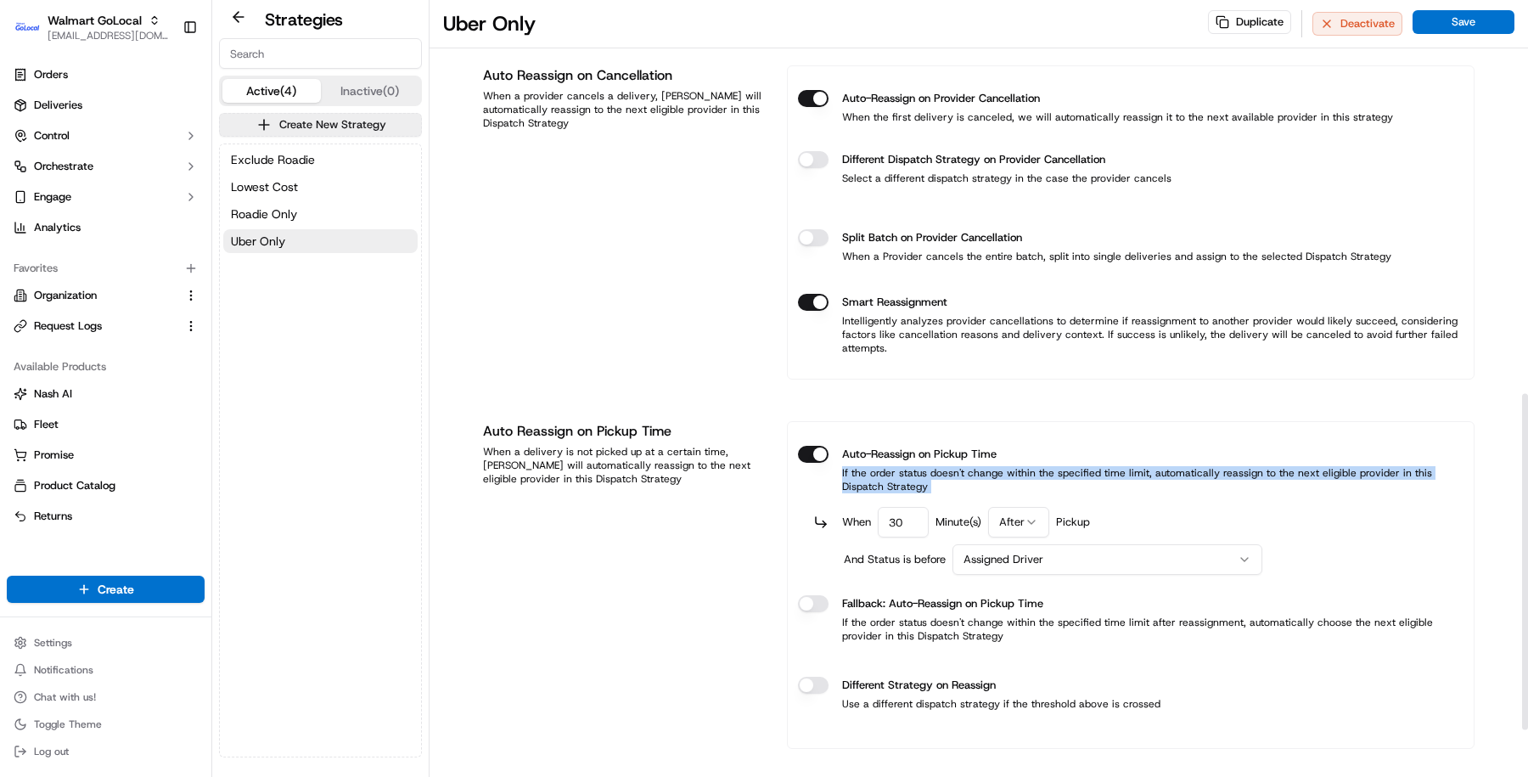
scroll to position [835, 0]
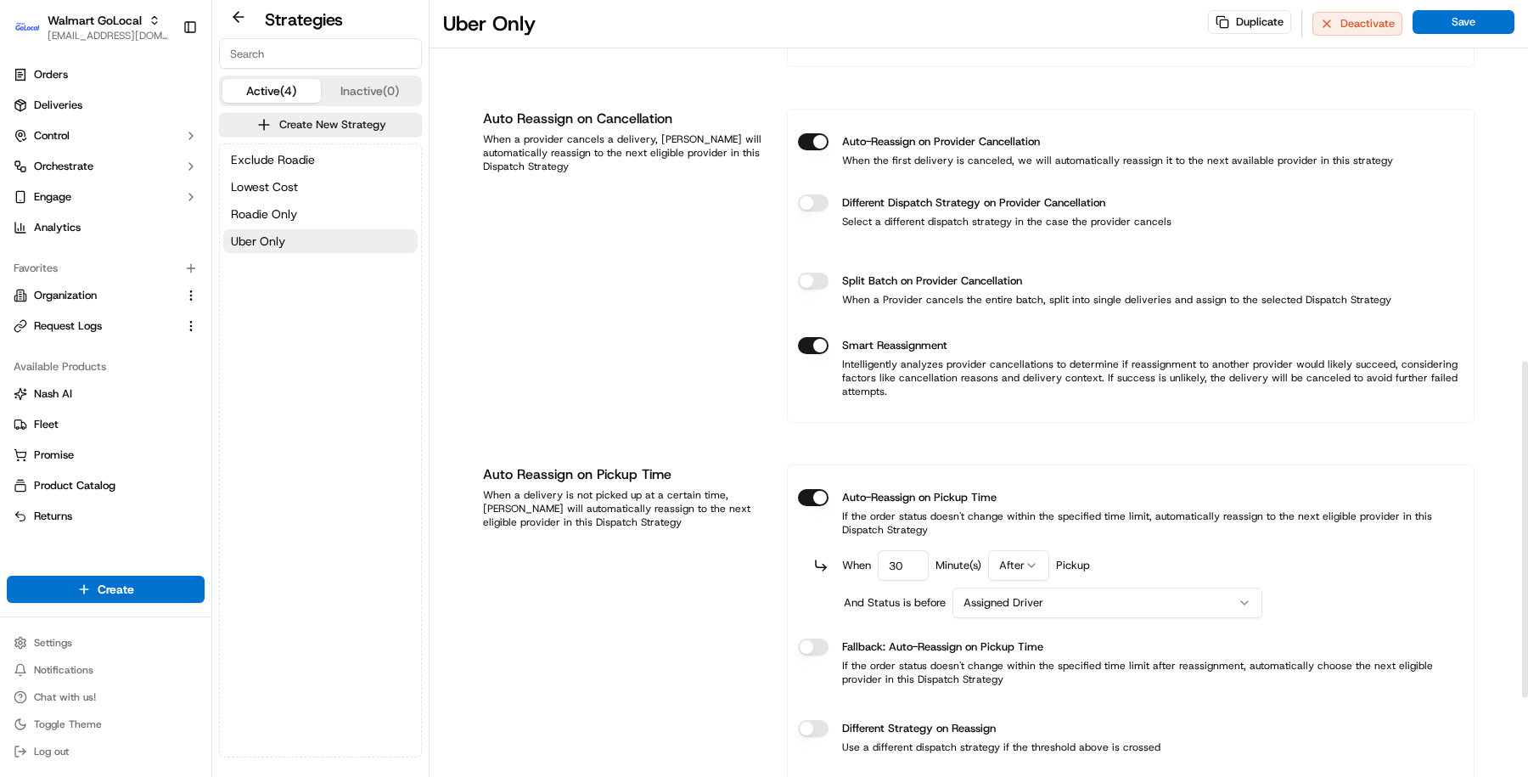
click at [1047, 155] on p "When the first delivery is canceled, we will automatically reassign it to the n…" at bounding box center [1095, 161] width 595 height 14
copy p "When the first delivery is canceled, we will automatically reassign it to the n…"
click at [911, 489] on label "Auto-Reassign on Pickup Time" at bounding box center [919, 497] width 155 height 17
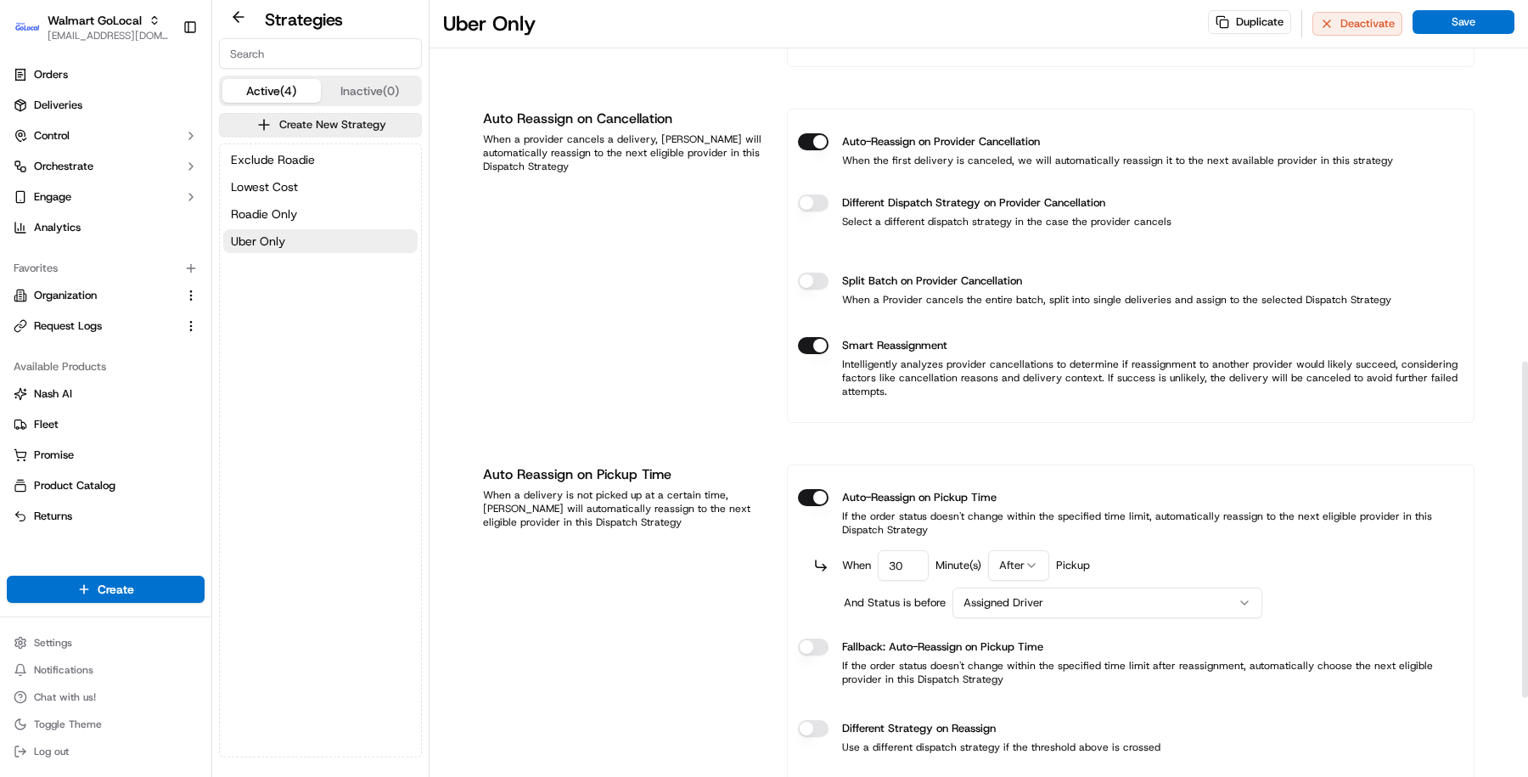
click at [829, 489] on button "Auto-Reassign on Pickup Time" at bounding box center [813, 497] width 31 height 17
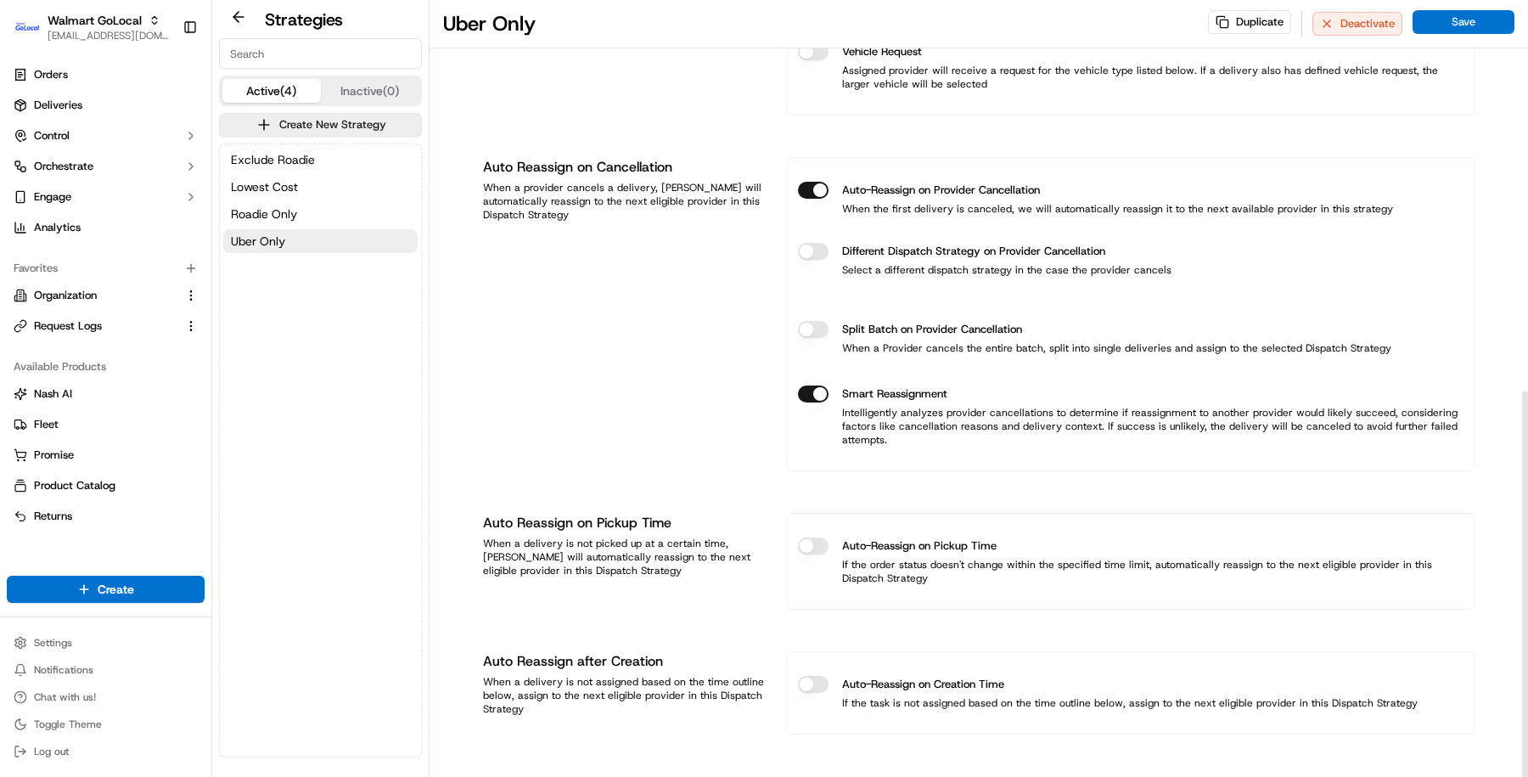
click at [911, 489] on div "Strategy Info Last edited [DATE] 6:39 PM Uber Only dss_46o8Z4 Provider Selectio…" at bounding box center [979, 22] width 992 height 1466
click at [889, 538] on label "Auto-Reassign on Pickup Time" at bounding box center [919, 546] width 155 height 17
click at [829, 538] on button "Auto-Reassign on Pickup Time" at bounding box center [813, 546] width 31 height 17
click at [889, 538] on label "Auto-Reassign on Pickup Time" at bounding box center [919, 546] width 155 height 17
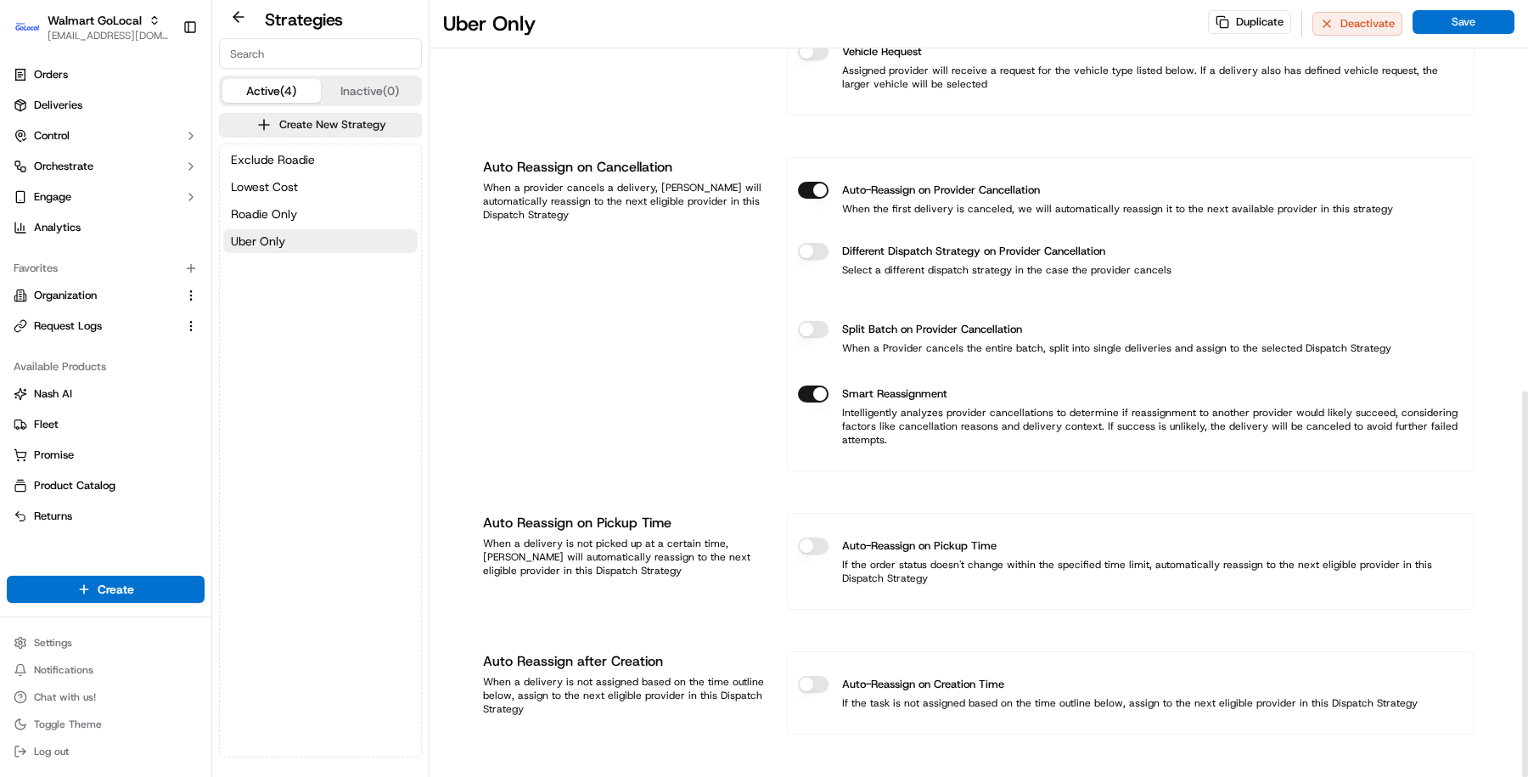
click at [829, 538] on button "Auto-Reassign on Pickup Time" at bounding box center [813, 546] width 31 height 17
click at [889, 538] on label "Auto-Reassign on Pickup Time" at bounding box center [919, 546] width 155 height 17
click at [829, 538] on button "Auto-Reassign on Pickup Time" at bounding box center [813, 546] width 31 height 17
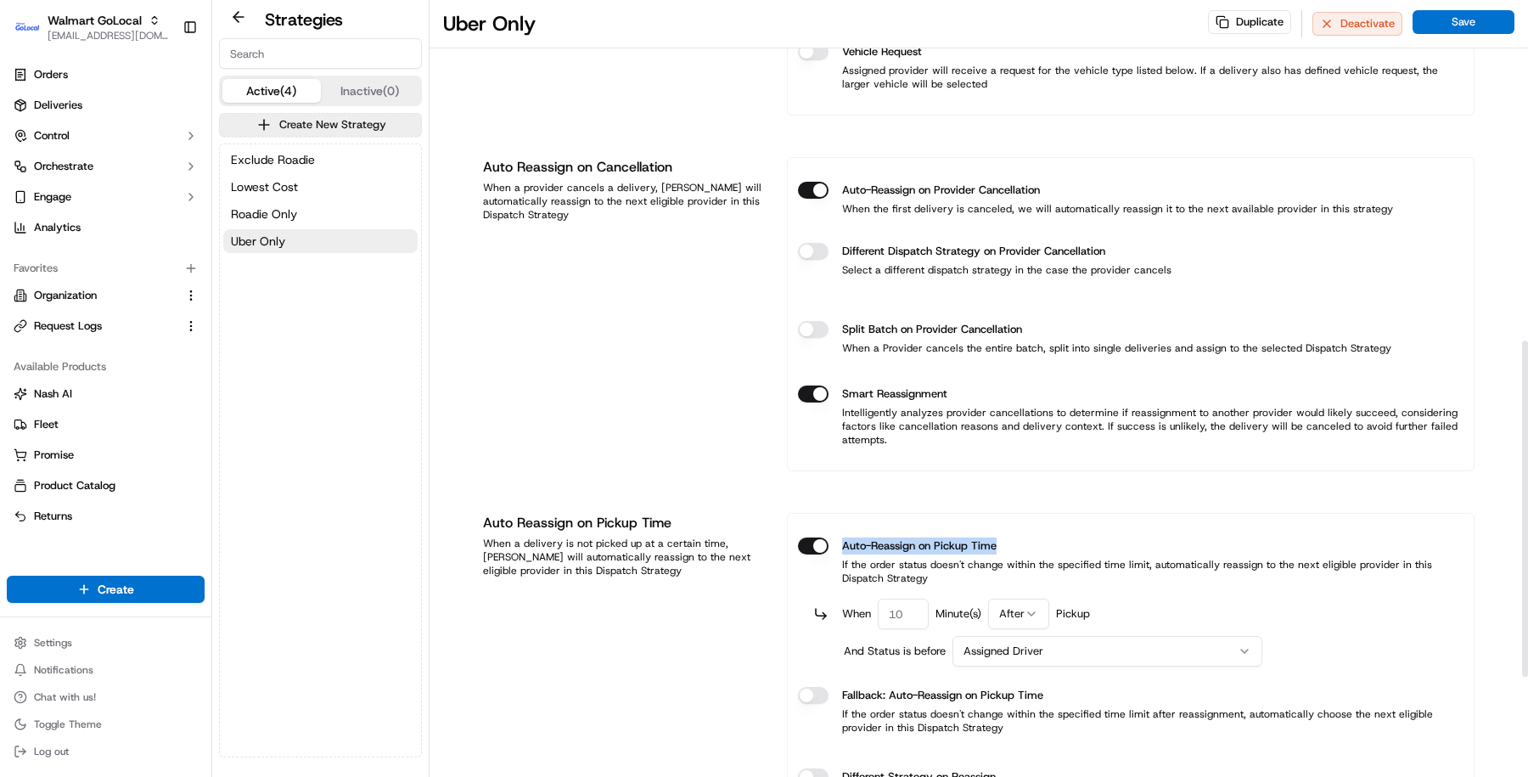
drag, startPoint x: 1008, startPoint y: 538, endPoint x: 838, endPoint y: 542, distance: 169.9
click at [838, 542] on div "Auto-Reassign on Pickup Time" at bounding box center [1131, 546] width 666 height 17
copy label "Auto-Reassign on Pickup Time"
click at [946, 566] on p "If the order status doesn't change within the specified time limit, automatical…" at bounding box center [1131, 571] width 666 height 27
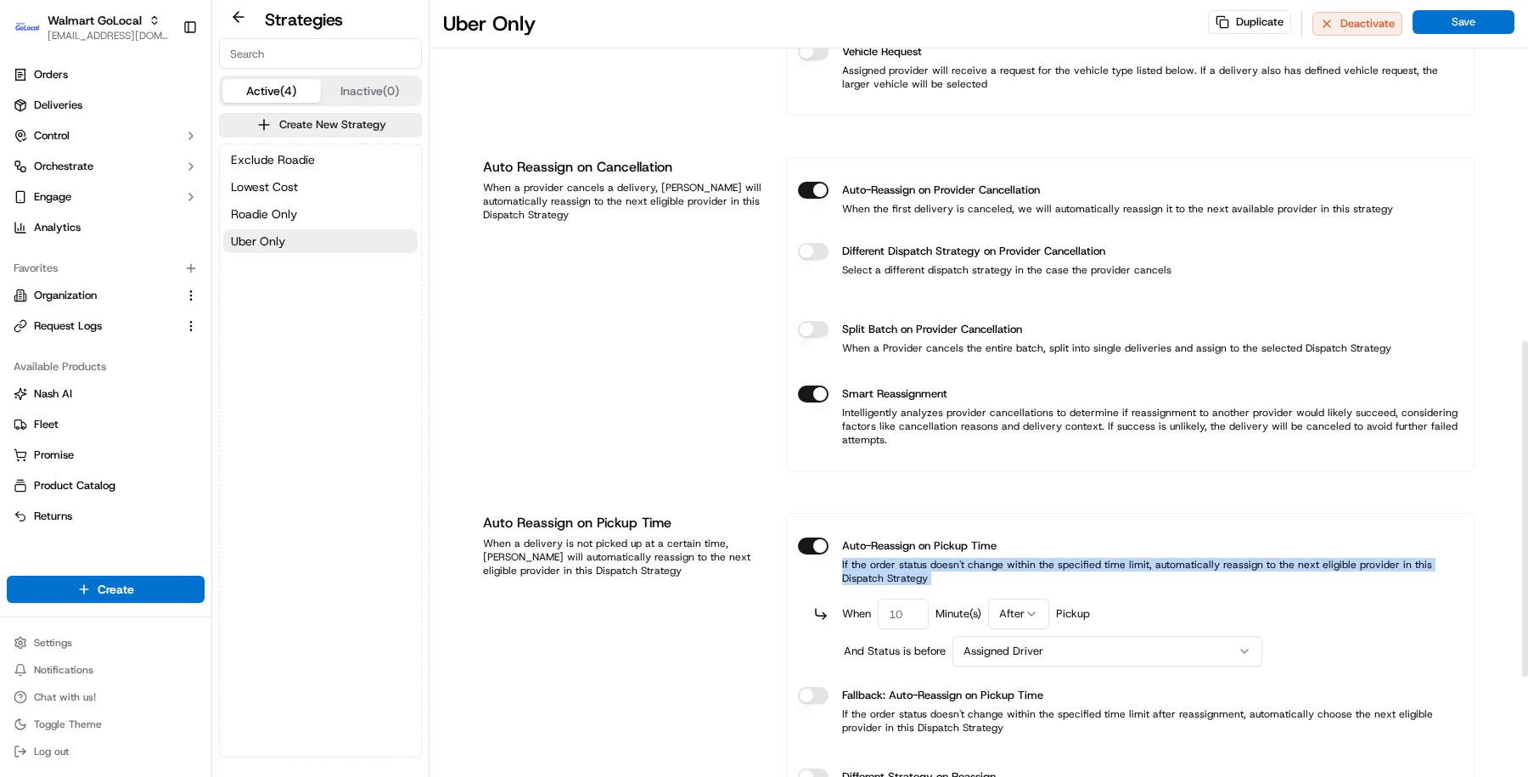
click at [946, 566] on p "If the order status doesn't change within the specified time limit, automatical…" at bounding box center [1131, 571] width 666 height 27
copy div "If the order status doesn't change within the specified time limit, automatical…"
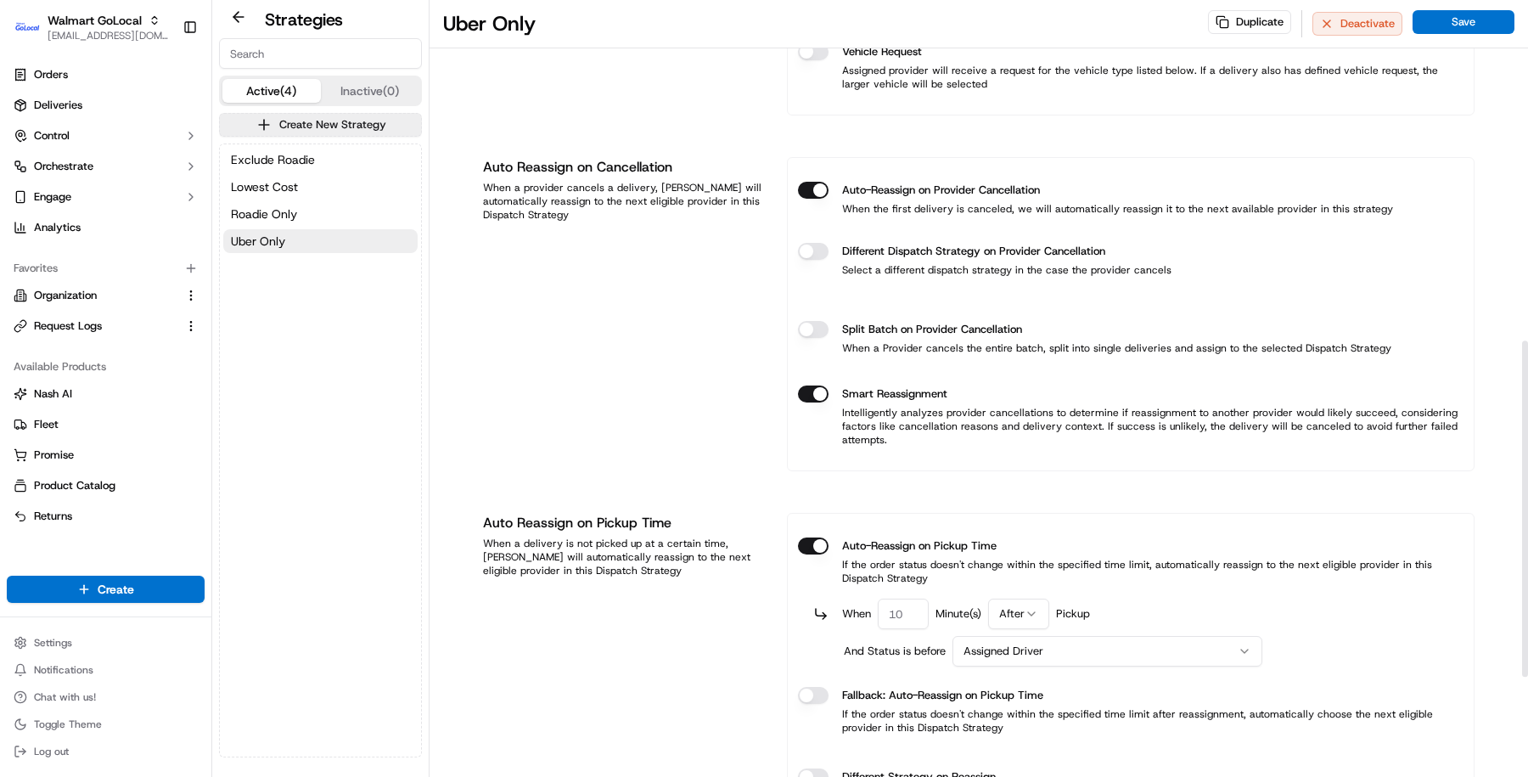
click at [1067, 474] on div "Strategy Info Last edited [DATE] 6:39 PM Uber Only dss_46o8Z4 Provider Selectio…" at bounding box center [979, 137] width 992 height 1697
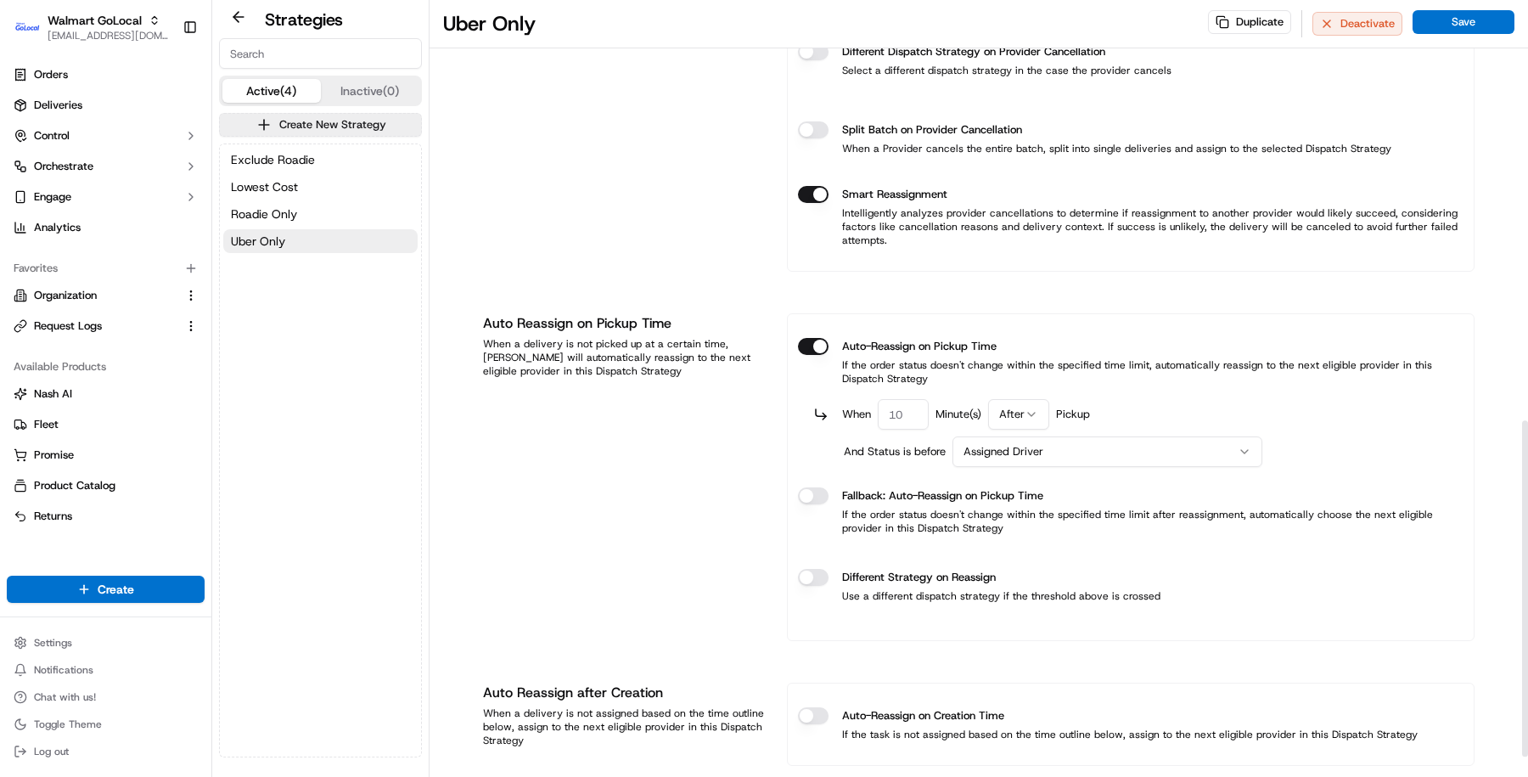
scroll to position [990, 0]
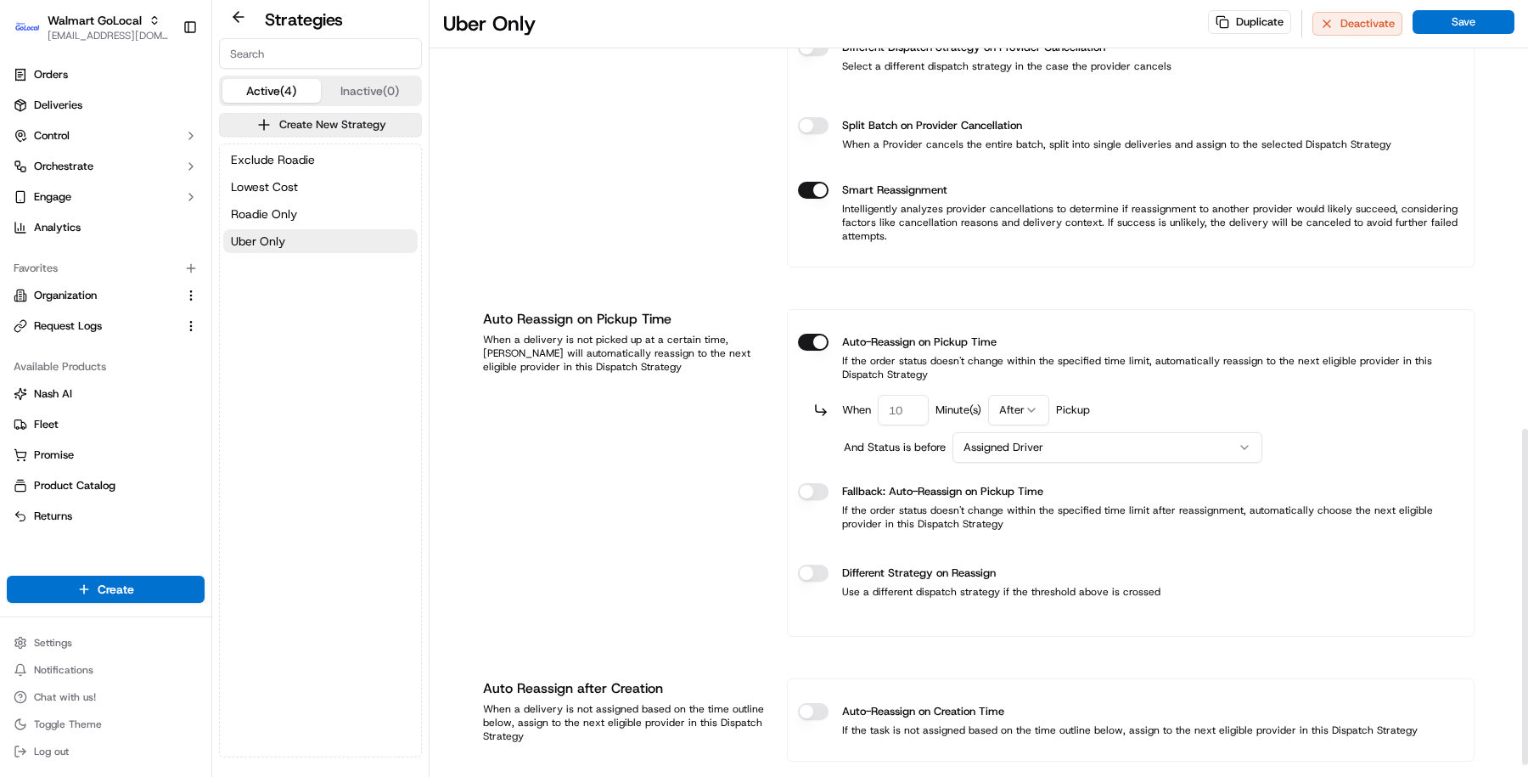
click at [1066, 441] on html "Walmart GoLocal [EMAIL_ADDRESS][DOMAIN_NAME] Toggle Sidebar Orders Deliveries C…" at bounding box center [764, 388] width 1528 height 777
click at [706, 480] on html "Walmart GoLocal [EMAIL_ADDRESS][DOMAIN_NAME] Toggle Sidebar Orders Deliveries C…" at bounding box center [764, 388] width 1528 height 777
